Goal: Information Seeking & Learning: Learn about a topic

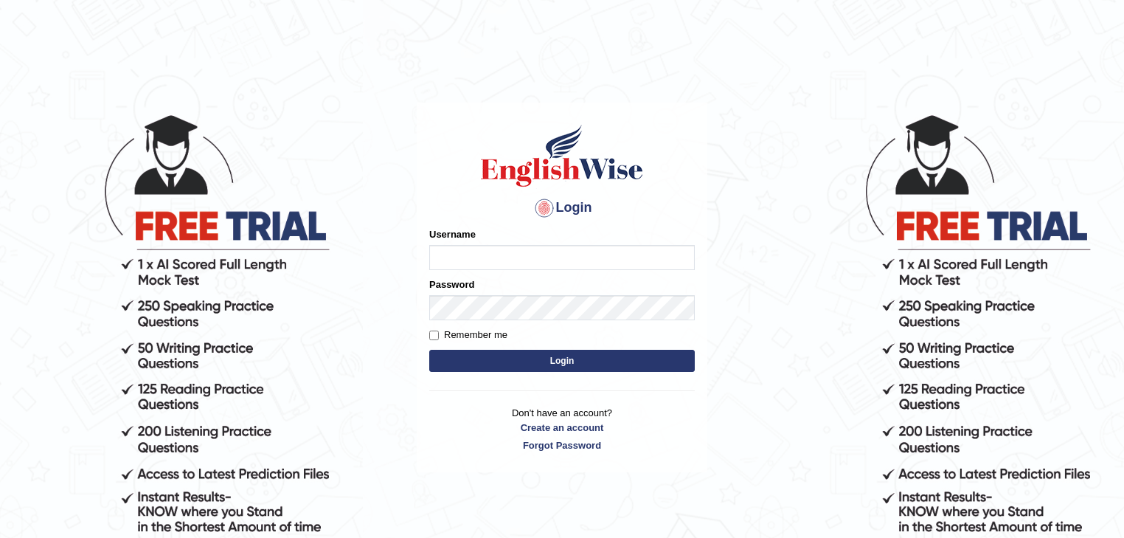
type input "Mohansundaram_parramatta"
click at [429, 350] on button "Login" at bounding box center [562, 361] width 266 height 22
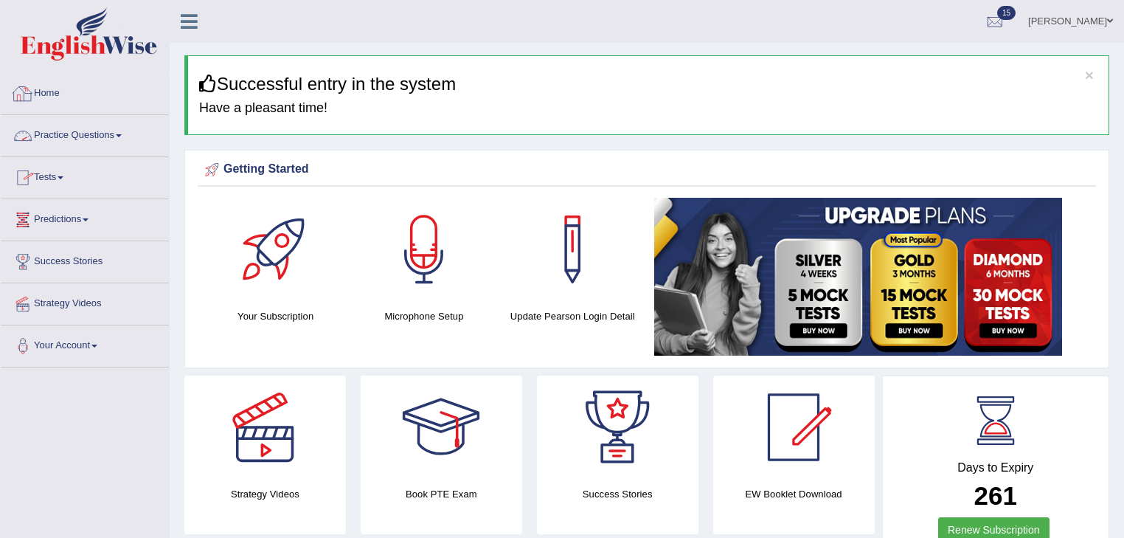
click at [94, 134] on link "Practice Questions" at bounding box center [85, 133] width 168 height 37
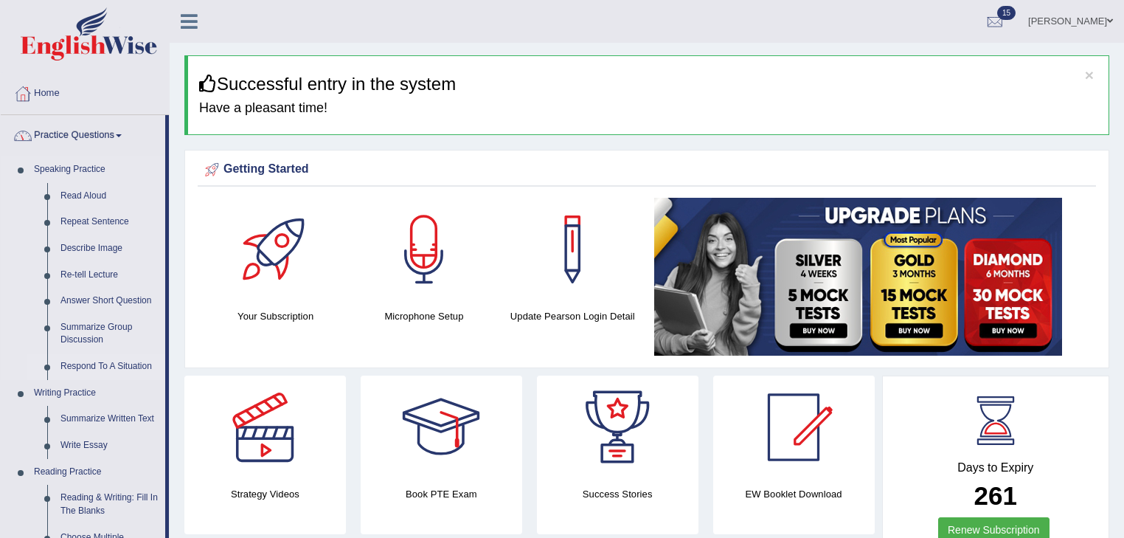
scroll to position [470, 0]
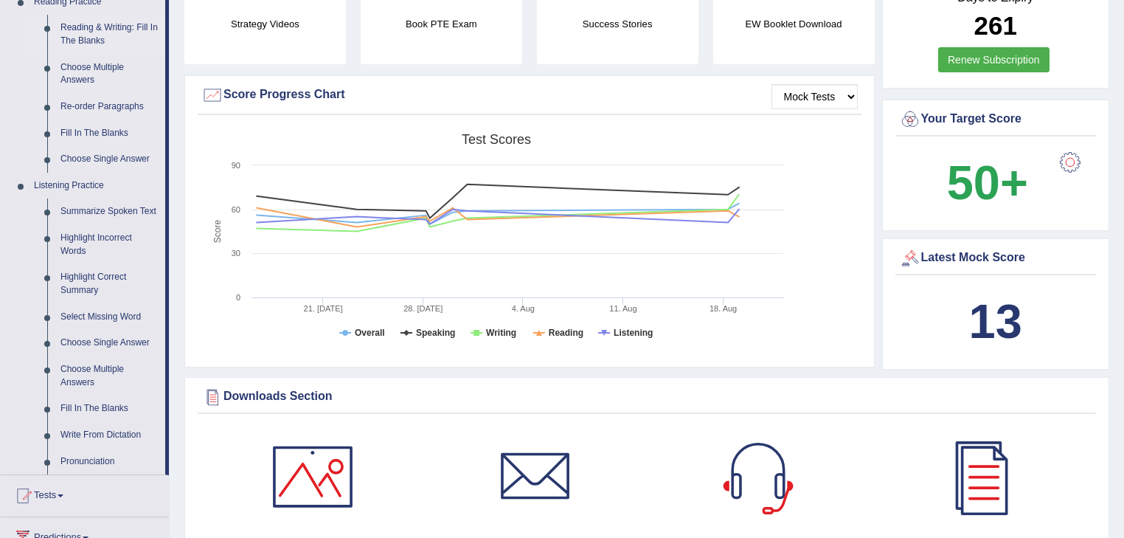
click at [91, 26] on link "Reading & Writing: Fill In The Blanks" at bounding box center [109, 34] width 111 height 39
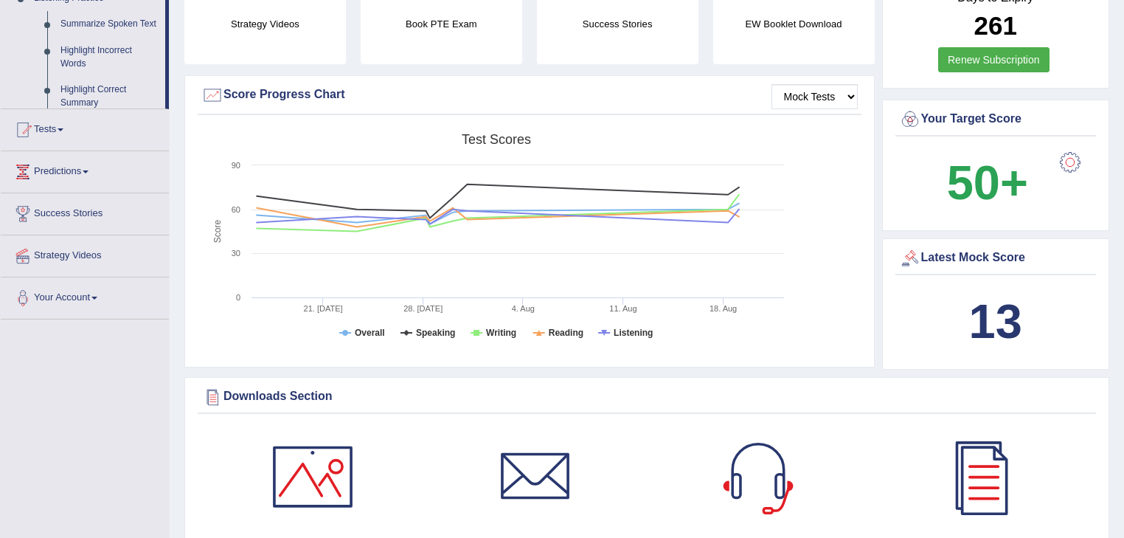
scroll to position [215, 0]
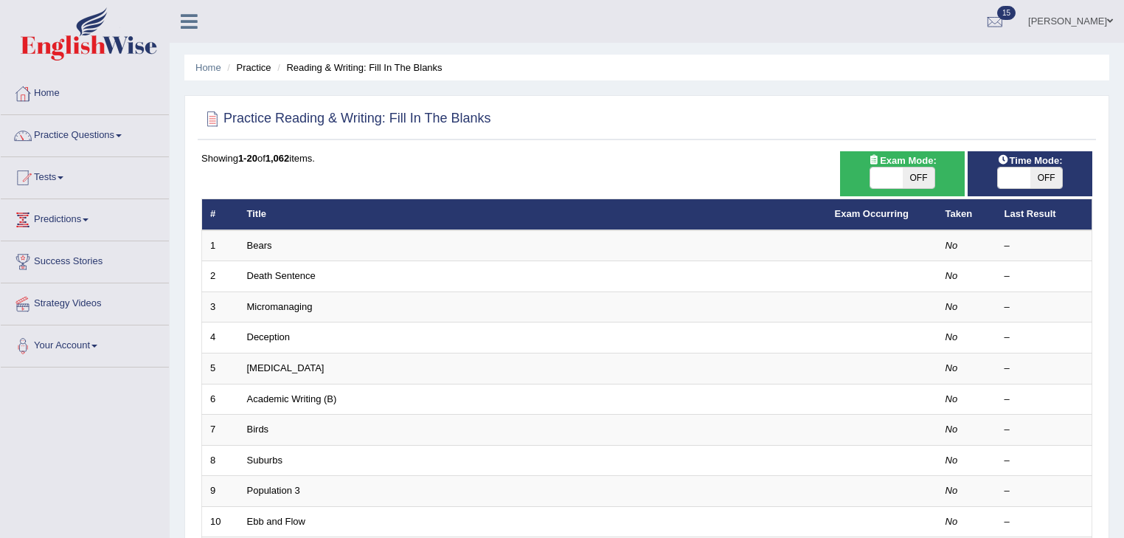
click at [874, 173] on span at bounding box center [887, 177] width 32 height 21
click at [894, 182] on span at bounding box center [887, 177] width 32 height 21
checkbox input "true"
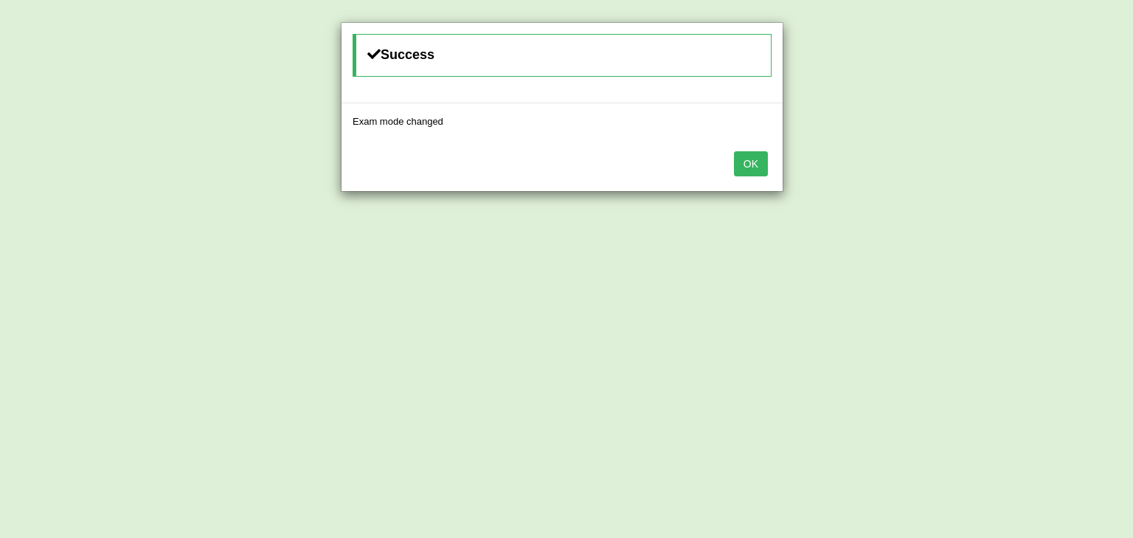
click at [750, 165] on button "OK" at bounding box center [751, 163] width 34 height 25
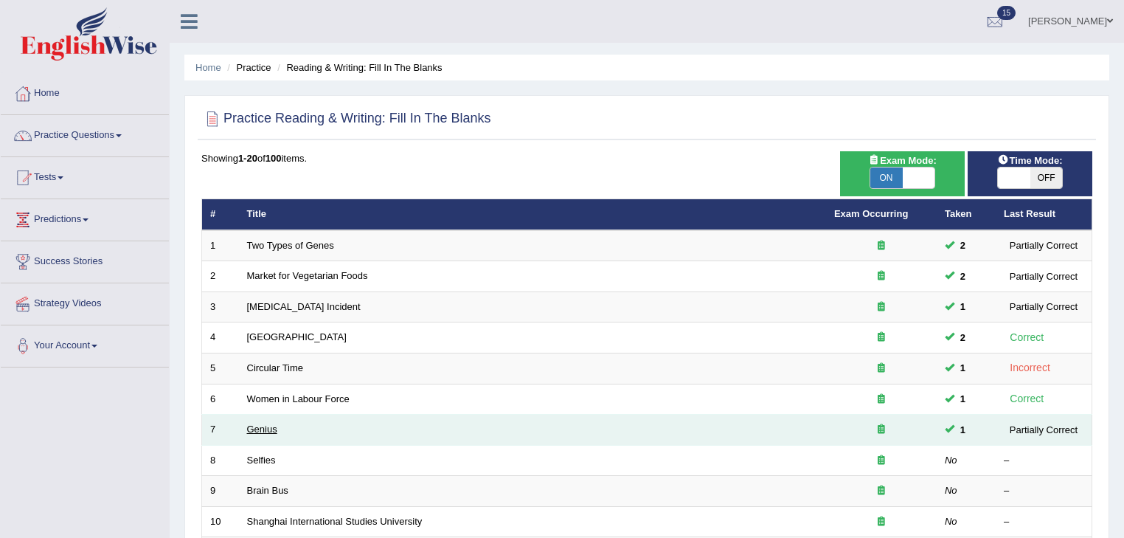
click at [264, 425] on link "Genius" at bounding box center [262, 428] width 30 height 11
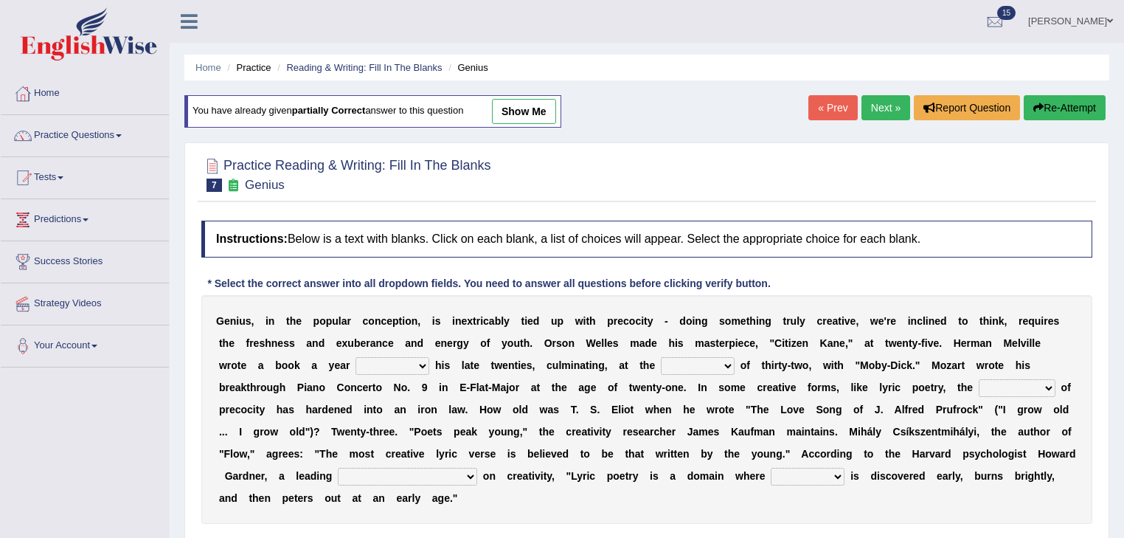
click at [887, 101] on link "Next »" at bounding box center [886, 107] width 49 height 25
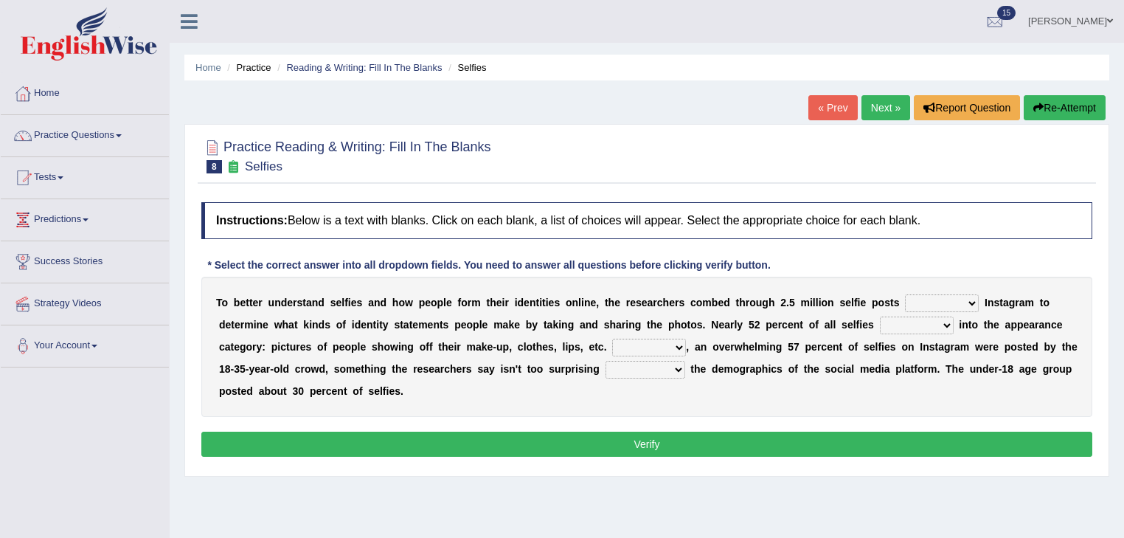
click at [968, 305] on select "of in above on" at bounding box center [942, 303] width 74 height 18
click at [905, 294] on select "of in above on" at bounding box center [942, 303] width 74 height 18
click at [974, 302] on select "of in above on" at bounding box center [942, 303] width 74 height 18
select select "in"
click at [905, 294] on select "of in above on" at bounding box center [942, 303] width 74 height 18
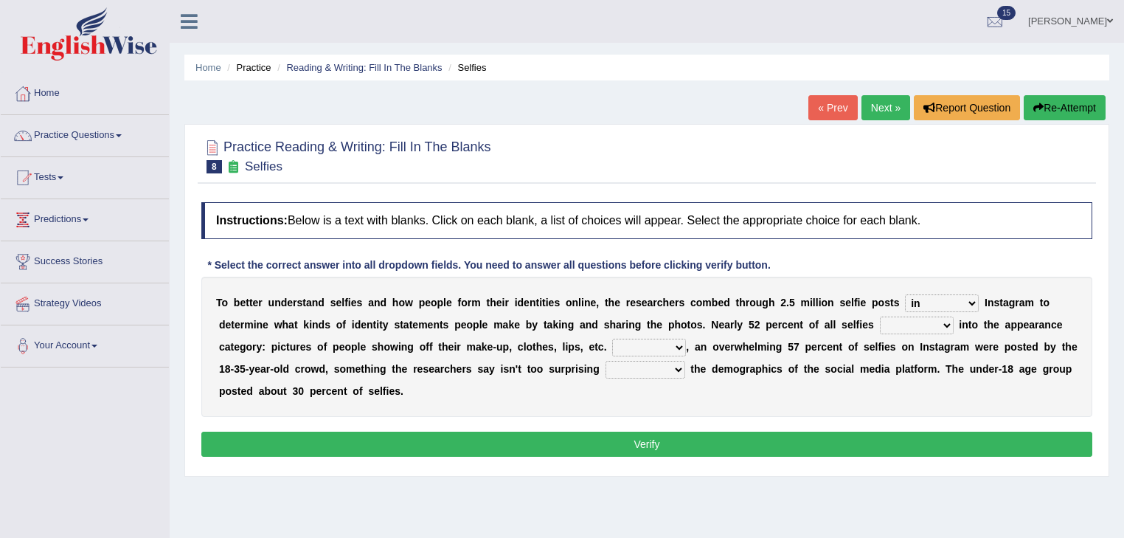
click at [946, 322] on select "fall fallen fell falls" at bounding box center [917, 325] width 74 height 18
select select "fallen"
click at [880, 316] on select "fall fallen fell falls" at bounding box center [917, 325] width 74 height 18
click at [671, 342] on select "Along with Although Overall However" at bounding box center [649, 348] width 74 height 18
select select "However"
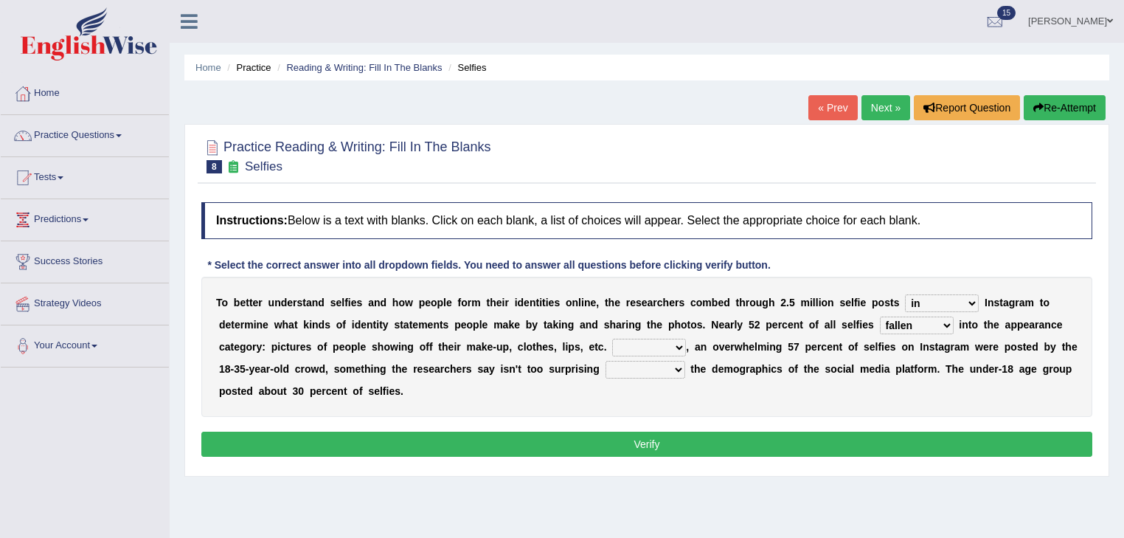
click at [612, 339] on select "Along with Although Overall However" at bounding box center [649, 348] width 74 height 18
click at [672, 367] on select "consider considered considering to consider" at bounding box center [646, 370] width 80 height 18
select select "to consider"
click at [606, 361] on select "consider considered considering to consider" at bounding box center [646, 370] width 80 height 18
click at [651, 449] on button "Verify" at bounding box center [646, 444] width 891 height 25
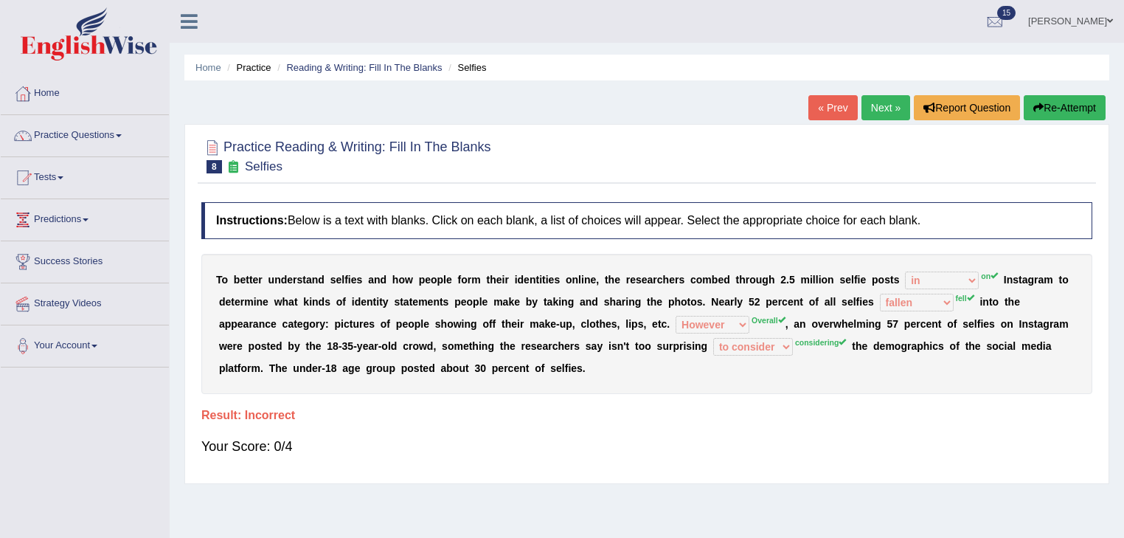
click at [879, 105] on link "Next »" at bounding box center [886, 107] width 49 height 25
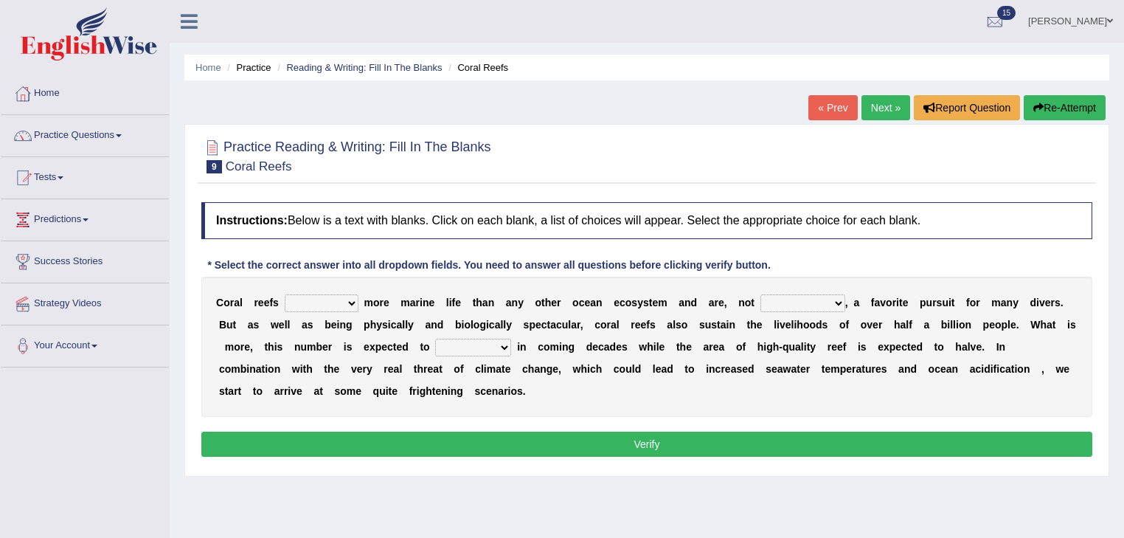
click at [350, 302] on select "curb harvest support cultivate" at bounding box center [322, 303] width 74 height 18
select select "support"
click at [285, 294] on select "curb harvest support cultivate" at bounding box center [322, 303] width 74 height 18
click at [841, 302] on select "seemingly specifically demandingly surprisingly" at bounding box center [803, 303] width 85 height 18
select select "seemingly"
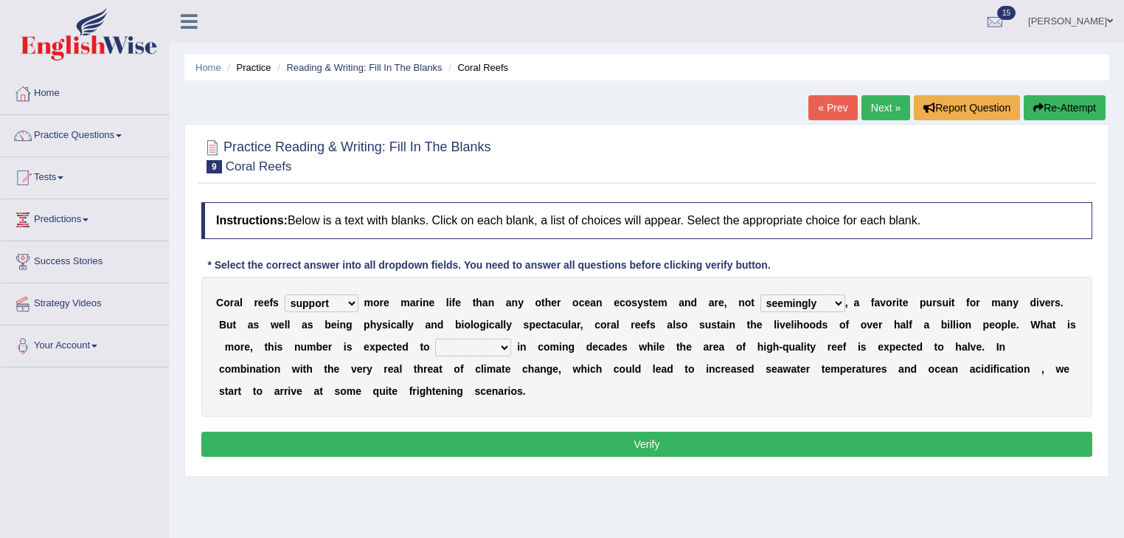
click at [761, 294] on select "seemingly specifically demandingly surprisingly" at bounding box center [803, 303] width 85 height 18
click at [502, 346] on select "appear double countdown unravel" at bounding box center [473, 348] width 76 height 18
select select "double"
click at [435, 339] on select "appear double countdown unravel" at bounding box center [473, 348] width 76 height 18
click at [502, 347] on select "appear double countdown unravel" at bounding box center [473, 348] width 76 height 18
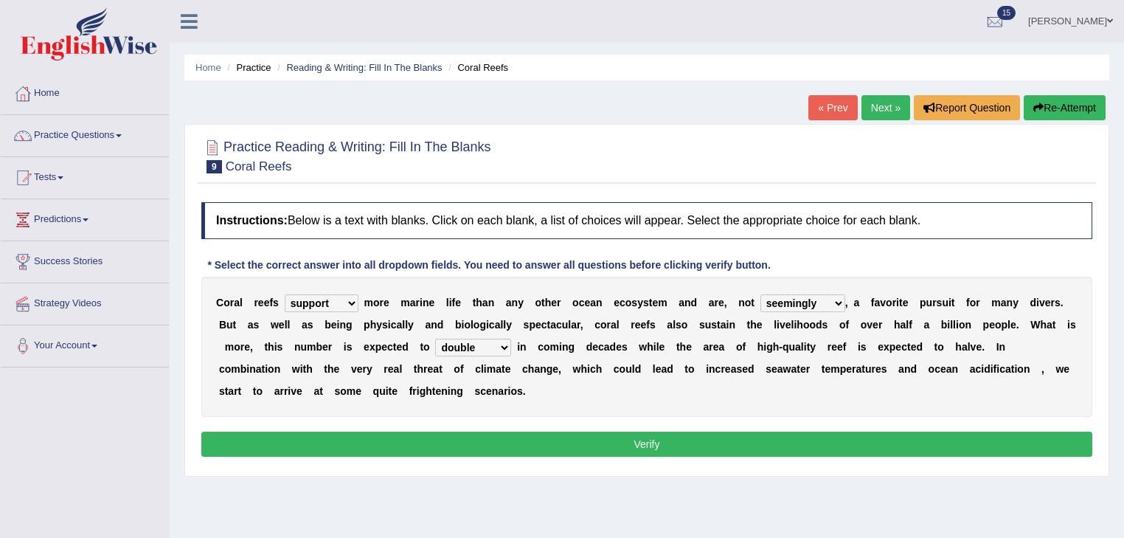
click at [502, 347] on select "appear double countdown unravel" at bounding box center [473, 348] width 76 height 18
click at [572, 446] on button "Verify" at bounding box center [646, 444] width 891 height 25
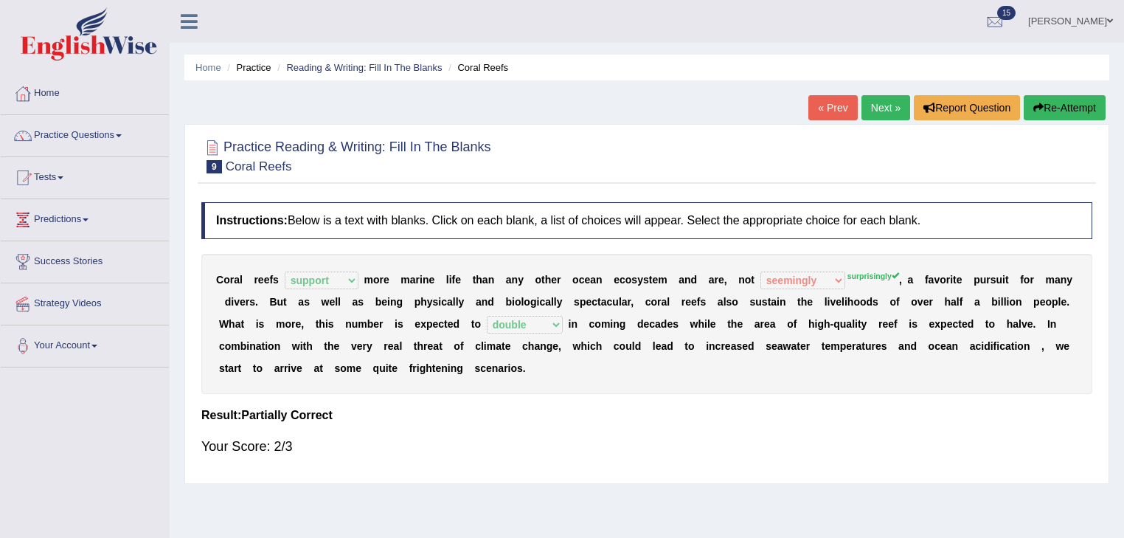
click at [883, 106] on link "Next »" at bounding box center [886, 107] width 49 height 25
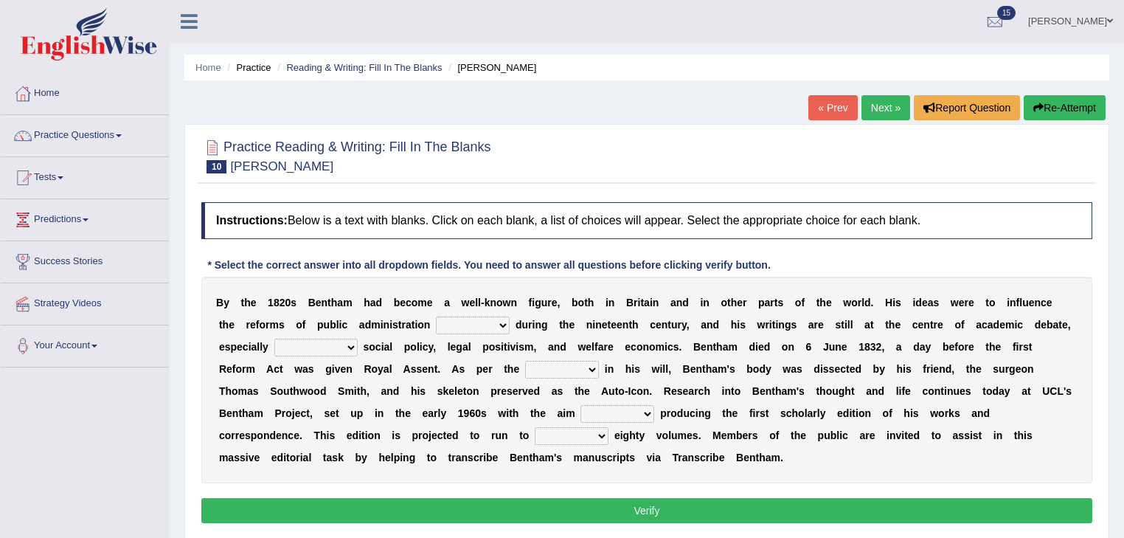
click at [505, 322] on select "made caused taken happened" at bounding box center [473, 325] width 74 height 18
select select "happened"
click at [436, 316] on select "made caused taken happened" at bounding box center [473, 325] width 74 height 18
click at [347, 346] on select "as regards compared to as long as in case of" at bounding box center [315, 348] width 83 height 18
select select "in case of"
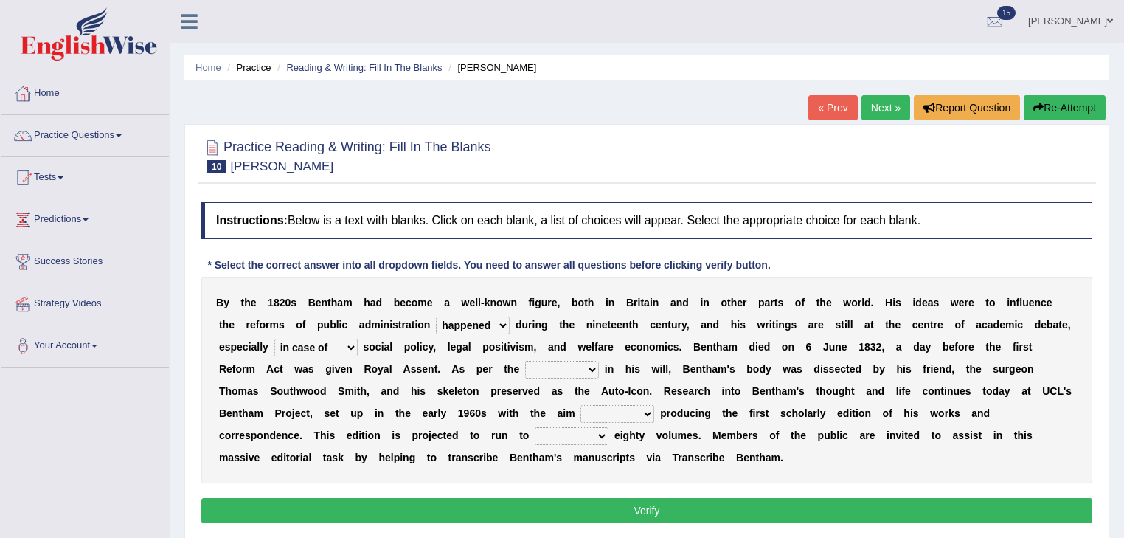
click at [274, 339] on select "as regards compared to as long as in case of" at bounding box center [315, 348] width 83 height 18
click at [586, 367] on select "directions parts categories levels" at bounding box center [562, 370] width 74 height 18
select select "directions"
click at [525, 361] on select "directions parts categories levels" at bounding box center [562, 370] width 74 height 18
click at [582, 367] on select "directions parts categories levels" at bounding box center [562, 370] width 74 height 18
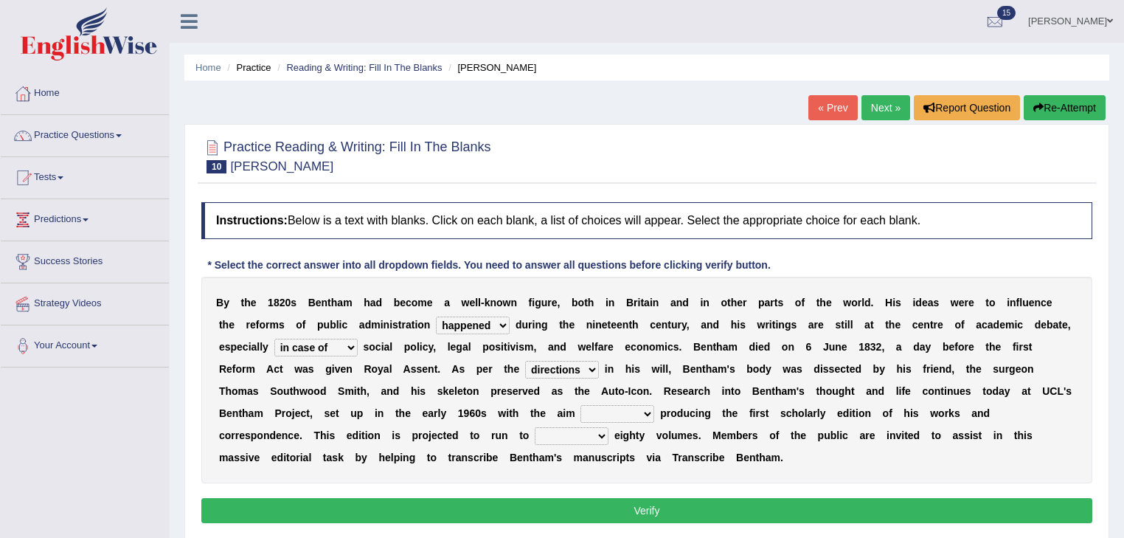
click at [525, 361] on select "directions parts categories levels" at bounding box center [562, 370] width 74 height 18
click at [639, 412] on select "for about as of" at bounding box center [618, 414] width 74 height 18
select select "of"
click at [581, 405] on select "for about as of" at bounding box center [618, 414] width 74 height 18
click at [605, 435] on select "mostly almost just some" at bounding box center [572, 436] width 74 height 18
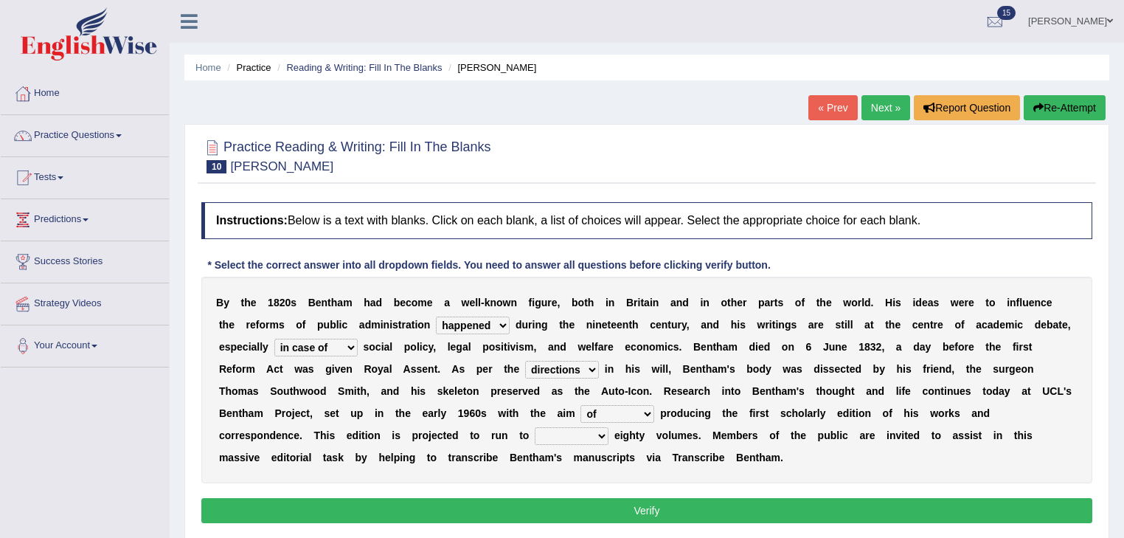
select select "almost"
click at [535, 427] on select "mostly almost just some" at bounding box center [572, 436] width 74 height 18
click at [620, 513] on button "Verify" at bounding box center [646, 510] width 891 height 25
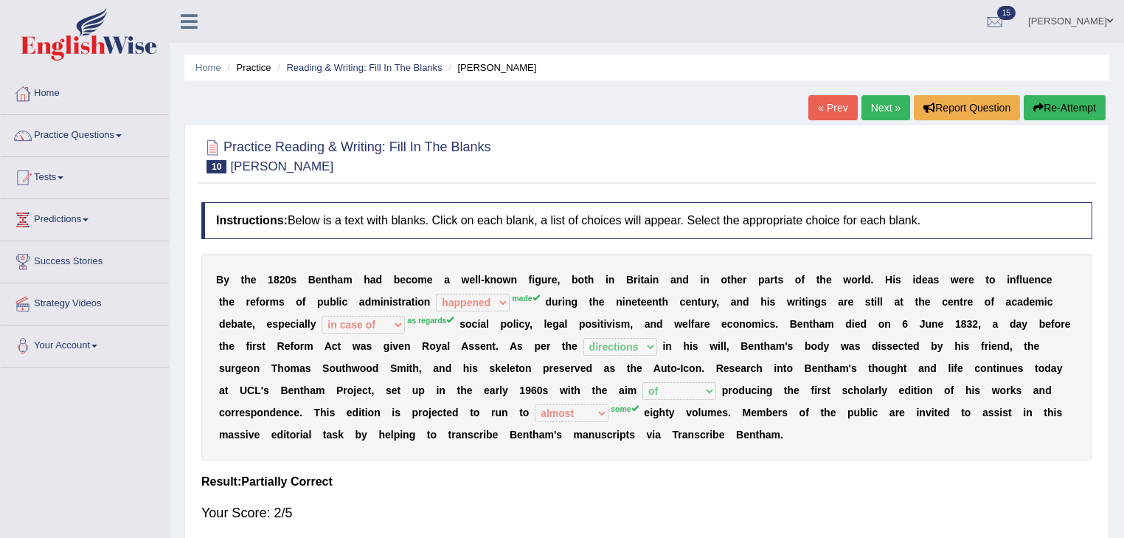
click at [871, 106] on link "Next »" at bounding box center [886, 107] width 49 height 25
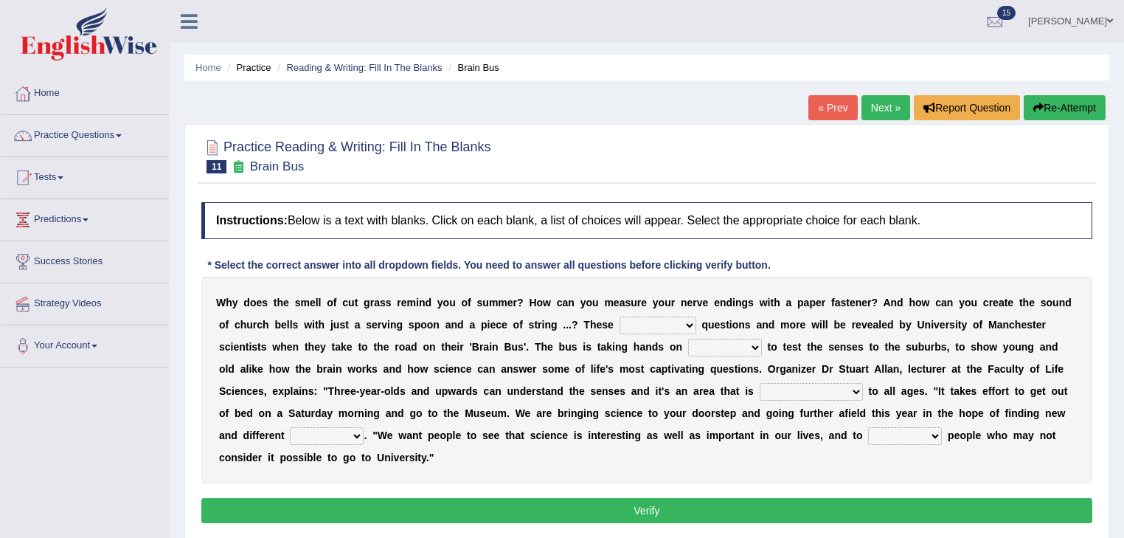
click at [685, 322] on select "fascinating unattended gratuitous underlying" at bounding box center [658, 325] width 77 height 18
select select "fascinating"
click at [620, 316] on select "fascinating unattended gratuitous underlying" at bounding box center [658, 325] width 77 height 18
click at [680, 330] on select "fascinating unattended gratuitous underlying" at bounding box center [658, 325] width 77 height 18
click at [856, 354] on div "W h y d o e s t h e s m e l l o f c u t g r a s s r e m i n d y o u o f s u m m…" at bounding box center [646, 380] width 891 height 207
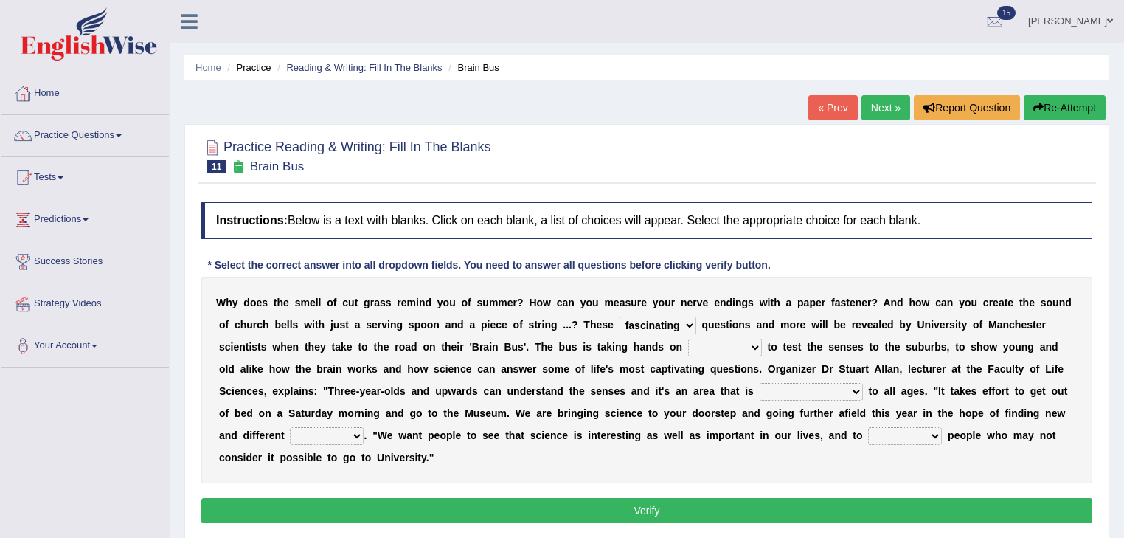
click at [755, 345] on select "activities mages facets revenues" at bounding box center [725, 348] width 74 height 18
select select "activities"
click at [688, 339] on select "activities mages facets revenues" at bounding box center [725, 348] width 74 height 18
click at [847, 390] on select "misleading disproportionate intriguing proximal" at bounding box center [811, 392] width 103 height 18
select select "intriguing"
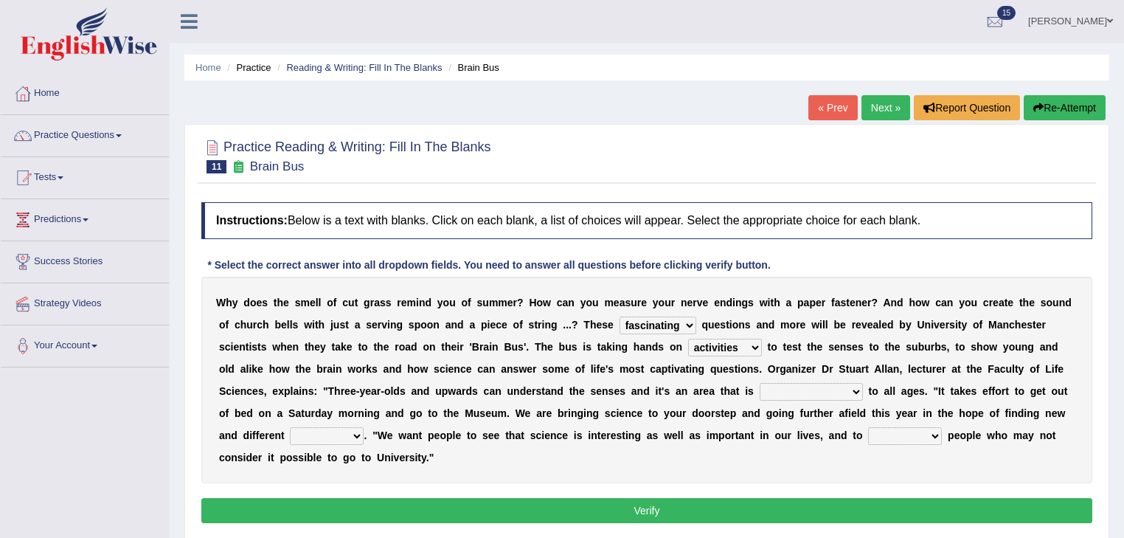
click at [760, 383] on select "misleading disproportionate intriguing proximal" at bounding box center [811, 392] width 103 height 18
click at [357, 436] on select "groups mobs auditors audiences" at bounding box center [327, 436] width 74 height 18
select select "audiences"
click at [290, 427] on select "groups mobs auditors audiences" at bounding box center [327, 436] width 74 height 18
click at [932, 441] on select "force plead credit encourage" at bounding box center [905, 436] width 74 height 18
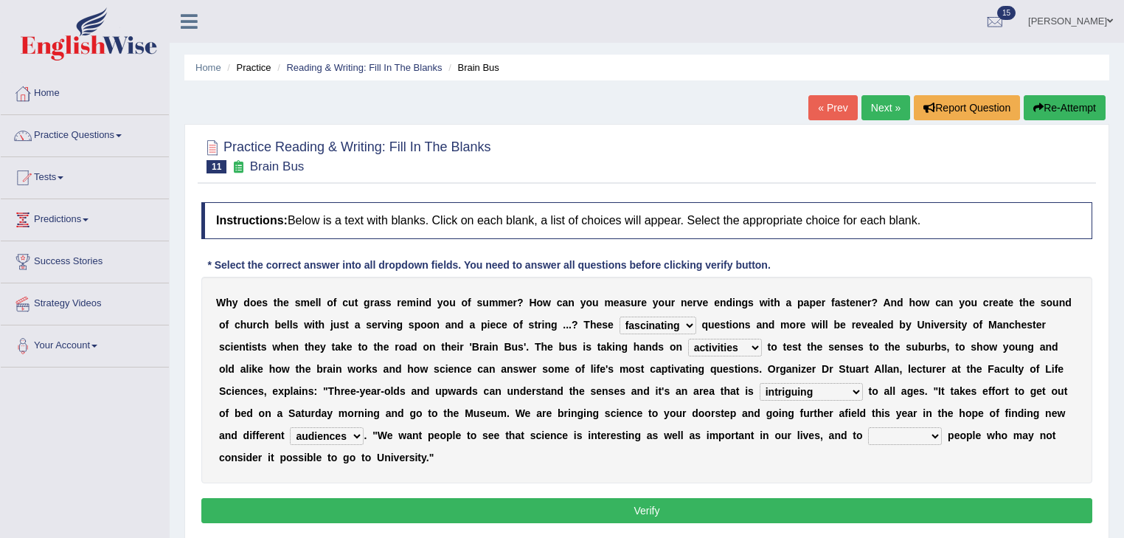
select select "encourage"
click at [868, 427] on select "force plead credit encourage" at bounding box center [905, 436] width 74 height 18
click at [688, 502] on button "Verify" at bounding box center [646, 510] width 891 height 25
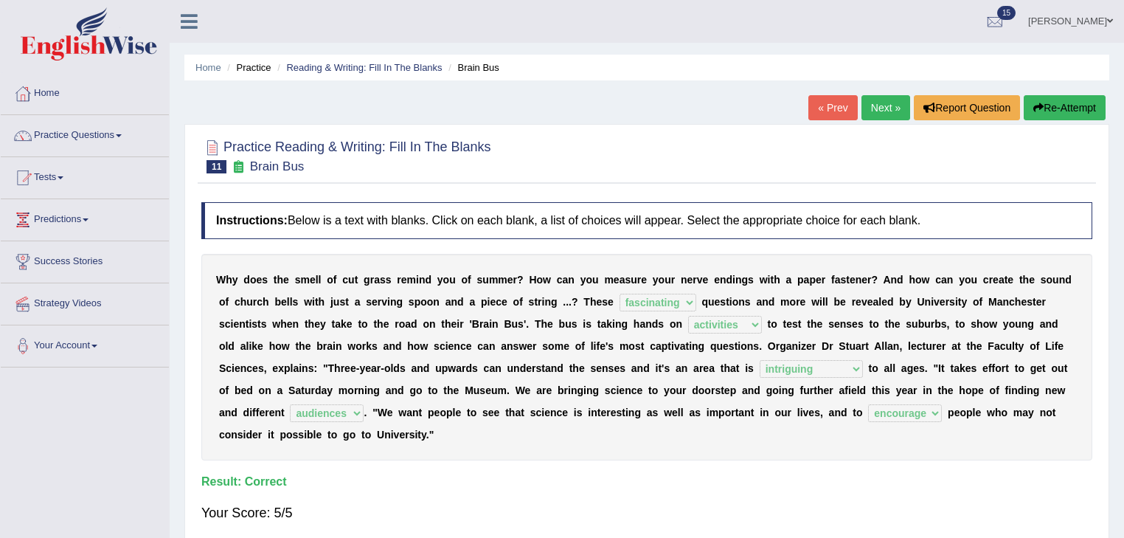
click at [888, 117] on link "Next »" at bounding box center [886, 107] width 49 height 25
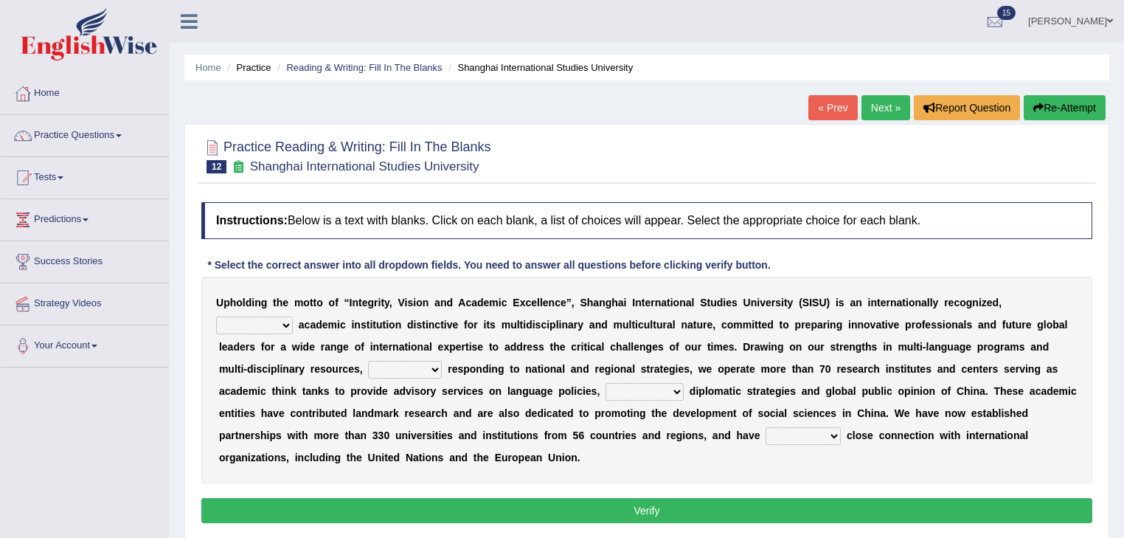
click at [279, 319] on select "universal amiable dishonest prestigious" at bounding box center [254, 325] width 77 height 18
select select "prestigious"
click at [216, 316] on select "universal amiable dishonest prestigious" at bounding box center [254, 325] width 77 height 18
click at [439, 366] on select "of as with while" at bounding box center [405, 370] width 74 height 18
select select "while"
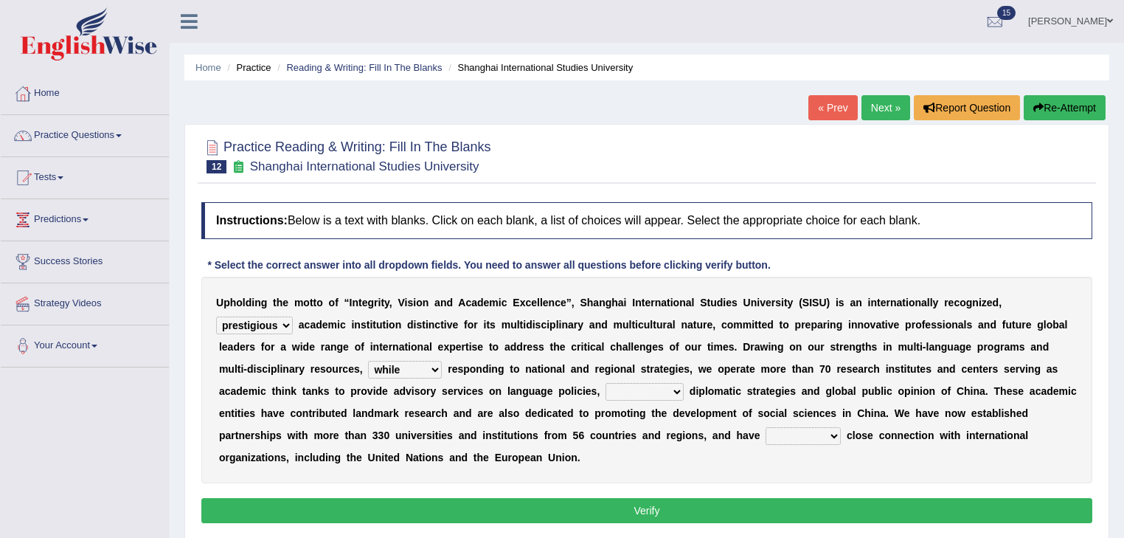
click at [368, 361] on select "of as with while" at bounding box center [405, 370] width 74 height 18
click at [671, 394] on select "city's country's university's province's" at bounding box center [645, 392] width 78 height 18
select select "country's"
click at [606, 383] on select "city's country's university's province's" at bounding box center [645, 392] width 78 height 18
click at [825, 437] on select "maintained disarmed displaced revised" at bounding box center [803, 436] width 75 height 18
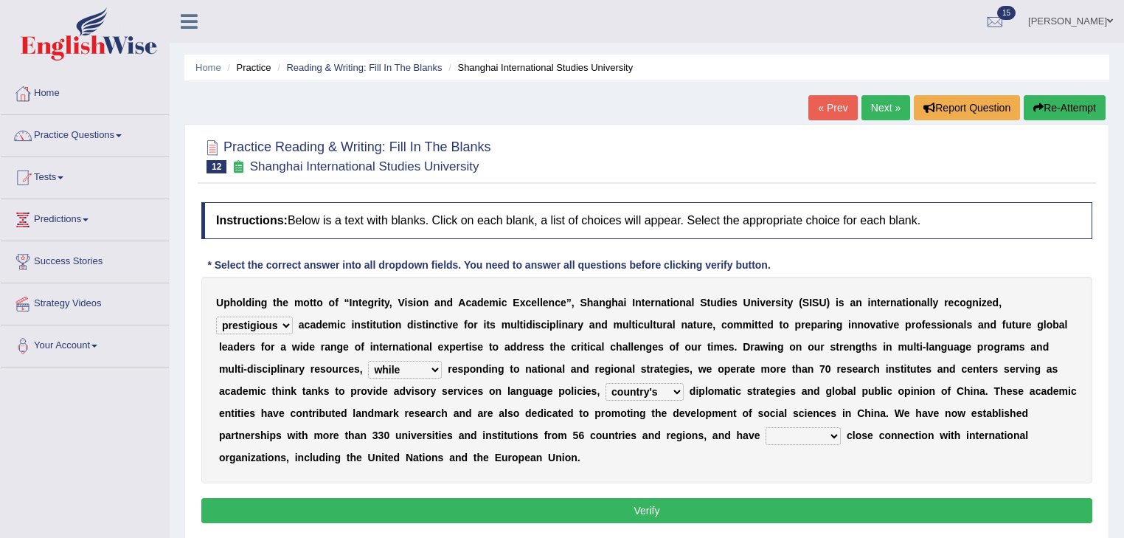
select select "revised"
click at [766, 427] on select "maintained disarmed displaced revised" at bounding box center [803, 436] width 75 height 18
click at [623, 502] on button "Verify" at bounding box center [646, 510] width 891 height 25
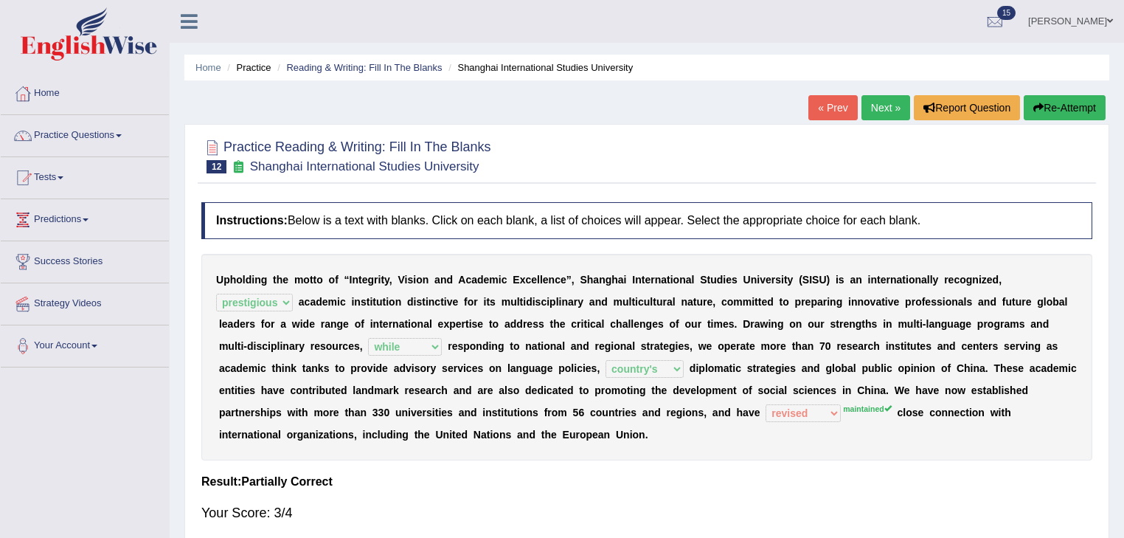
click at [891, 111] on link "Next »" at bounding box center [886, 107] width 49 height 25
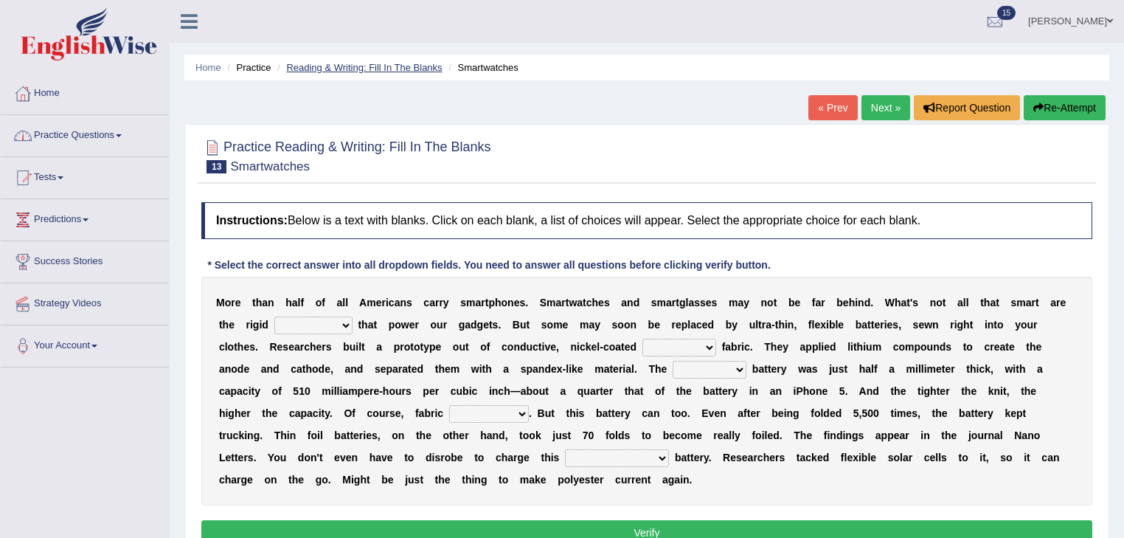
click at [330, 66] on link "Reading & Writing: Fill In The Blanks" at bounding box center [364, 67] width 156 height 11
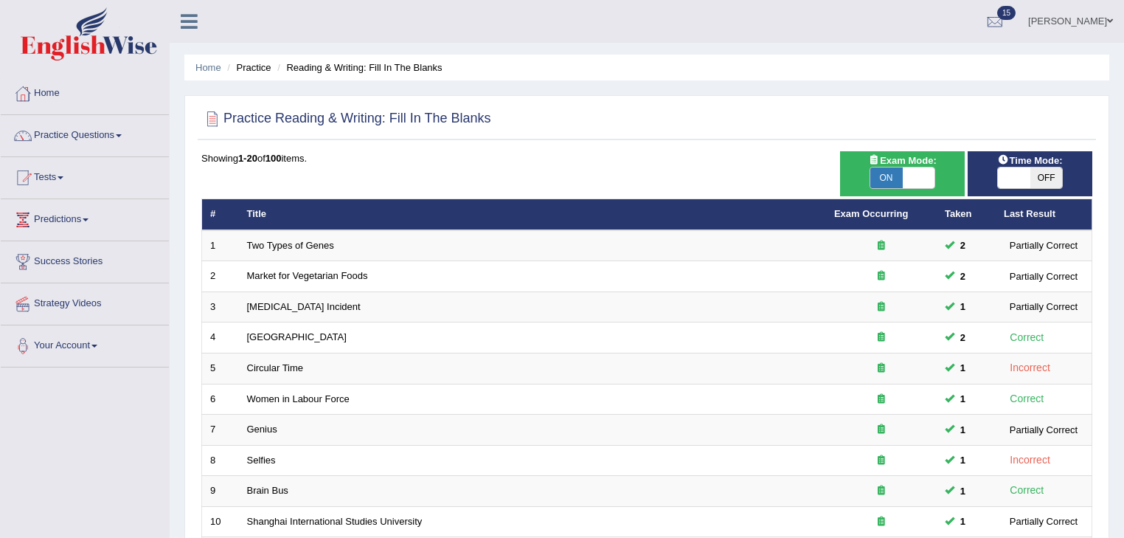
click at [1017, 174] on span at bounding box center [1014, 177] width 32 height 21
checkbox input "true"
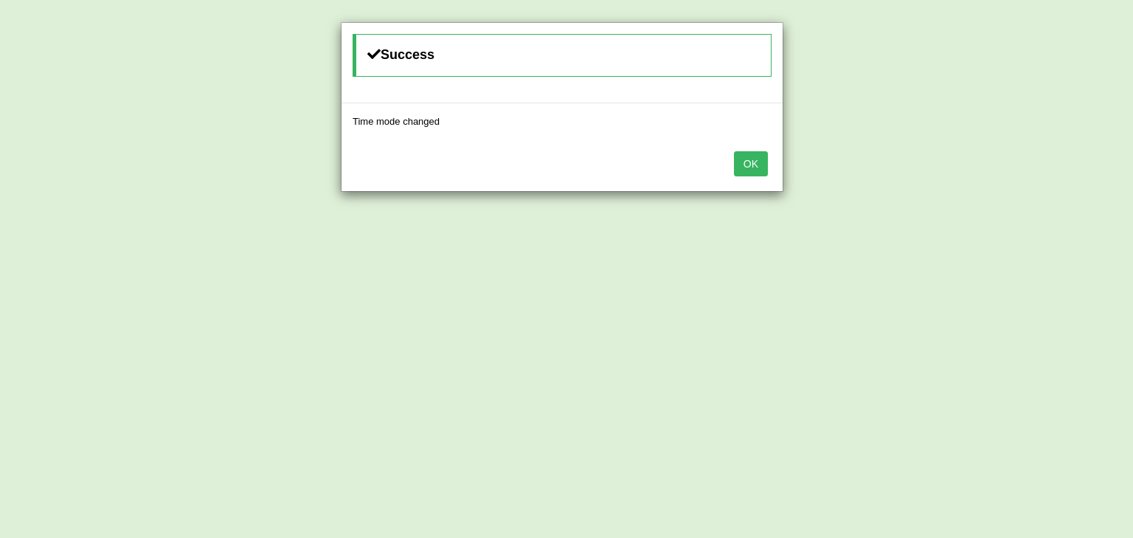
click at [750, 162] on button "OK" at bounding box center [751, 163] width 34 height 25
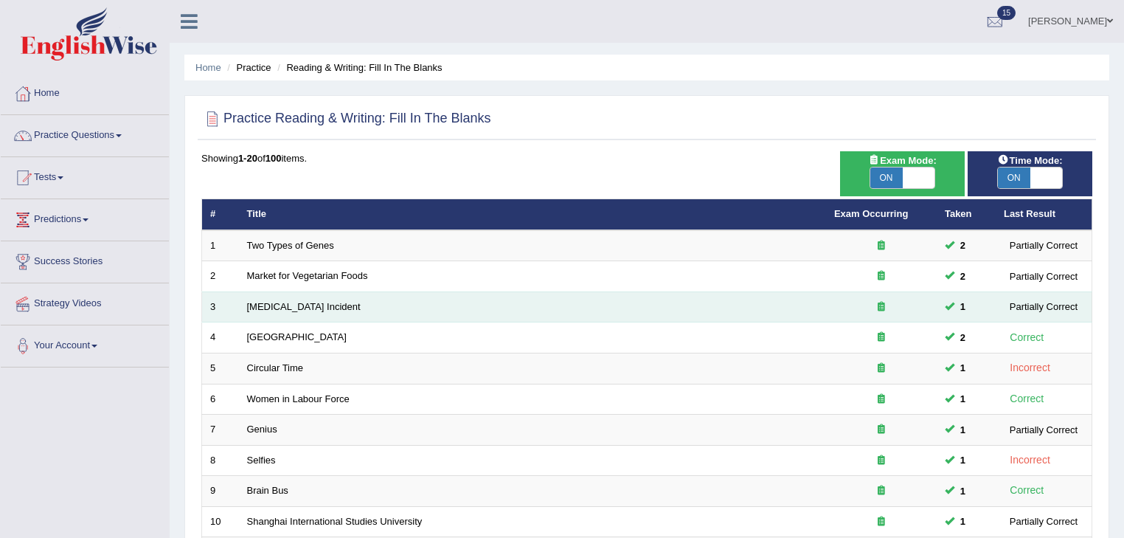
scroll to position [435, 0]
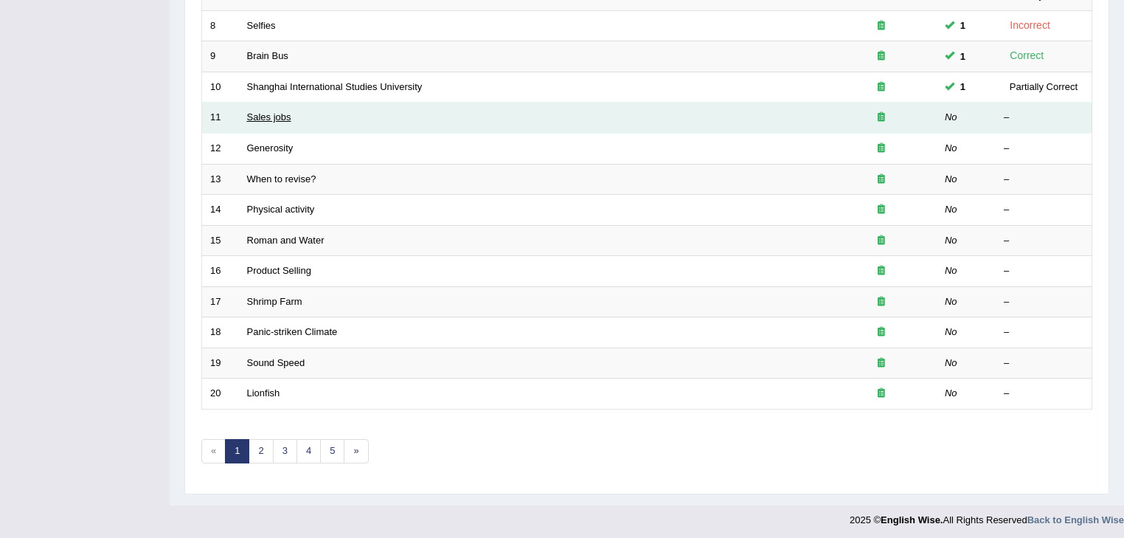
click at [269, 114] on link "Sales jobs" at bounding box center [269, 116] width 44 height 11
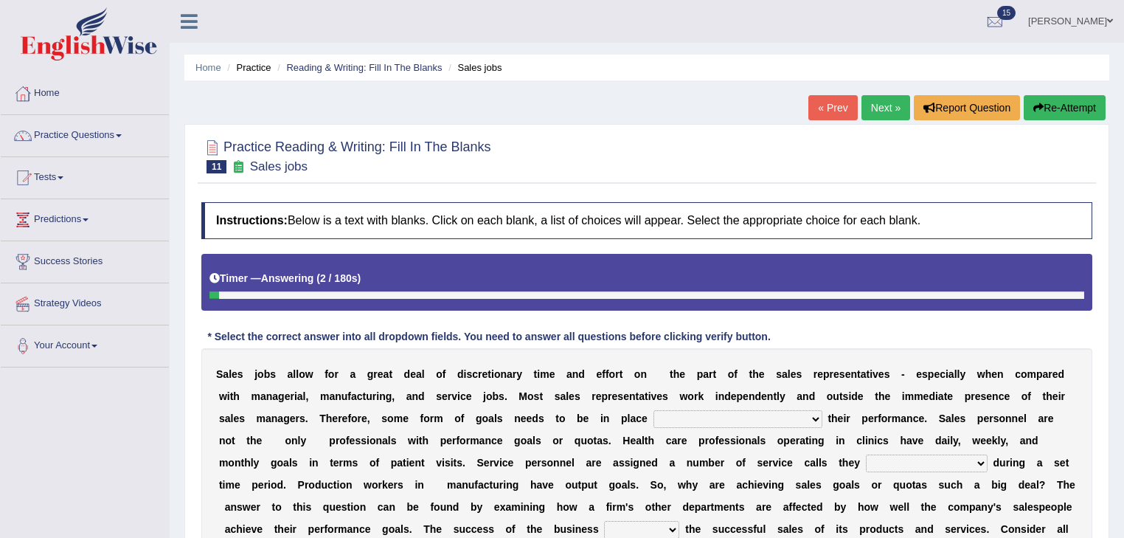
scroll to position [237, 0]
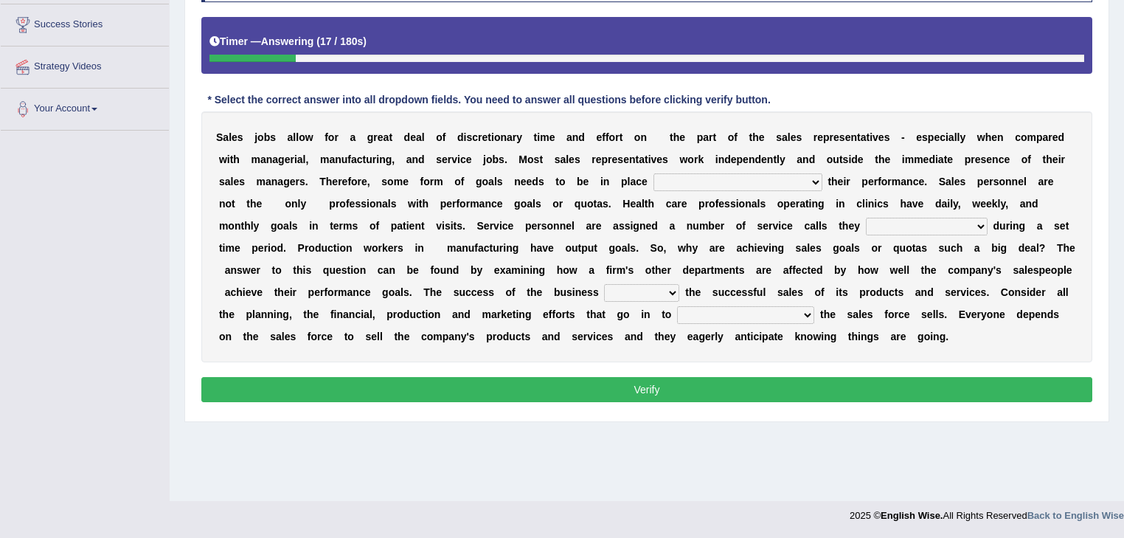
click at [726, 170] on div "S a l e s j o b s a l l o w f o r a g r e a t d e a l o f d i s c r e t i o n a…" at bounding box center [646, 236] width 891 height 251
click at [725, 176] on select "as motive and guide should motivate and guide to help motivate and guide as hel…" at bounding box center [738, 182] width 169 height 18
select select "as motive and guide"
click at [654, 173] on select "as motive and guide should motivate and guide to help motivate and guide as hel…" at bounding box center [738, 182] width 169 height 18
click at [968, 229] on select "can perform must perform often are performed might be performing" at bounding box center [927, 227] width 122 height 18
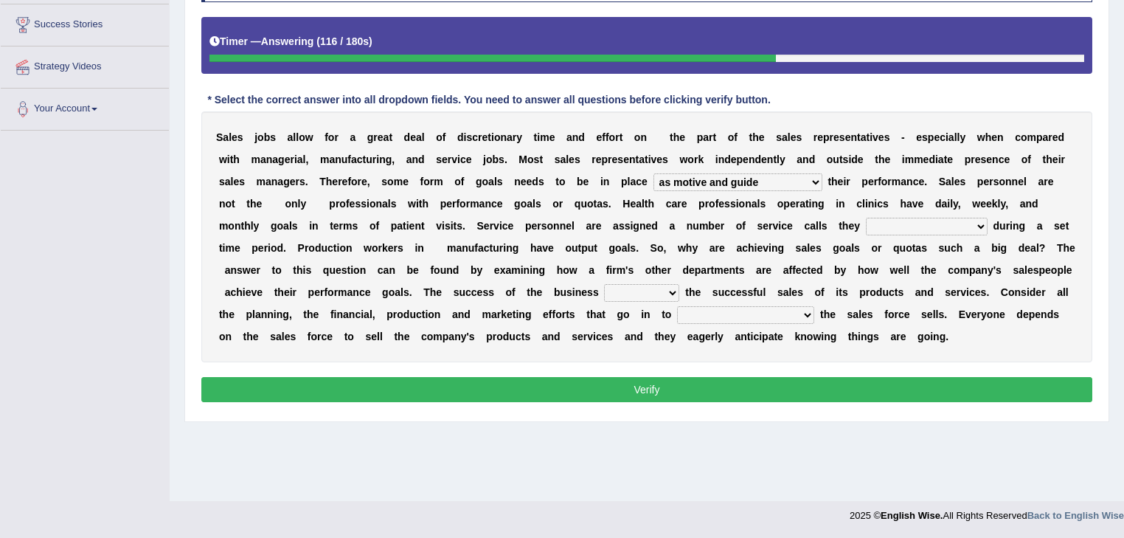
select select "can perform"
click at [866, 218] on select "can perform must perform often are performed might be performing" at bounding box center [927, 227] width 122 height 18
click at [667, 291] on select "hinges on is set at lasts until look ahead" at bounding box center [641, 293] width 75 height 18
select select "is set at"
click at [604, 284] on select "hinges on is set at lasts until look ahead" at bounding box center [641, 293] width 75 height 18
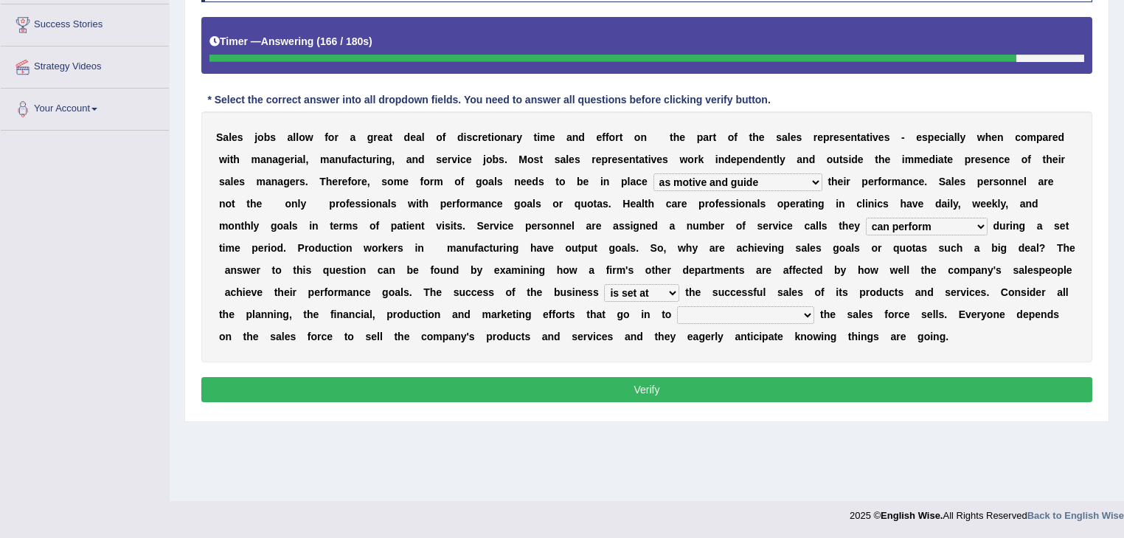
click at [755, 325] on div "S a l e s j o b s a l l o w f o r a g r e a t d e a l o f d i s c r e t i o n a…" at bounding box center [646, 236] width 891 height 251
click at [773, 313] on select "describing how producing what constructing how much analyzing where" at bounding box center [745, 315] width 137 height 18
select select "analyzing where"
click at [677, 306] on select "describing how producing what constructing how much analyzing where" at bounding box center [745, 315] width 137 height 18
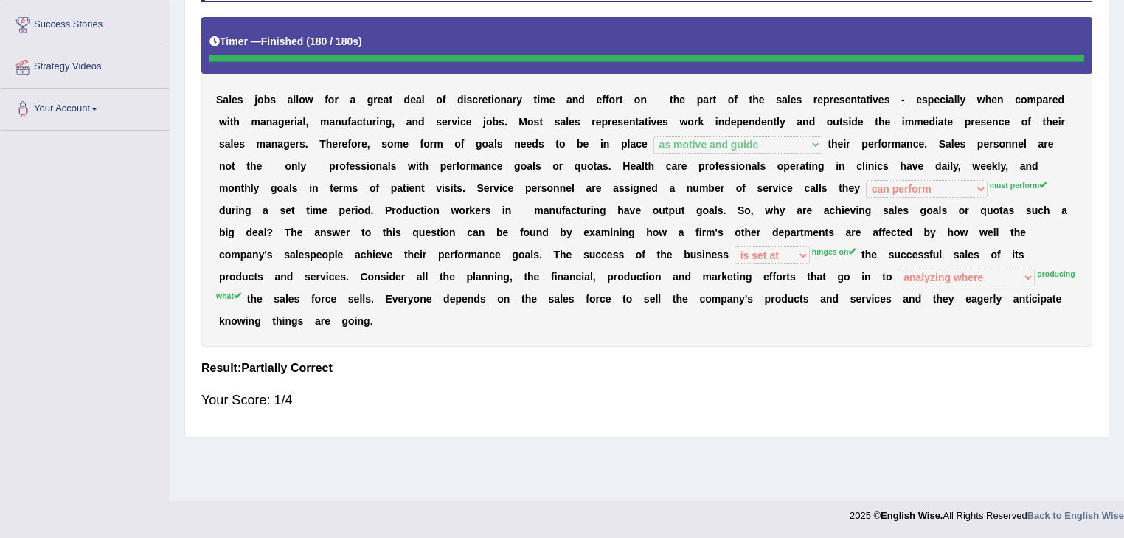
click at [826, 250] on sup "hinges on" at bounding box center [834, 251] width 44 height 9
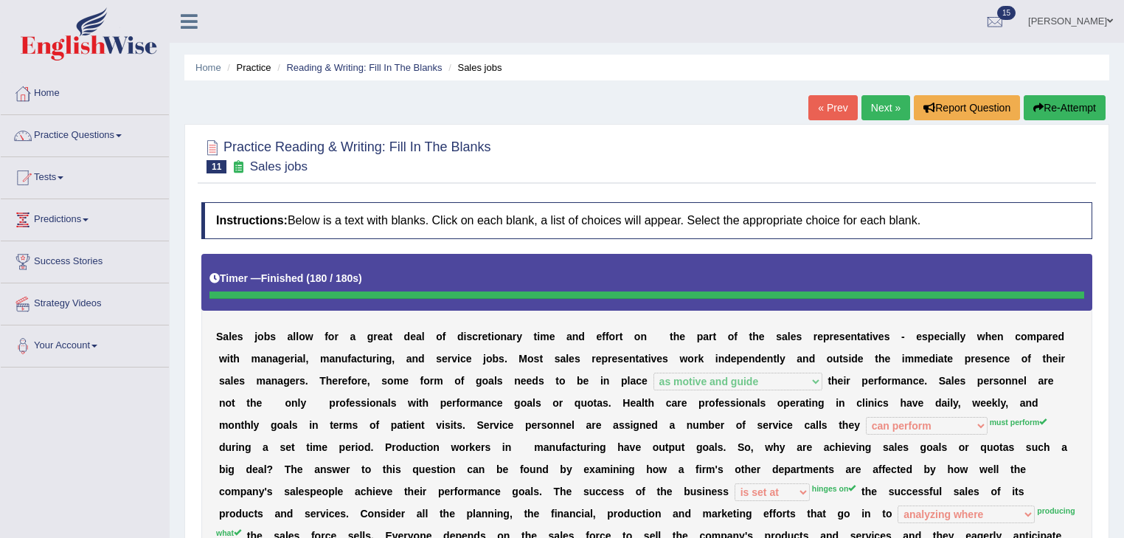
click at [1066, 116] on button "Re-Attempt" at bounding box center [1065, 107] width 82 height 25
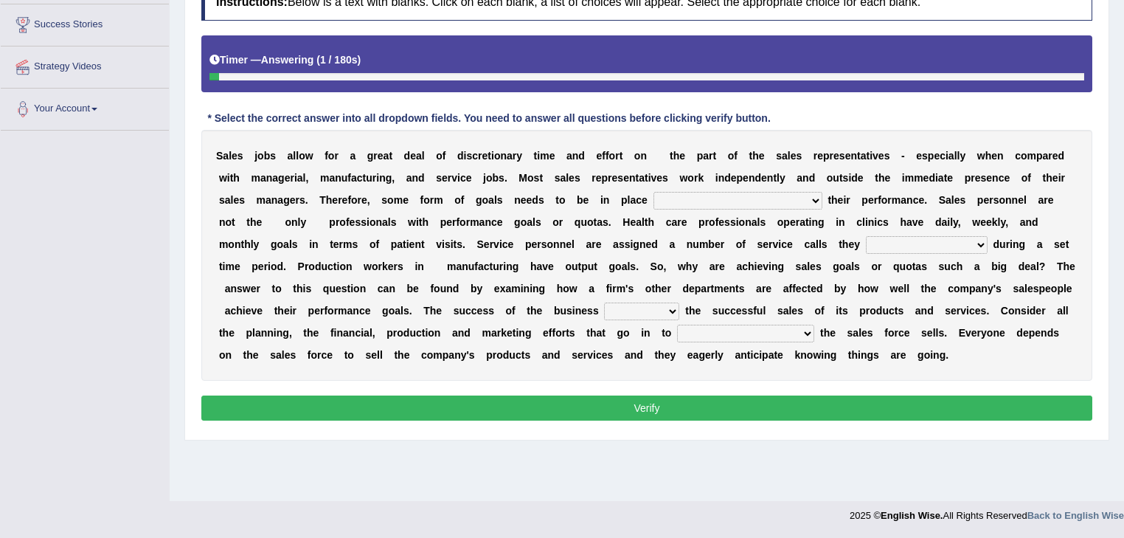
click at [799, 198] on select "as motive and guide should motivate and guide to help motivate and guide as hel…" at bounding box center [738, 201] width 169 height 18
select select "as motive and guide"
click at [654, 192] on select "as motive and guide should motivate and guide to help motivate and guide as hel…" at bounding box center [738, 201] width 169 height 18
click at [962, 245] on select "can perform must perform often are performed might be performing" at bounding box center [927, 245] width 122 height 18
select select "must perform"
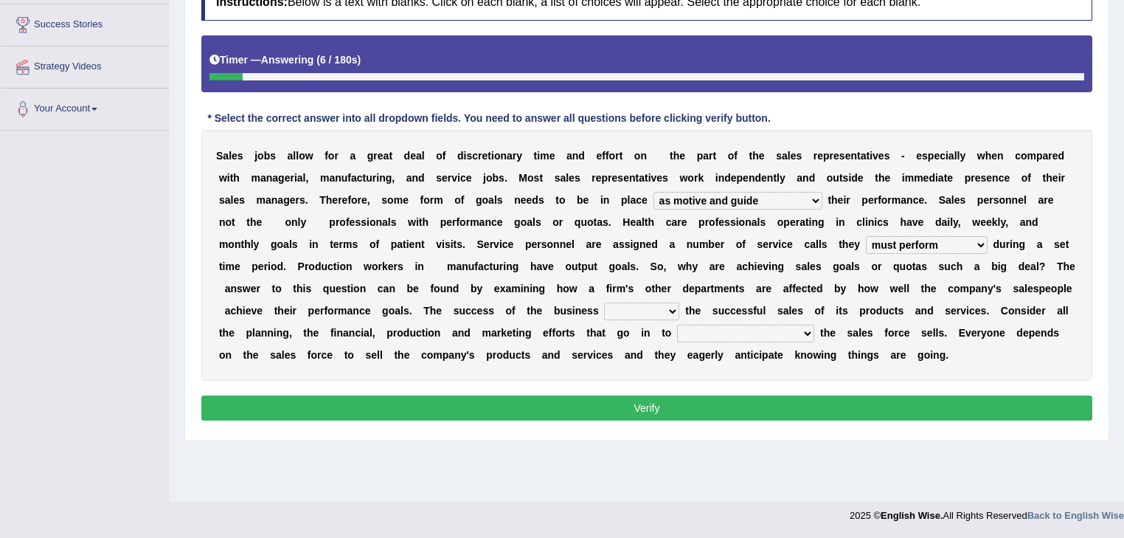
click at [866, 236] on select "can perform must perform often are performed might be performing" at bounding box center [927, 245] width 122 height 18
click at [661, 307] on select "hinges on is set at lasts until look ahead" at bounding box center [641, 311] width 75 height 18
select select "hinges on"
click at [604, 302] on select "hinges on is set at lasts until look ahead" at bounding box center [641, 311] width 75 height 18
click at [789, 337] on select "describing how producing what constructing how much analyzing where" at bounding box center [745, 334] width 137 height 18
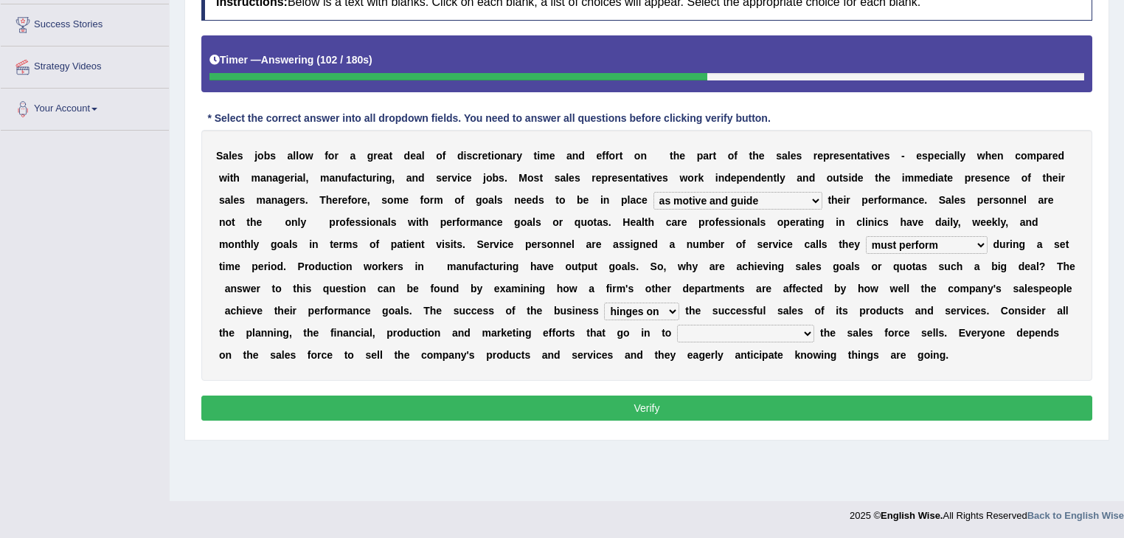
select select "constructing how much"
click at [677, 325] on select "describing how producing what constructing how much analyzing where" at bounding box center [745, 334] width 137 height 18
click at [762, 401] on button "Verify" at bounding box center [646, 407] width 891 height 25
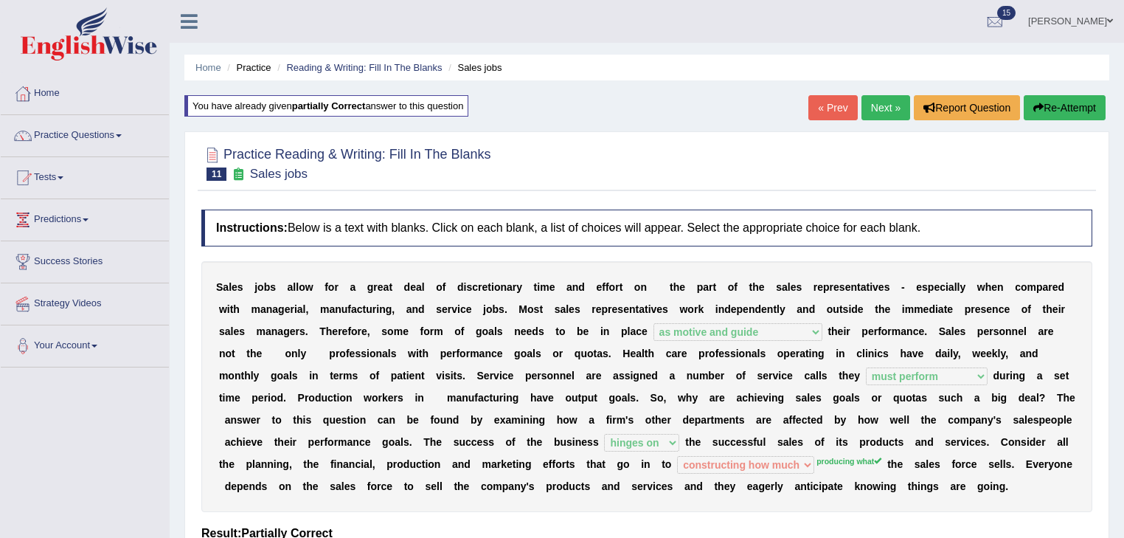
click at [885, 108] on link "Next »" at bounding box center [886, 107] width 49 height 25
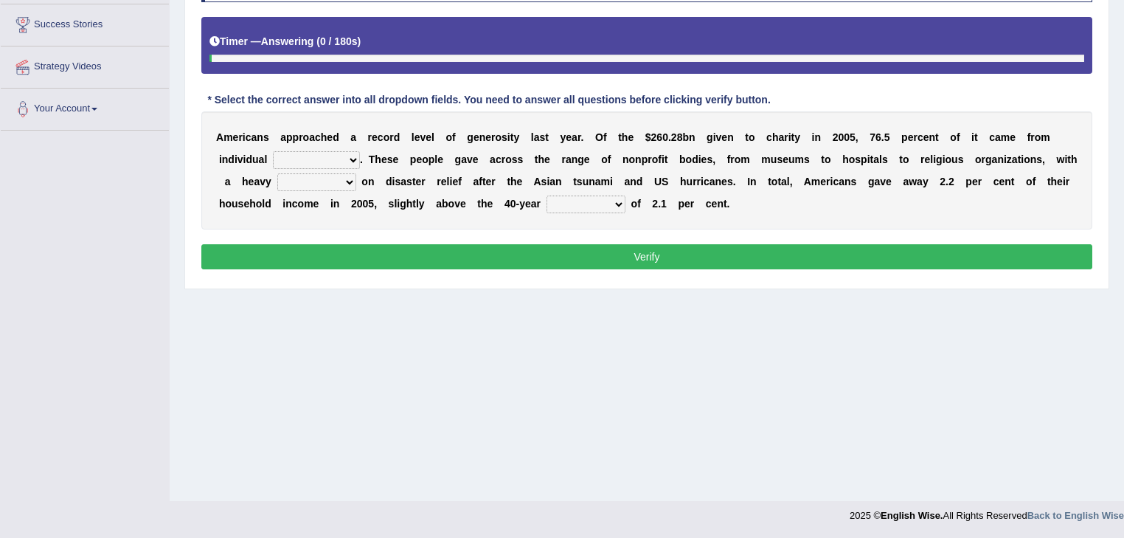
scroll to position [237, 0]
click at [350, 160] on select "donors accounts businessmen honors" at bounding box center [316, 160] width 87 height 18
select select "donors"
click at [273, 151] on select "donors accounts businessmen honors" at bounding box center [316, 160] width 87 height 18
click at [347, 177] on select "analysis imagination emphasis hypothesis" at bounding box center [316, 182] width 79 height 18
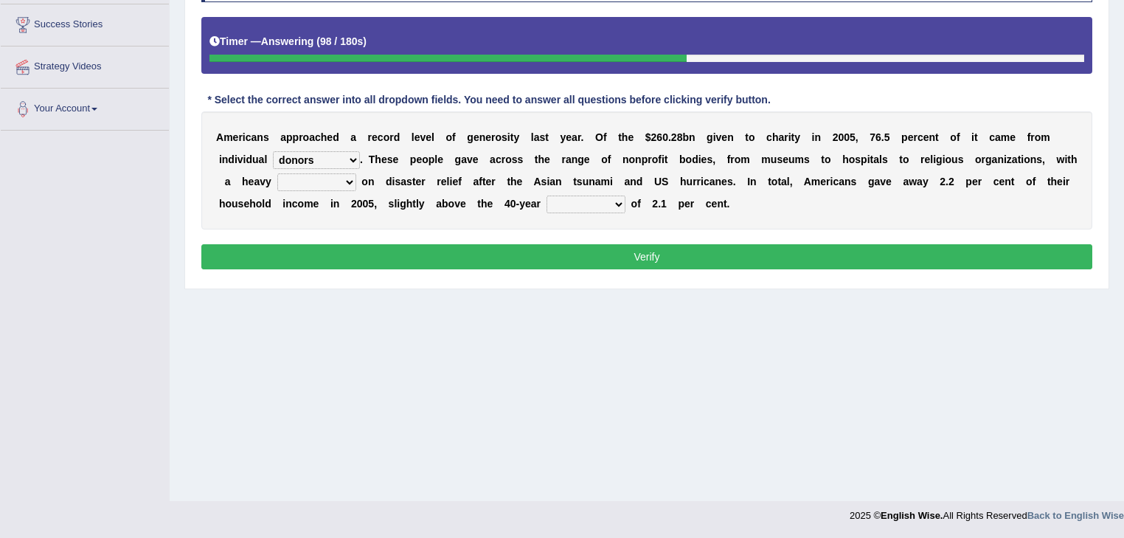
select select "emphasis"
click at [277, 173] on select "analysis imagination emphasis hypothesis" at bounding box center [316, 182] width 79 height 18
click at [614, 201] on select "coverage average indebtness sovereignty" at bounding box center [586, 204] width 79 height 18
select select "average"
click at [547, 195] on select "coverage average indebtness sovereignty" at bounding box center [586, 204] width 79 height 18
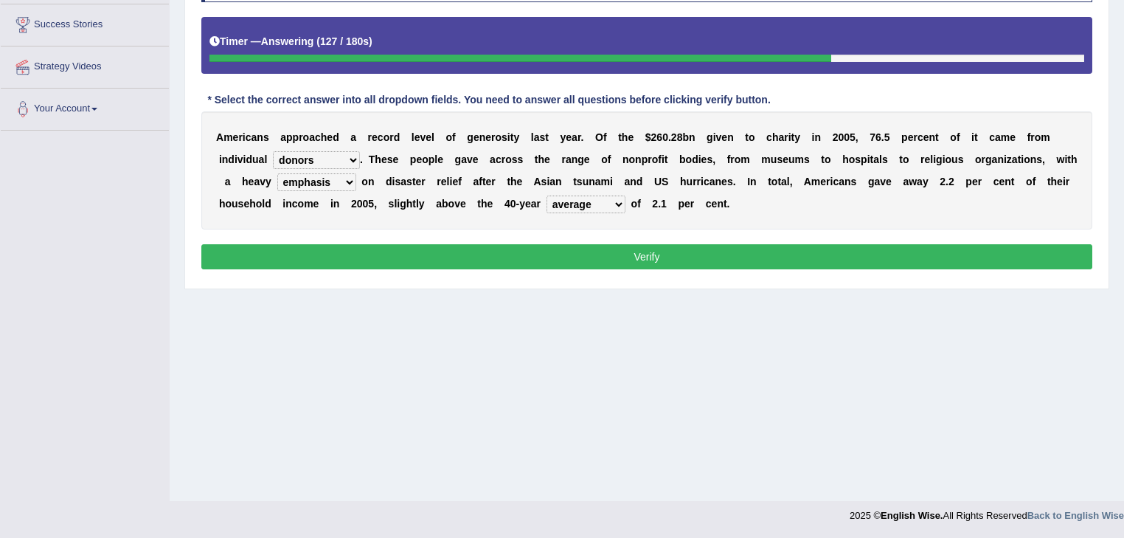
click at [611, 206] on select "coverage average indebtness sovereignty" at bounding box center [586, 204] width 79 height 18
click at [682, 217] on div "A m e r i c a n s a p p r o a c h e d a r e c o r d l e v e l o f g e n e r o s…" at bounding box center [646, 170] width 891 height 118
click at [348, 177] on select "analysis imagination emphasis hypothesis" at bounding box center [316, 182] width 79 height 18
click at [406, 215] on div "A m e r i c a n s a p p r o a c h e d a r e c o r d l e v e l o f g e n e r o s…" at bounding box center [646, 170] width 891 height 118
click at [344, 180] on select "analysis imagination emphasis hypothesis" at bounding box center [316, 182] width 79 height 18
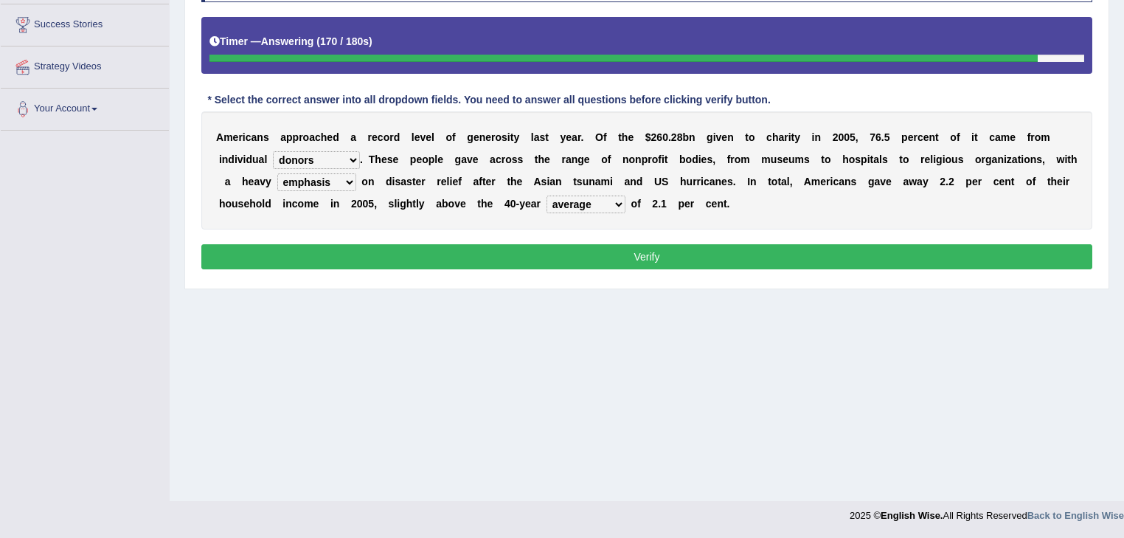
click at [407, 228] on div "Instructions: Below is a text with blanks. Click on each blank, a list of choic…" at bounding box center [647, 119] width 899 height 323
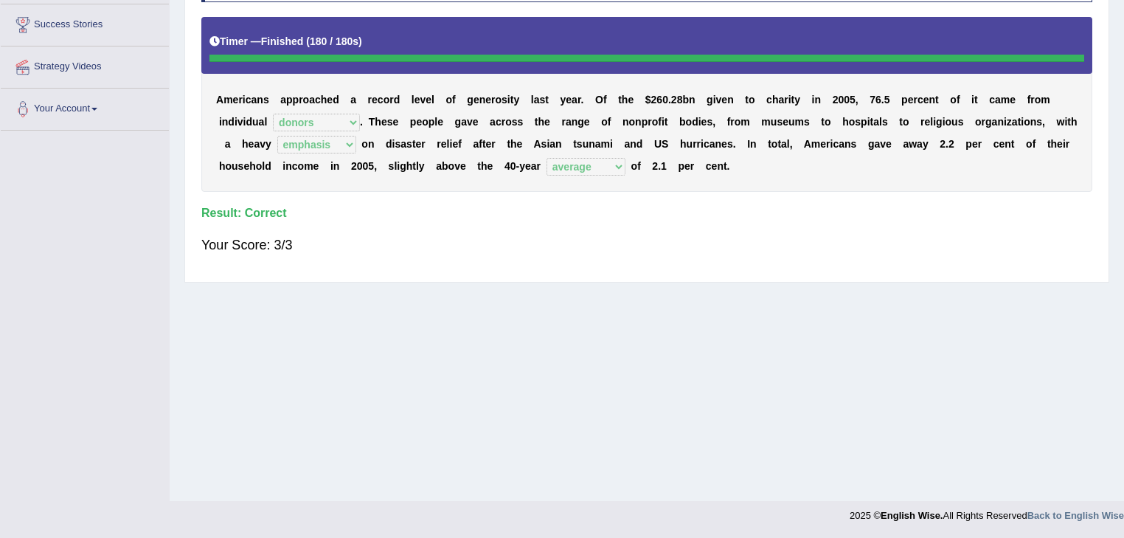
scroll to position [0, 0]
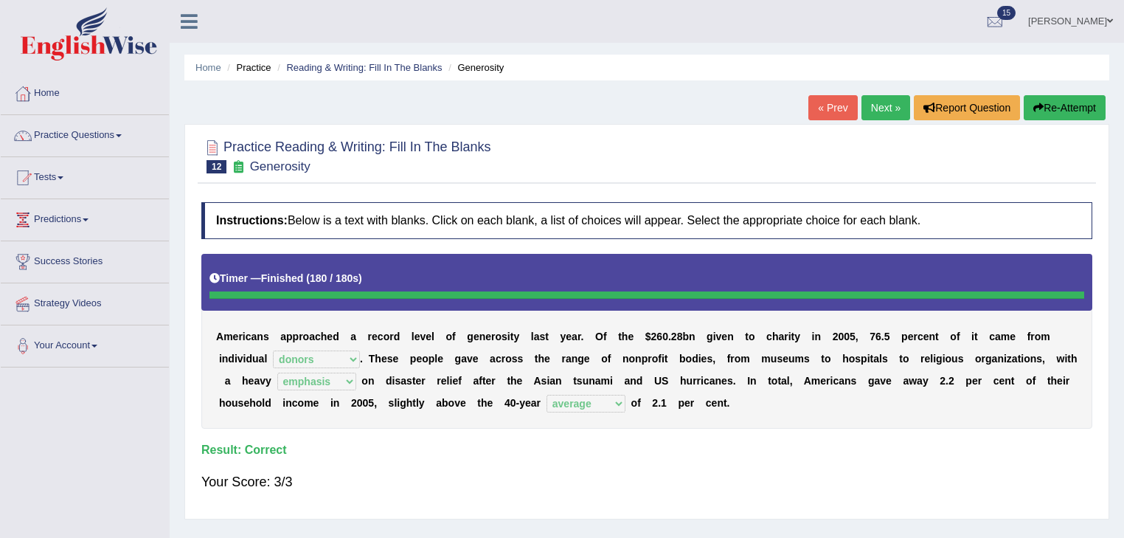
click at [879, 106] on link "Next »" at bounding box center [886, 107] width 49 height 25
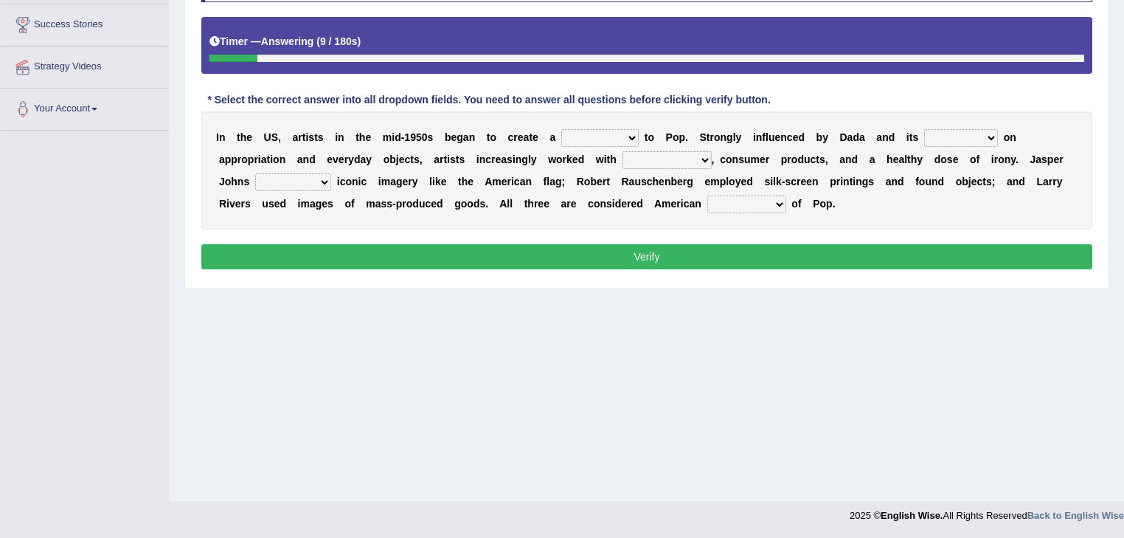
click at [634, 133] on select "bridge distribution cap finale" at bounding box center [599, 138] width 77 height 18
select select "cap"
click at [561, 129] on select "bridge distribution cap finale" at bounding box center [599, 138] width 77 height 18
click at [976, 137] on select "emphasis point pressure strength" at bounding box center [961, 138] width 74 height 18
select select "point"
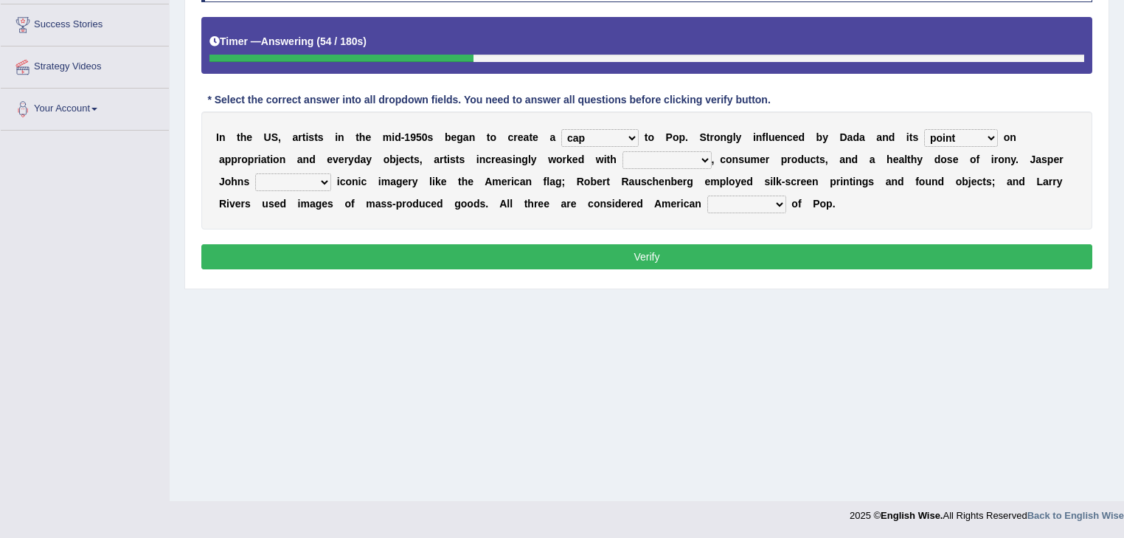
click at [924, 129] on select "emphasis point pressure strength" at bounding box center [961, 138] width 74 height 18
click at [991, 139] on select "emphasis point pressure strength" at bounding box center [961, 138] width 74 height 18
click at [1035, 208] on div "I n t h e U S , a r t i s t s i n t h e m i d - 1 9 5 0 s b e g a n t o c r e a…" at bounding box center [646, 170] width 891 height 118
click at [697, 153] on select "collage cost disintegration leash" at bounding box center [667, 160] width 89 height 18
select select "leash"
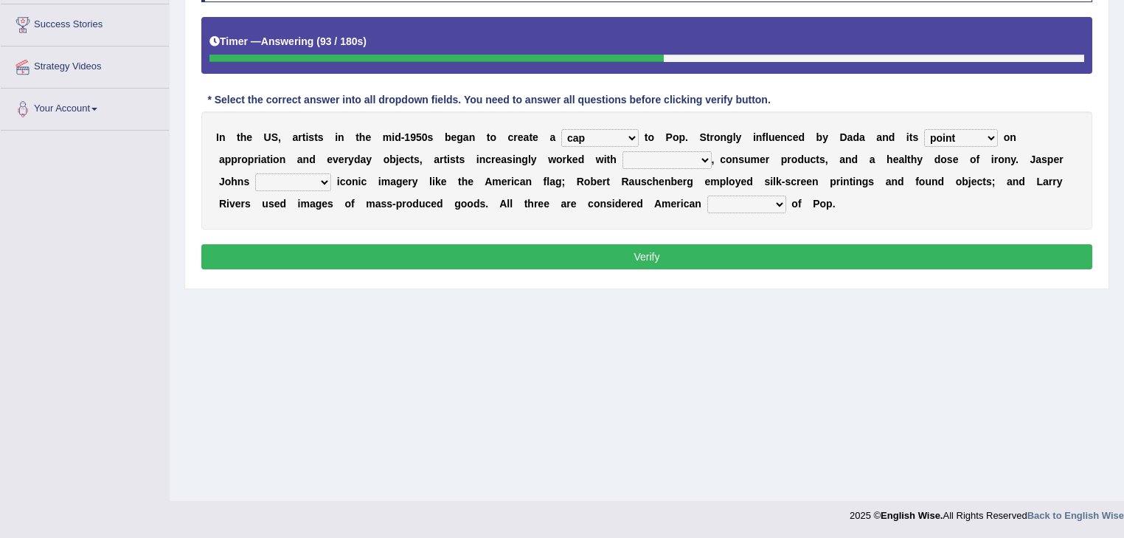
click at [623, 151] on select "collage cost disintegration leash" at bounding box center [667, 160] width 89 height 18
click at [325, 176] on select "reimagined recalled recycled reviewed" at bounding box center [293, 182] width 76 height 18
select select "reimagined"
click at [255, 173] on select "reimagined recalled recycled reviewed" at bounding box center [293, 182] width 76 height 18
click at [782, 198] on select "forerunners protestors funders founders" at bounding box center [746, 204] width 79 height 18
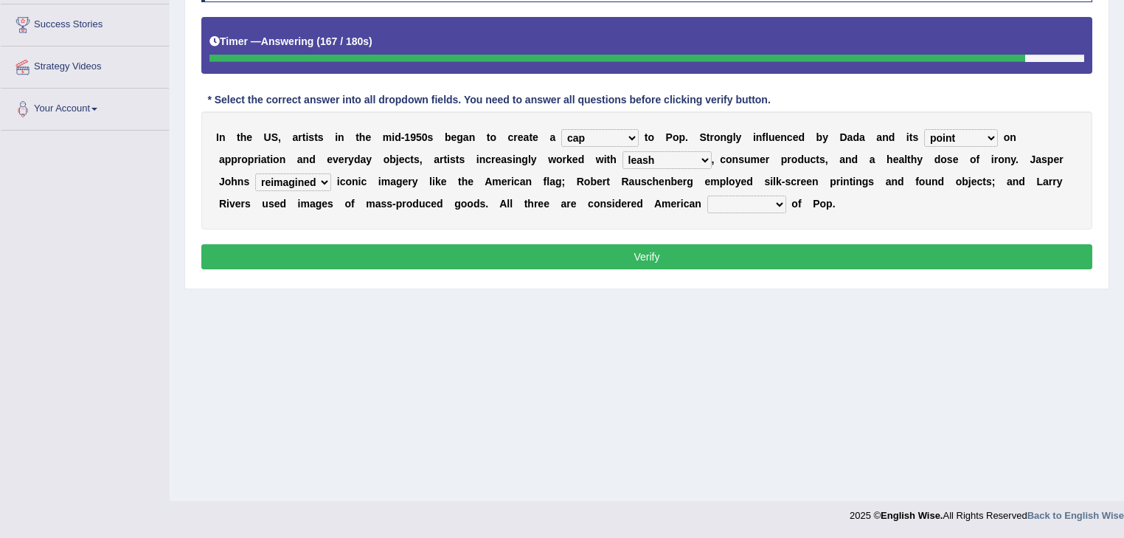
select select "founders"
click at [707, 195] on select "forerunners protestors funders founders" at bounding box center [746, 204] width 79 height 18
click at [775, 201] on select "forerunners protestors funders founders" at bounding box center [746, 204] width 79 height 18
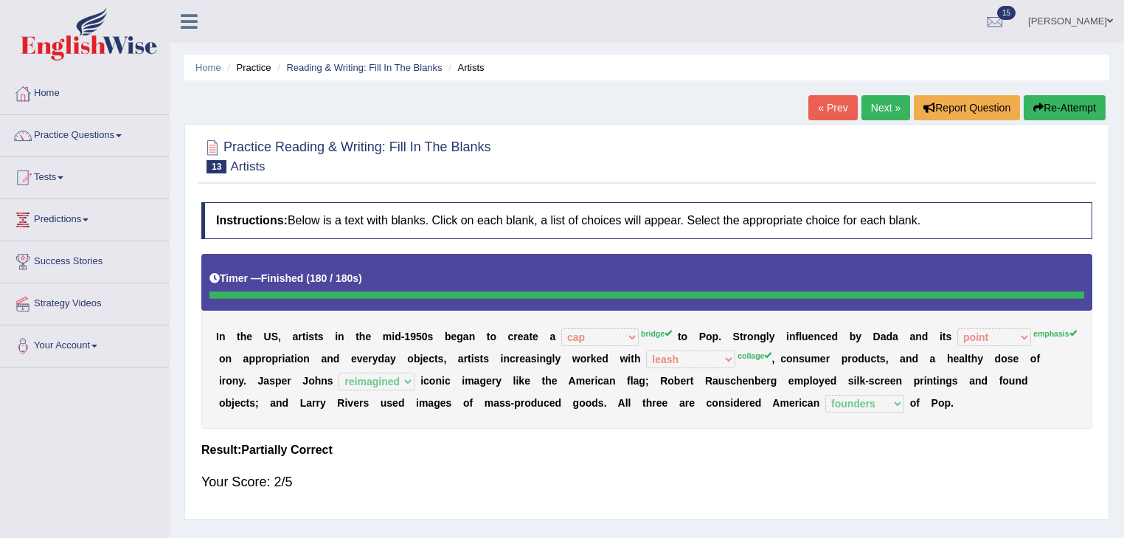
click at [1066, 103] on button "Re-Attempt" at bounding box center [1065, 107] width 82 height 25
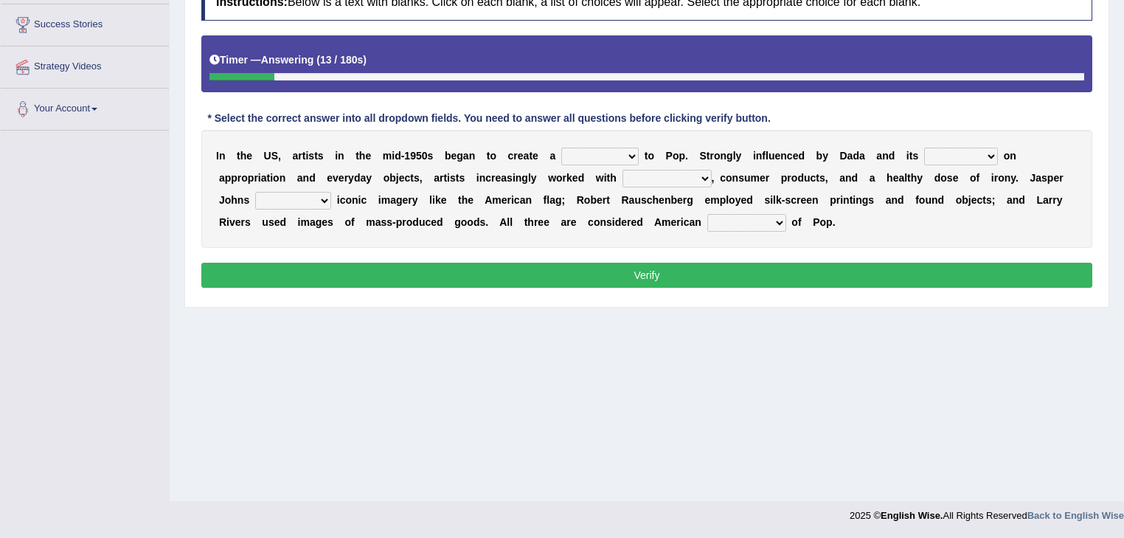
click at [626, 156] on select "bridge distribution cap finale" at bounding box center [599, 157] width 77 height 18
click at [717, 319] on div "Home Practice Reading & Writing: Fill In The Blanks Artists You have already gi…" at bounding box center [647, 132] width 955 height 738
click at [631, 155] on select "bridge distribution cap finale" at bounding box center [599, 157] width 77 height 18
select select "bridge"
click at [561, 148] on select "bridge distribution cap finale" at bounding box center [599, 157] width 77 height 18
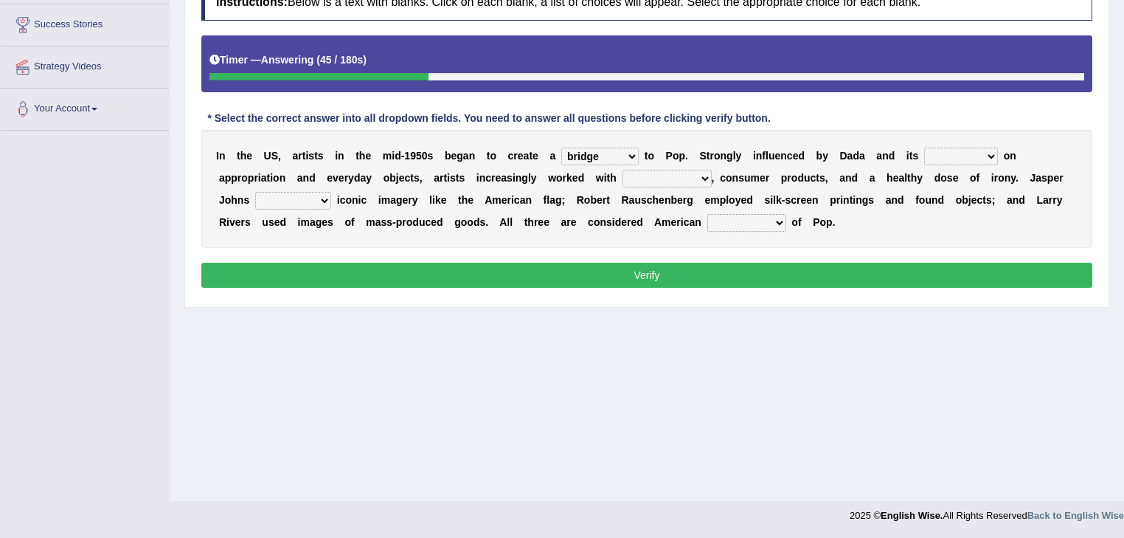
click at [983, 154] on select "emphasis point pressure strength" at bounding box center [961, 157] width 74 height 18
select select "emphasis"
click at [924, 148] on select "emphasis point pressure strength" at bounding box center [961, 157] width 74 height 18
click at [696, 174] on select "collage cost disintegration leash" at bounding box center [667, 179] width 89 height 18
select select "collage"
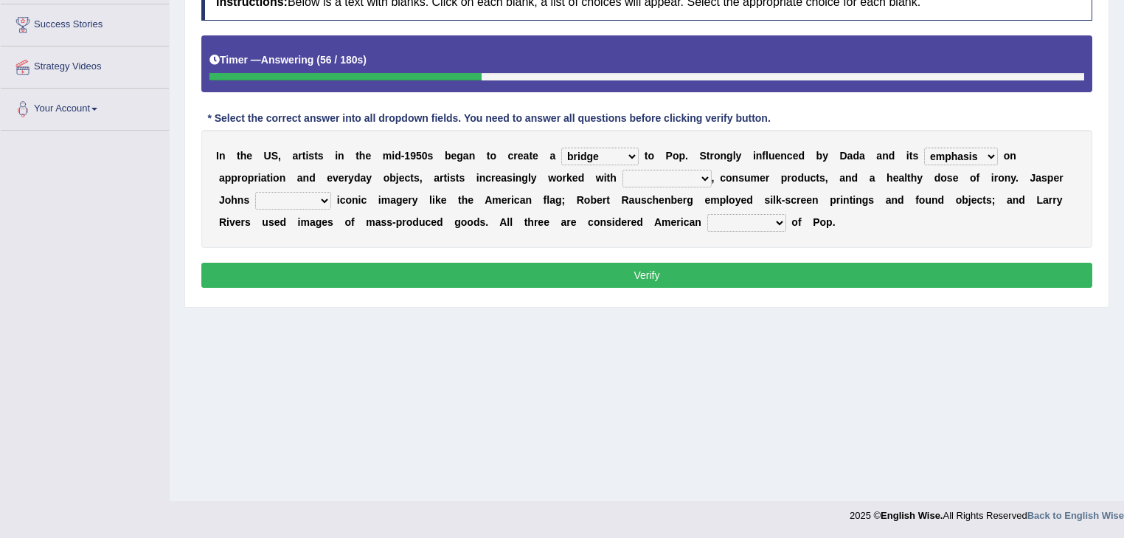
click at [623, 170] on select "collage cost disintegration leash" at bounding box center [667, 179] width 89 height 18
click at [779, 221] on select "forerunners protestors funders founders" at bounding box center [746, 223] width 79 height 18
select select "founders"
click at [707, 214] on select "forerunners protestors funders founders" at bounding box center [746, 223] width 79 height 18
click at [741, 271] on button "Verify" at bounding box center [646, 275] width 891 height 25
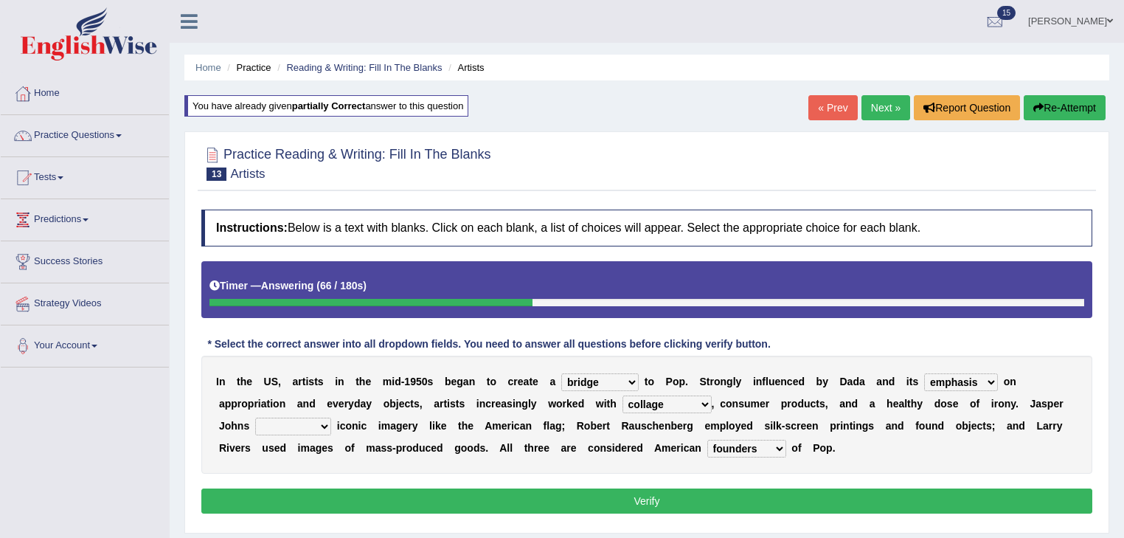
scroll to position [237, 0]
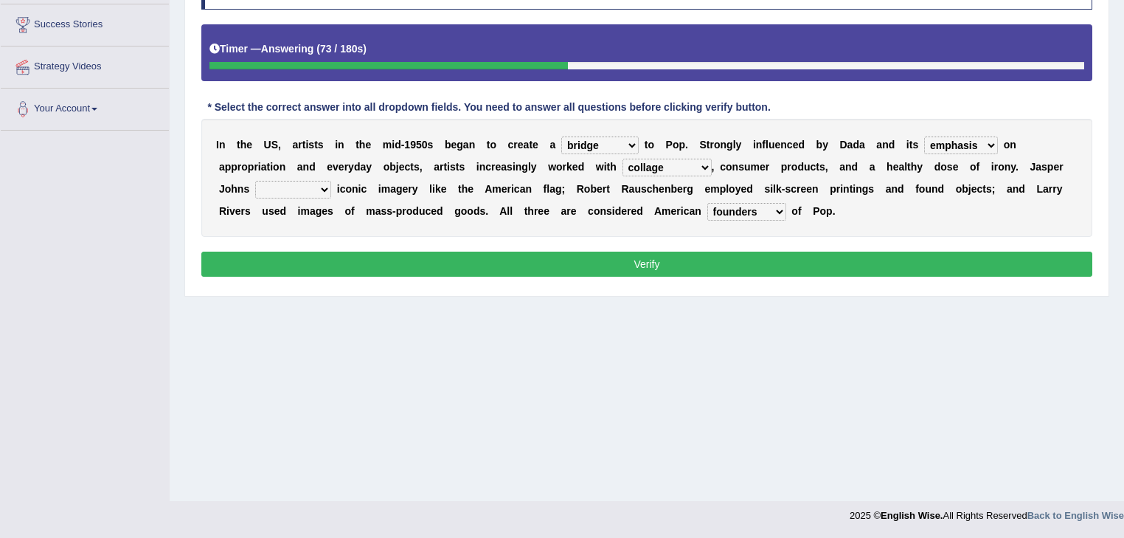
click at [323, 194] on select "reimagined recalled recycled reviewed" at bounding box center [293, 190] width 76 height 18
select select "recalled"
click at [255, 181] on select "reimagined recalled recycled reviewed" at bounding box center [293, 190] width 76 height 18
click at [308, 256] on button "Verify" at bounding box center [646, 264] width 891 height 25
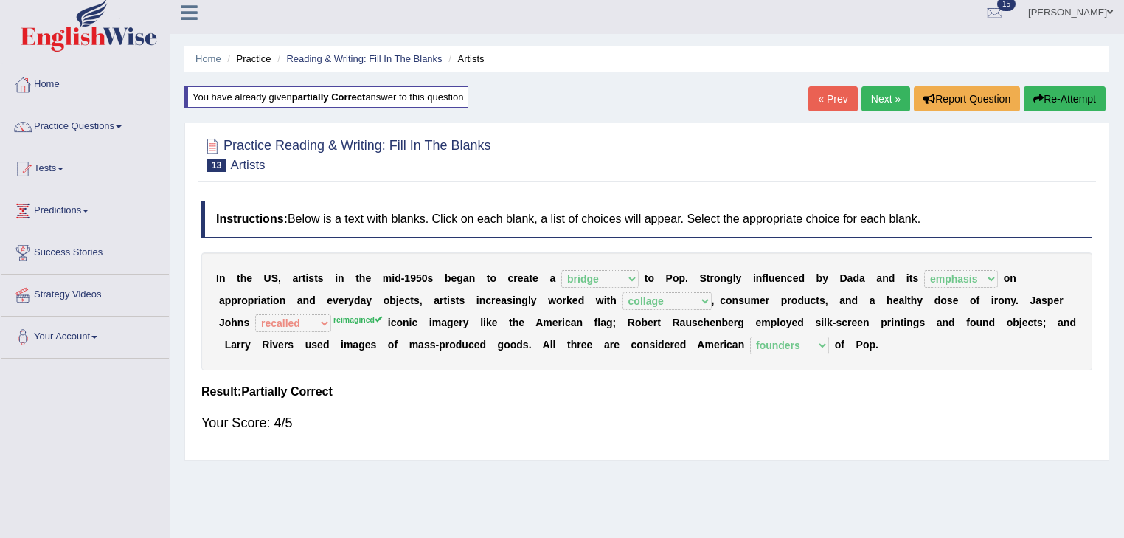
scroll to position [0, 0]
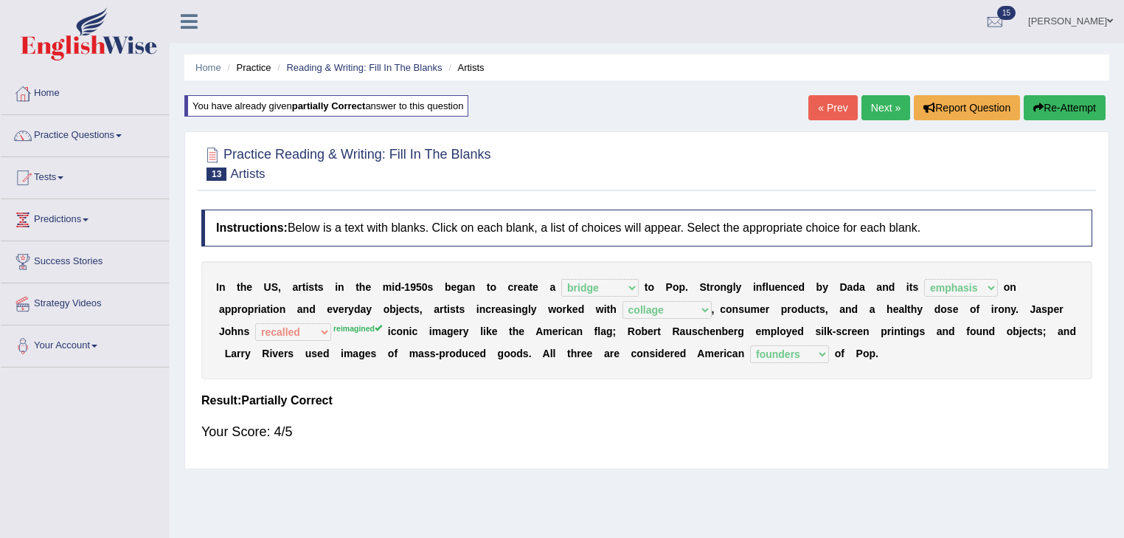
click at [876, 111] on link "Next »" at bounding box center [886, 107] width 49 height 25
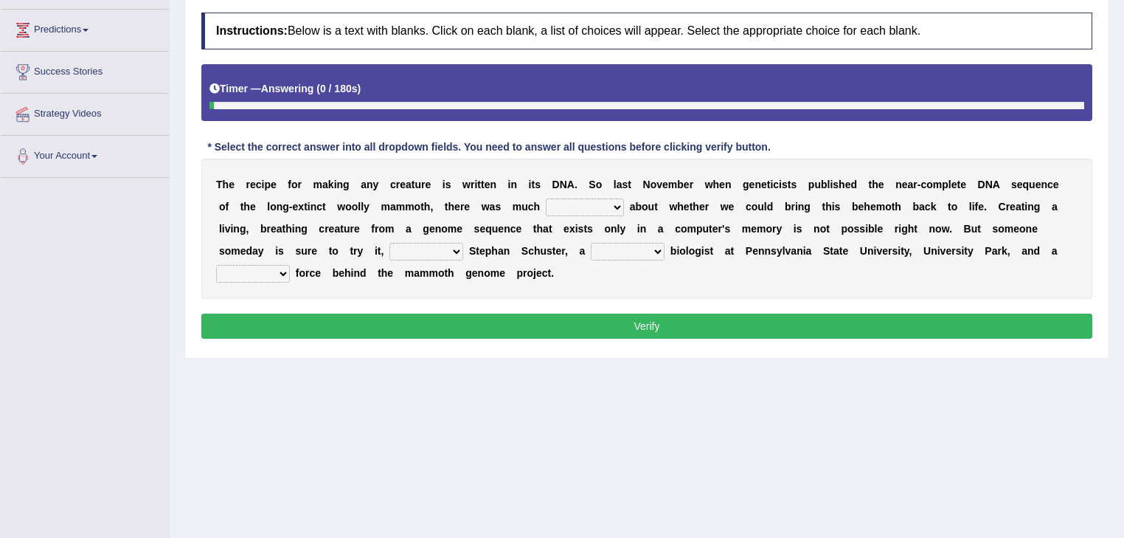
scroll to position [237, 0]
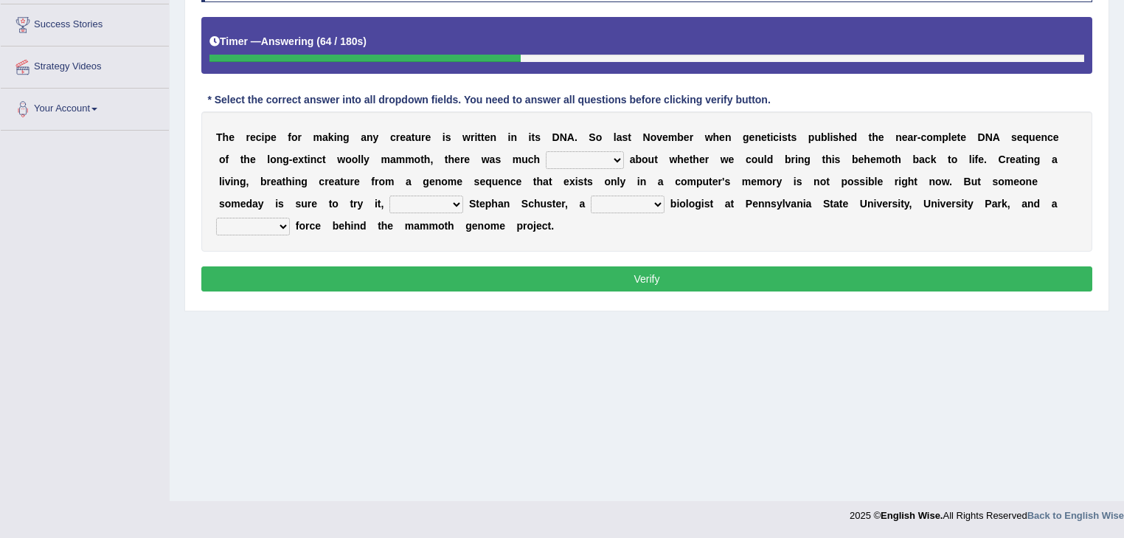
click at [601, 162] on select "speculation profit ratio worship" at bounding box center [585, 160] width 78 height 18
click at [546, 151] on select "speculation profit ratio worship" at bounding box center [585, 160] width 78 height 18
click at [610, 161] on select "speculation profit ratio worship" at bounding box center [585, 160] width 78 height 18
select select "speculation"
click at [546, 151] on select "speculation profit ratio worship" at bounding box center [585, 160] width 78 height 18
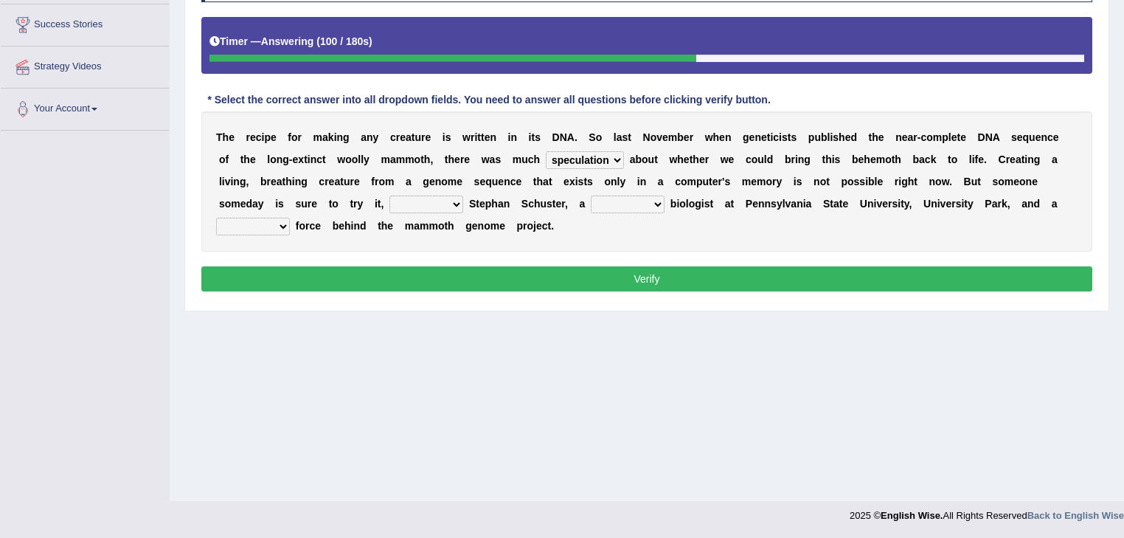
click at [449, 198] on select "predicts forecast provides censures" at bounding box center [427, 204] width 74 height 18
click at [390, 195] on select "predicts forecast provides censures" at bounding box center [427, 204] width 74 height 18
click at [457, 203] on select "predicts forecast provides censures" at bounding box center [427, 204] width 74 height 18
select select "censures"
click at [390, 195] on select "predicts forecast provides censures" at bounding box center [427, 204] width 74 height 18
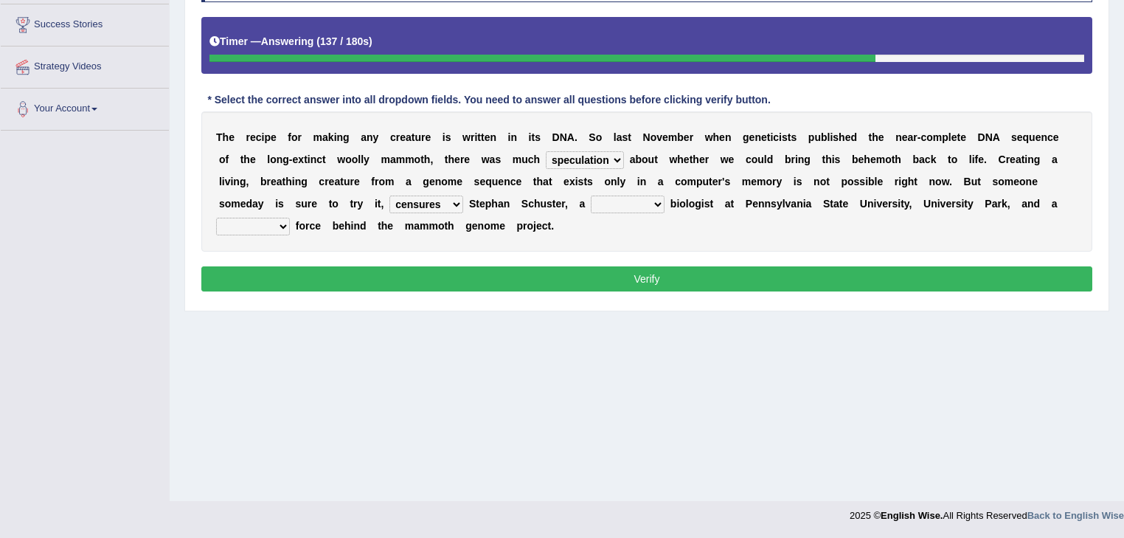
click at [654, 204] on select "human molecular animal organ" at bounding box center [628, 204] width 74 height 18
select select "human"
click at [591, 195] on select "human molecular animal organ" at bounding box center [628, 204] width 74 height 18
click at [282, 222] on select "driving army moving carrying" at bounding box center [253, 227] width 74 height 18
select select "driving"
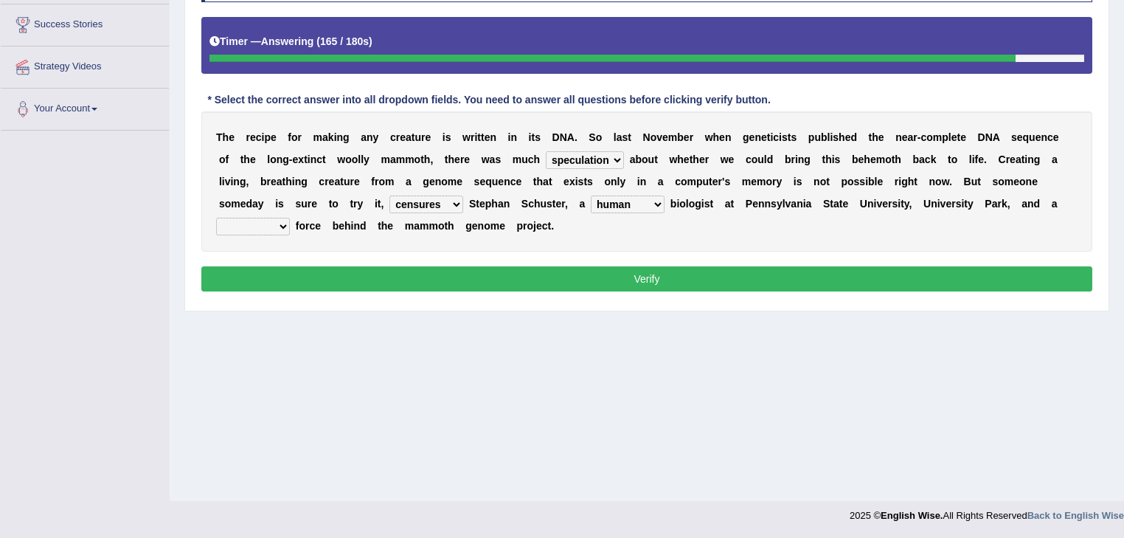
click at [216, 218] on select "driving army moving carrying" at bounding box center [253, 227] width 74 height 18
click at [655, 202] on select "human molecular animal organ" at bounding box center [628, 204] width 74 height 18
select select "animal"
click at [591, 195] on select "human molecular animal organ" at bounding box center [628, 204] width 74 height 18
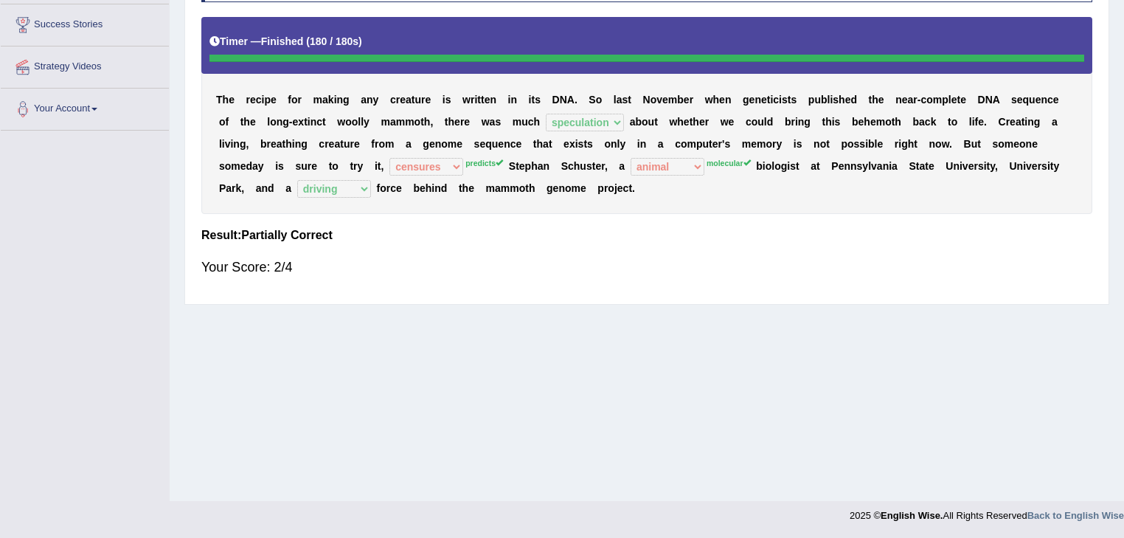
scroll to position [0, 0]
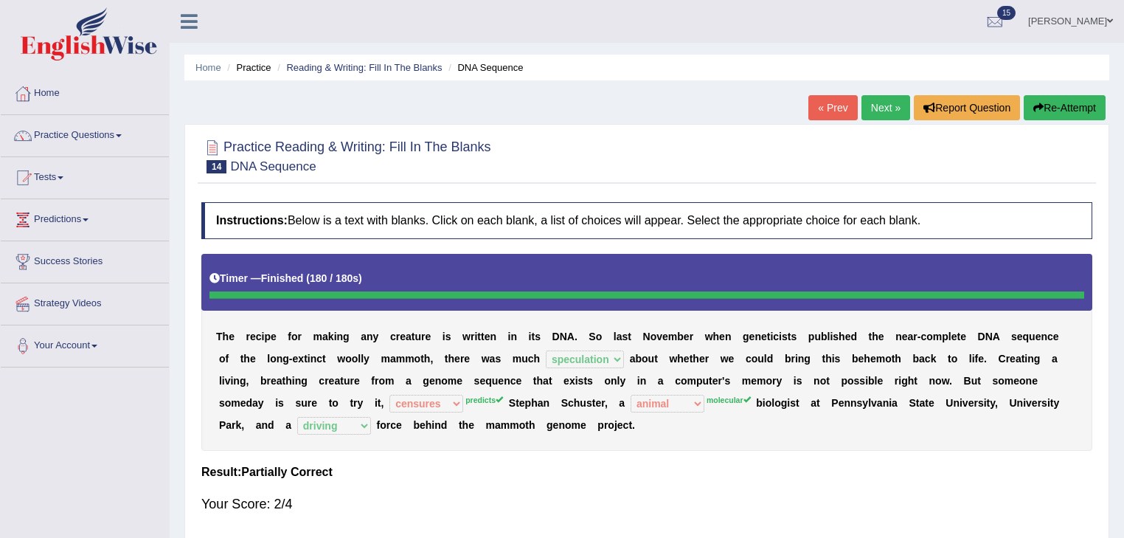
click at [1042, 106] on button "Re-Attempt" at bounding box center [1065, 107] width 82 height 25
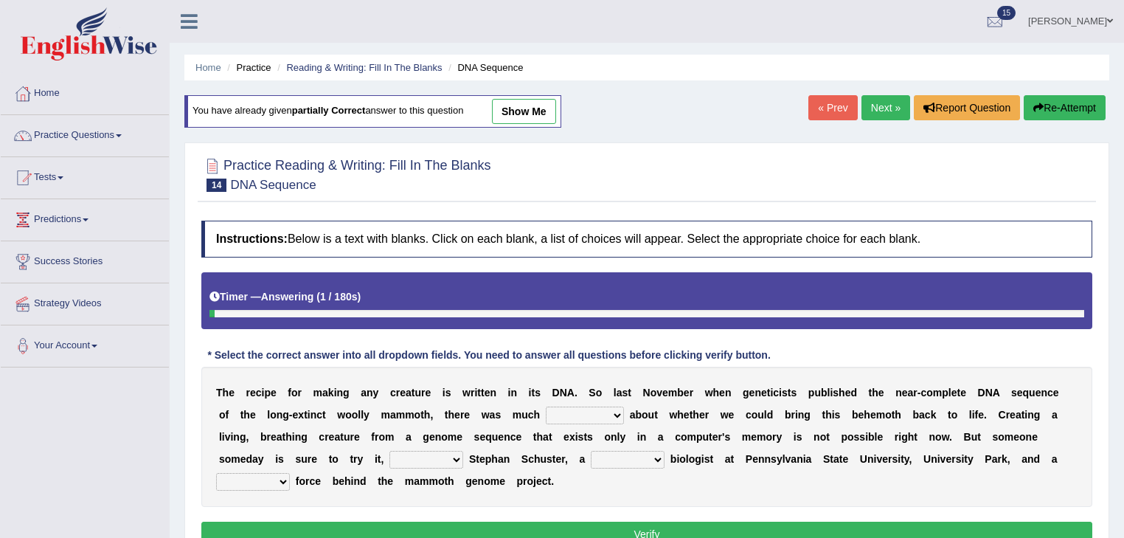
scroll to position [237, 0]
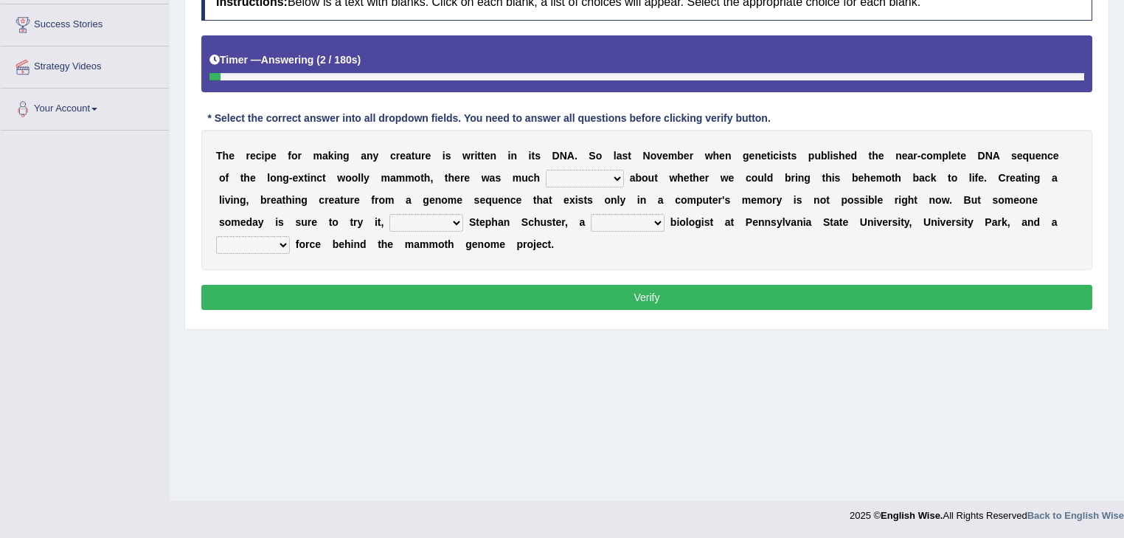
click at [609, 177] on select "speculation profit ratio worship" at bounding box center [585, 179] width 78 height 18
select select "speculation"
click at [546, 170] on select "speculation profit ratio worship" at bounding box center [585, 179] width 78 height 18
click at [456, 223] on select "predicts forecast provides censures" at bounding box center [427, 223] width 74 height 18
select select "predicts"
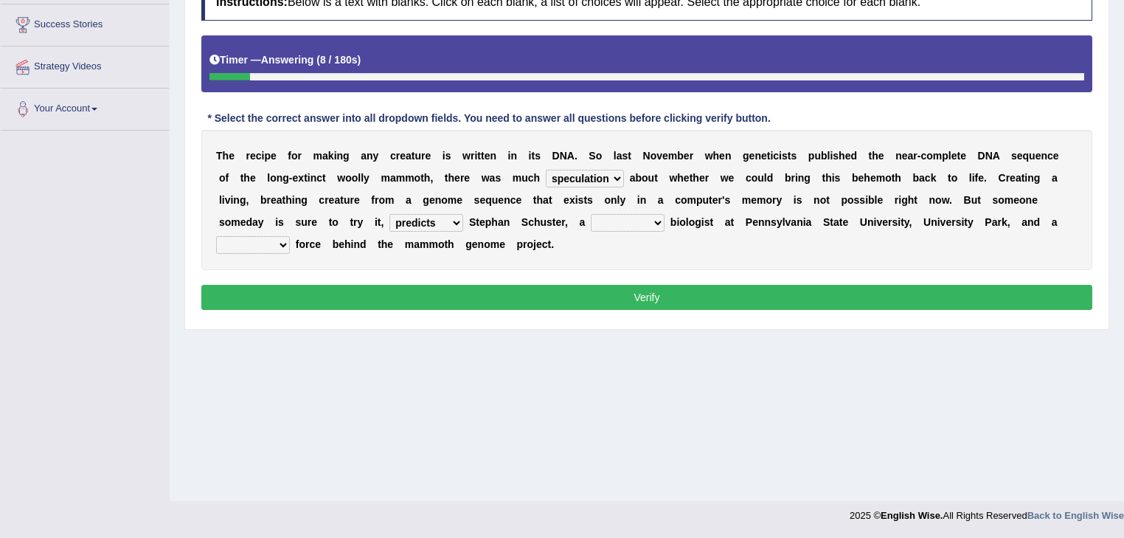
click at [390, 214] on select "predicts forecast provides censures" at bounding box center [427, 223] width 74 height 18
click at [657, 221] on select "human molecular animal organ" at bounding box center [628, 223] width 74 height 18
select select "molecular"
click at [591, 214] on select "human molecular animal organ" at bounding box center [628, 223] width 74 height 18
click at [285, 244] on select "driving army moving carrying" at bounding box center [253, 245] width 74 height 18
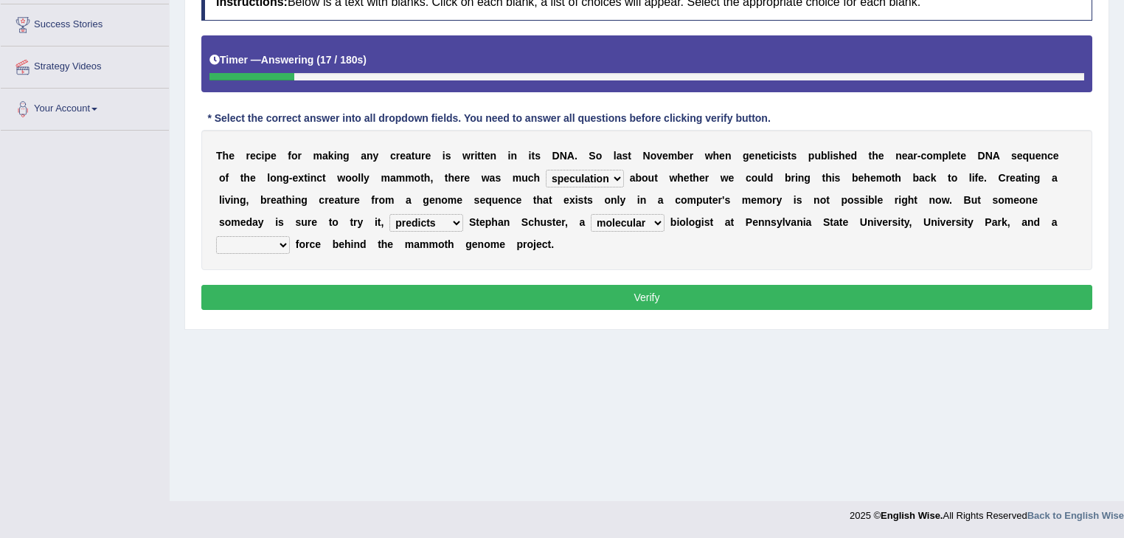
select select "driving"
click at [216, 236] on select "driving army moving carrying" at bounding box center [253, 245] width 74 height 18
click at [491, 300] on button "Verify" at bounding box center [646, 297] width 891 height 25
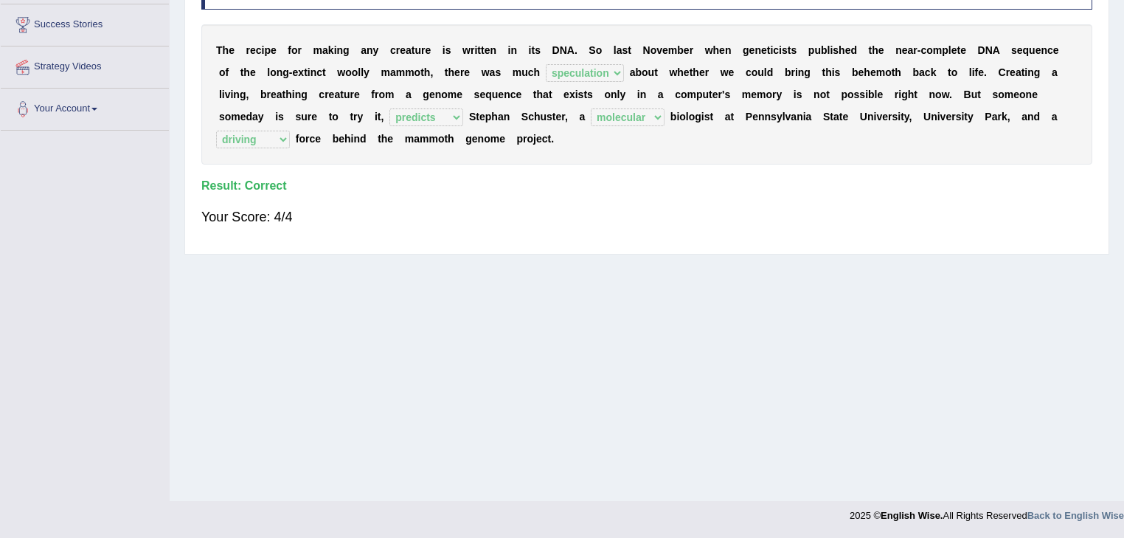
scroll to position [0, 0]
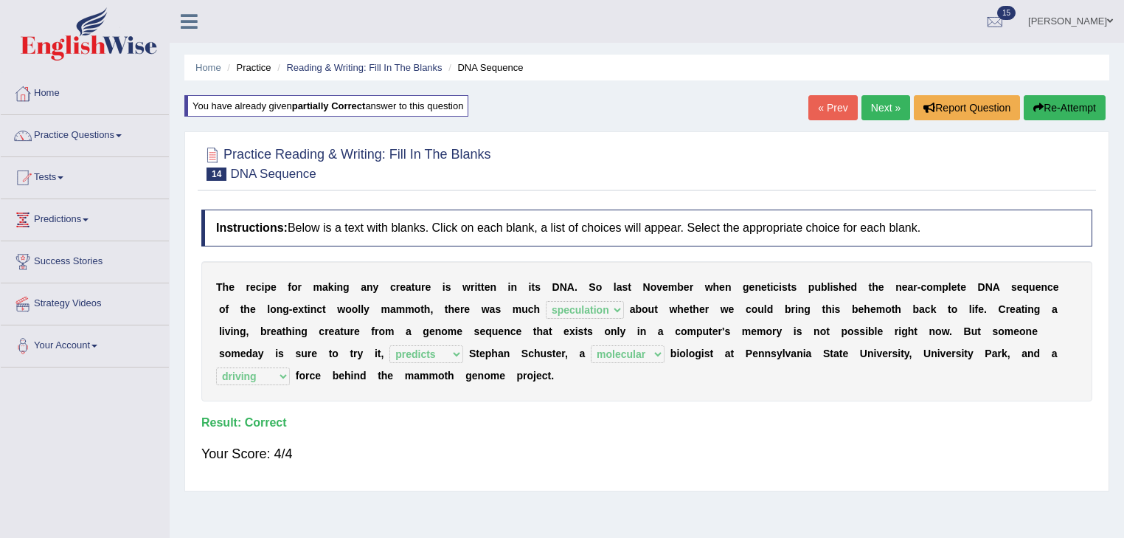
click at [896, 105] on link "Next »" at bounding box center [886, 107] width 49 height 25
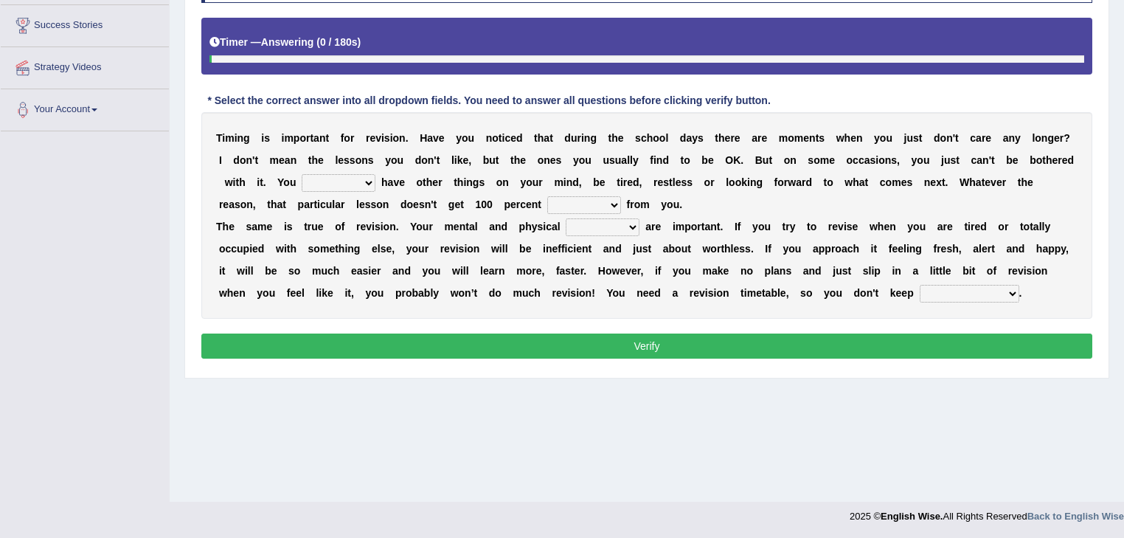
scroll to position [237, 0]
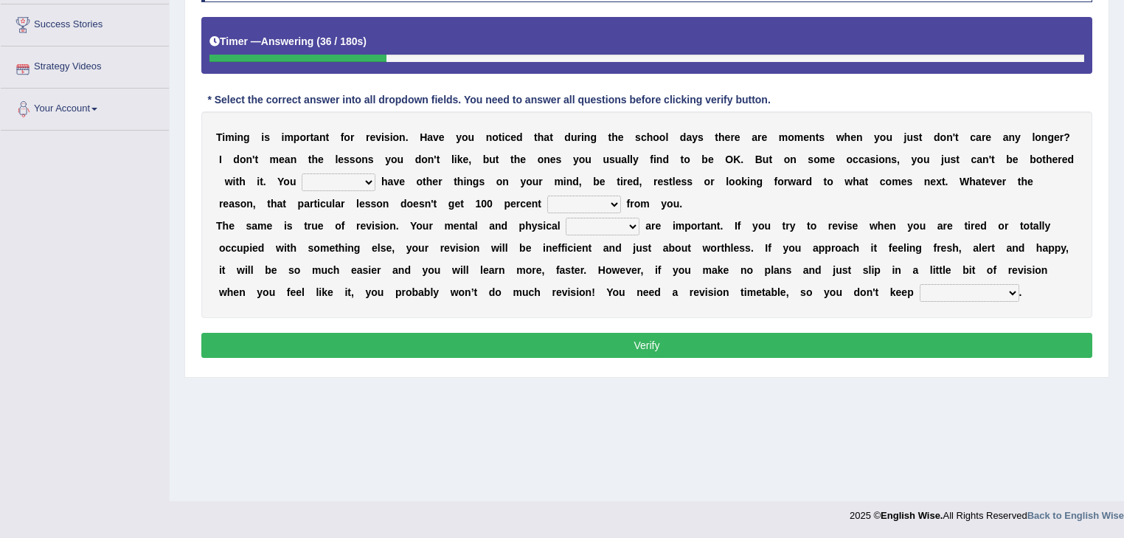
click at [363, 173] on select "may can will must" at bounding box center [339, 182] width 74 height 18
select select "may"
click at [302, 173] on select "may can will must" at bounding box center [339, 182] width 74 height 18
click at [614, 204] on select "effect afford effort affect" at bounding box center [584, 204] width 74 height 18
click at [547, 195] on select "effect afford effort affect" at bounding box center [584, 204] width 74 height 18
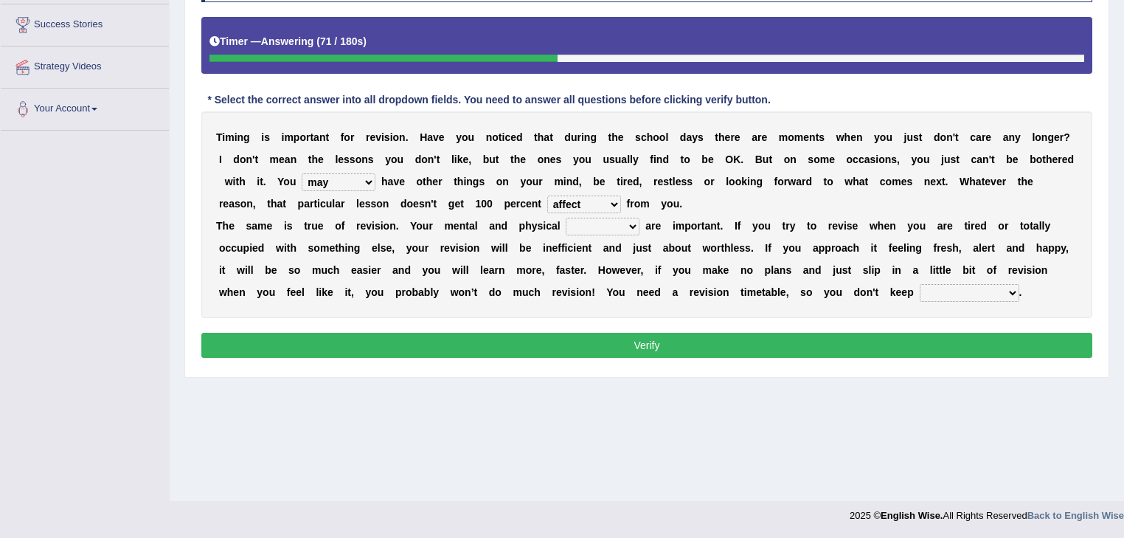
click at [609, 201] on select "effect afford effort affect" at bounding box center [584, 204] width 74 height 18
select select "effect"
click at [547, 195] on select "effect afford effort affect" at bounding box center [584, 204] width 74 height 18
click at [634, 226] on select "altitude strength attitudes talent" at bounding box center [603, 227] width 74 height 18
select select "strength"
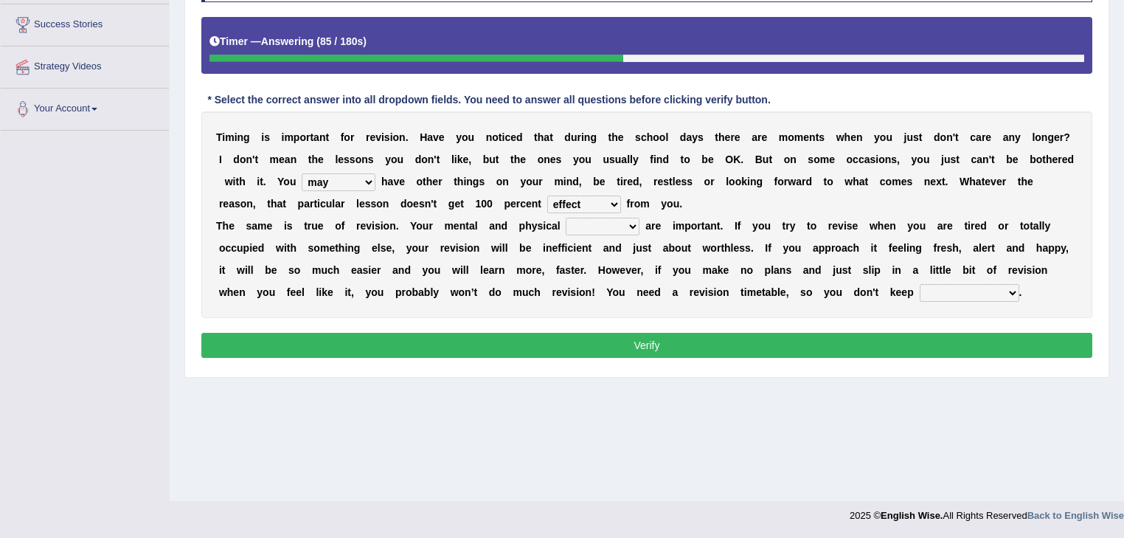
click at [566, 218] on select "altitude strength attitudes talent" at bounding box center [603, 227] width 74 height 18
click at [1003, 286] on select "stopping it from putting it off giving it out getting it wrong" at bounding box center [970, 293] width 100 height 18
select select "stopping it from"
click at [920, 284] on select "stopping it from putting it off giving it out getting it wrong" at bounding box center [970, 293] width 100 height 18
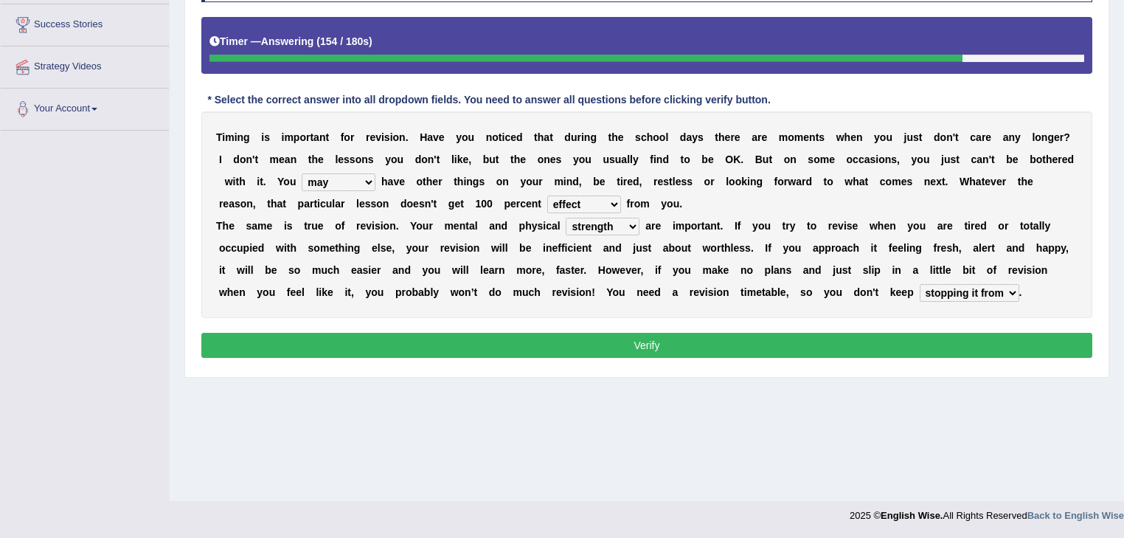
click at [1015, 288] on select "stopping it from putting it off giving it out getting it wrong" at bounding box center [970, 293] width 100 height 18
click at [887, 347] on button "Verify" at bounding box center [646, 345] width 891 height 25
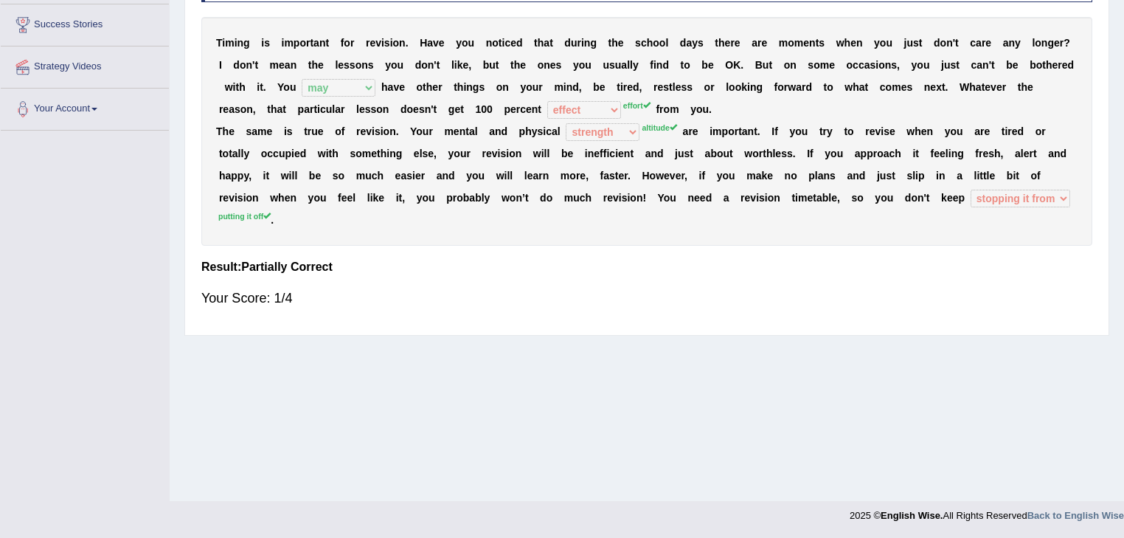
scroll to position [0, 0]
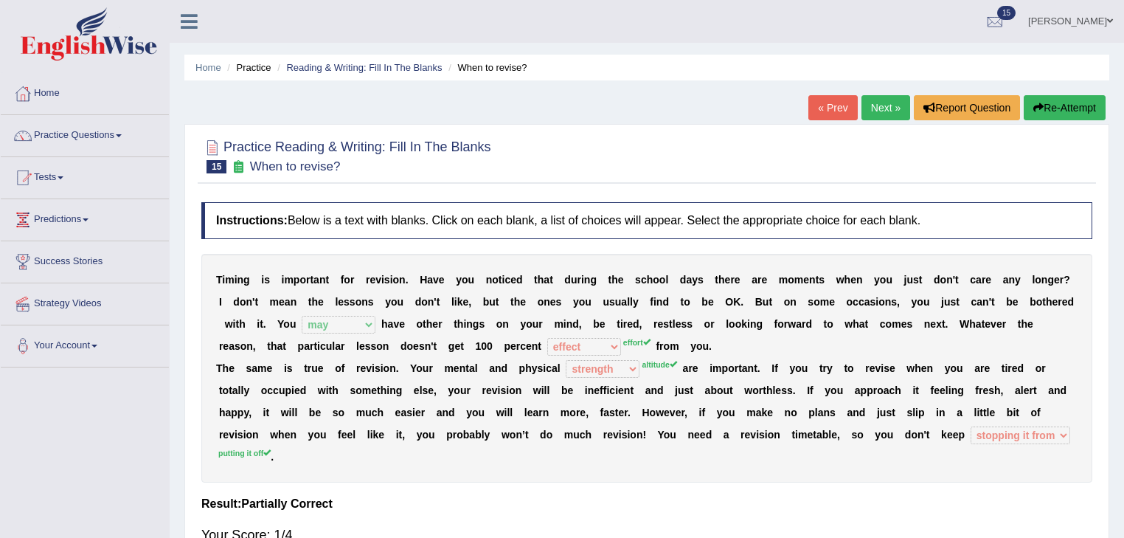
click at [1059, 108] on button "Re-Attempt" at bounding box center [1065, 107] width 82 height 25
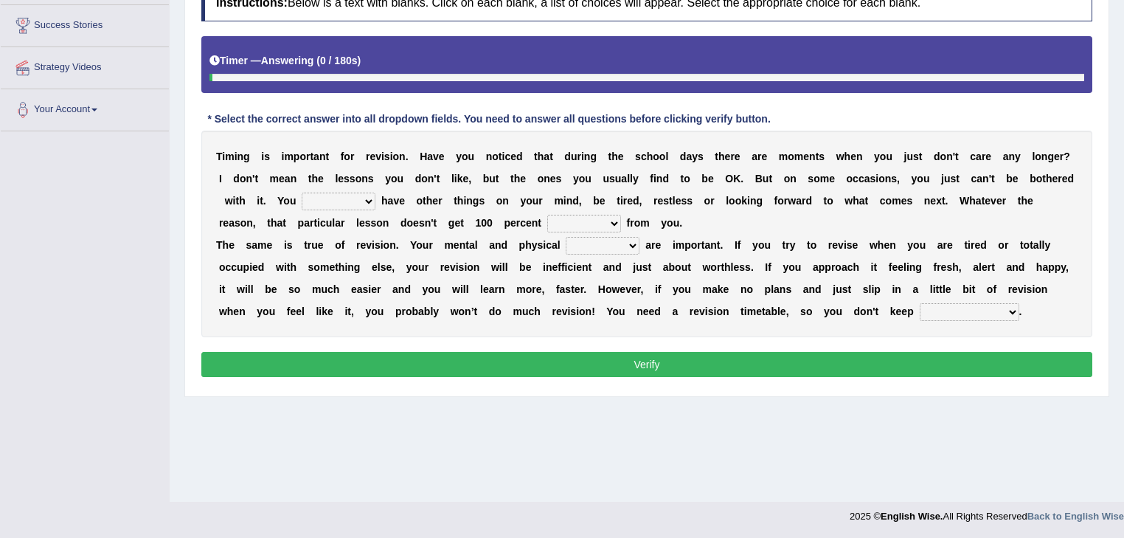
scroll to position [237, 0]
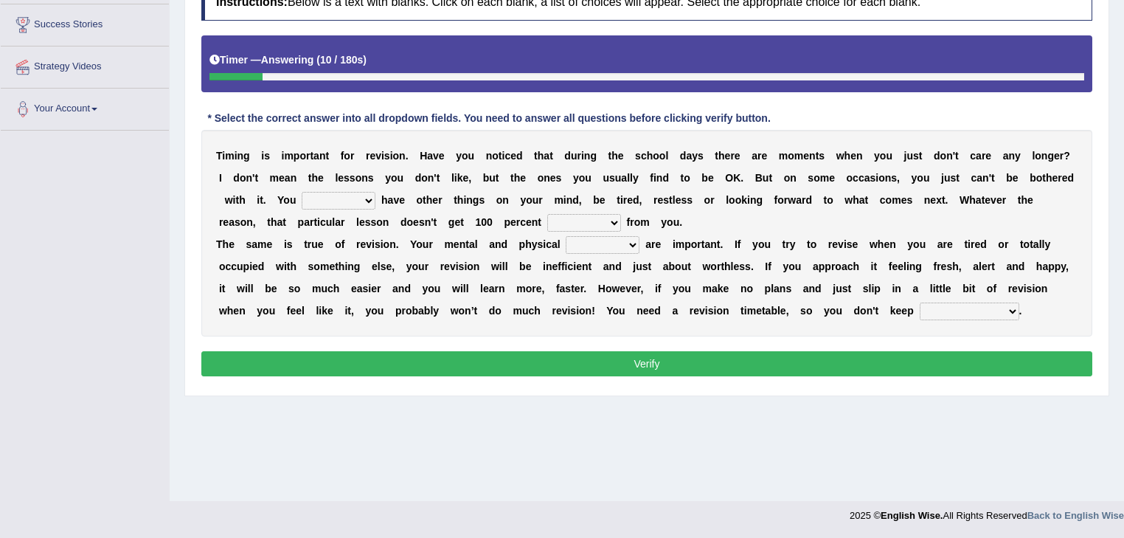
click at [362, 195] on select "may can will must" at bounding box center [339, 201] width 74 height 18
select select "may"
click at [302, 192] on select "may can will must" at bounding box center [339, 201] width 74 height 18
click at [603, 225] on select "effect afford effort affect" at bounding box center [584, 223] width 74 height 18
select select "effort"
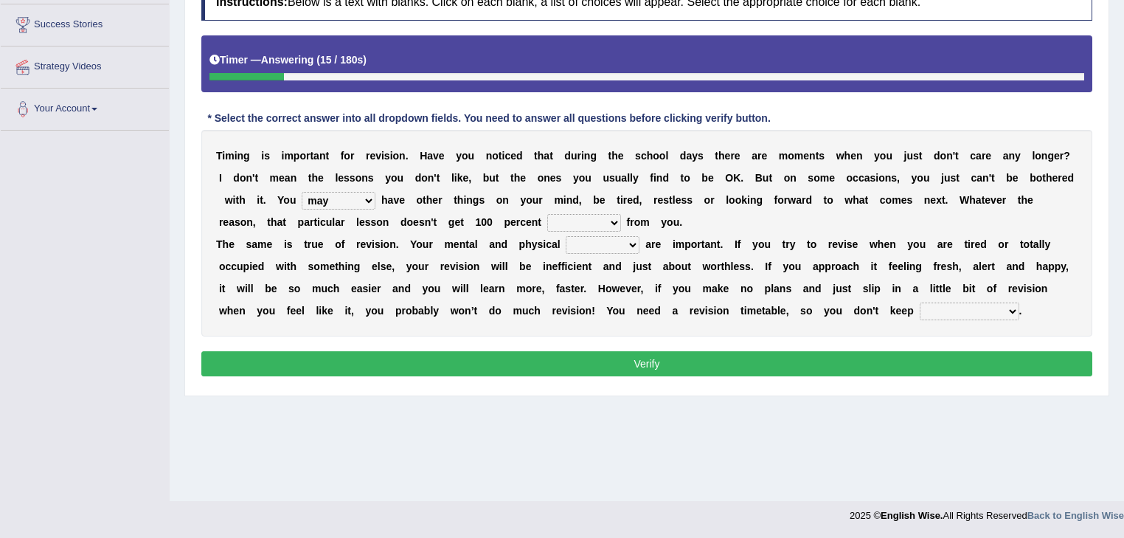
click at [547, 214] on select "effect afford effort affect" at bounding box center [584, 223] width 74 height 18
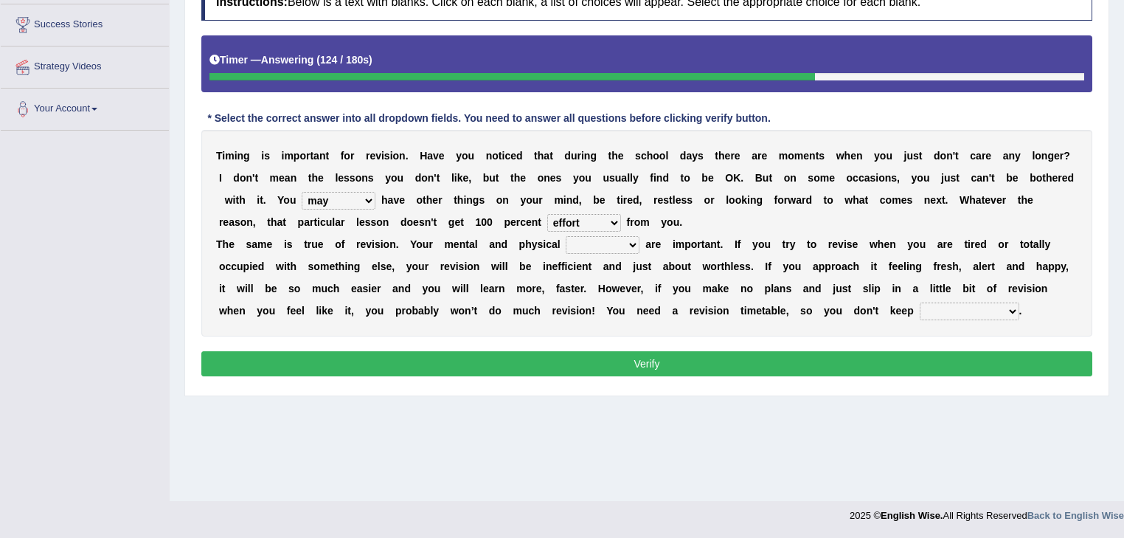
click at [612, 219] on select "effect afford effort affect" at bounding box center [584, 223] width 74 height 18
click at [737, 218] on div "T i m i n g i s i m p o r t a n t f o r r e v i s i o n . H a v e y o u n o t i…" at bounding box center [646, 233] width 891 height 207
click at [626, 240] on select "altitude strength attitudes talent" at bounding box center [603, 245] width 74 height 18
select select "altitude"
click at [566, 236] on select "altitude strength attitudes talent" at bounding box center [603, 245] width 74 height 18
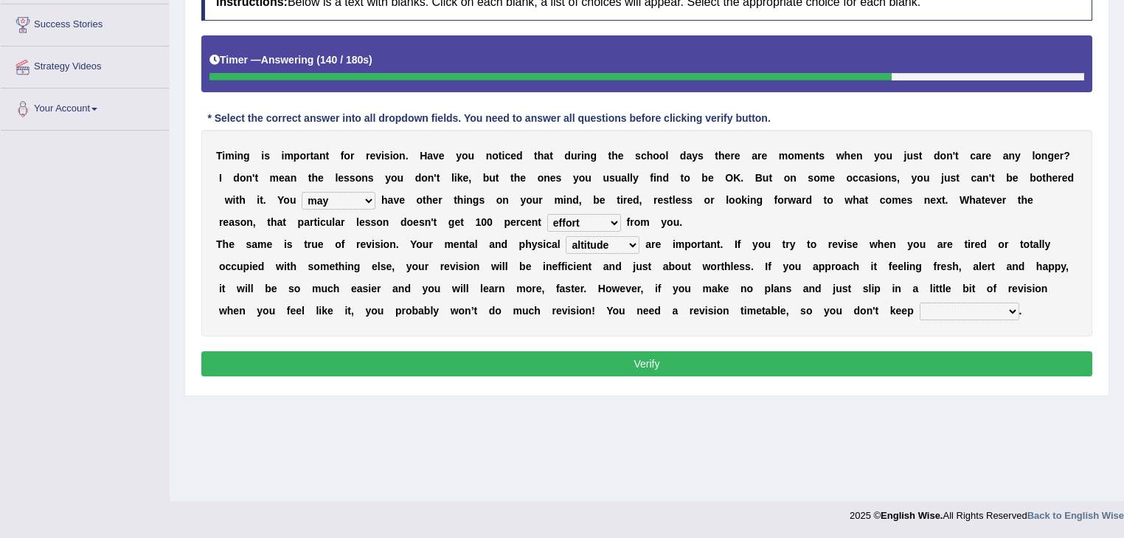
click at [1007, 307] on select "stopping it from putting it off giving it out getting it wrong" at bounding box center [970, 311] width 100 height 18
select select "putting it off"
click at [920, 302] on select "stopping it from putting it off giving it out getting it wrong" at bounding box center [970, 311] width 100 height 18
click at [1011, 310] on select "stopping it from putting it off giving it out getting it wrong" at bounding box center [970, 311] width 100 height 18
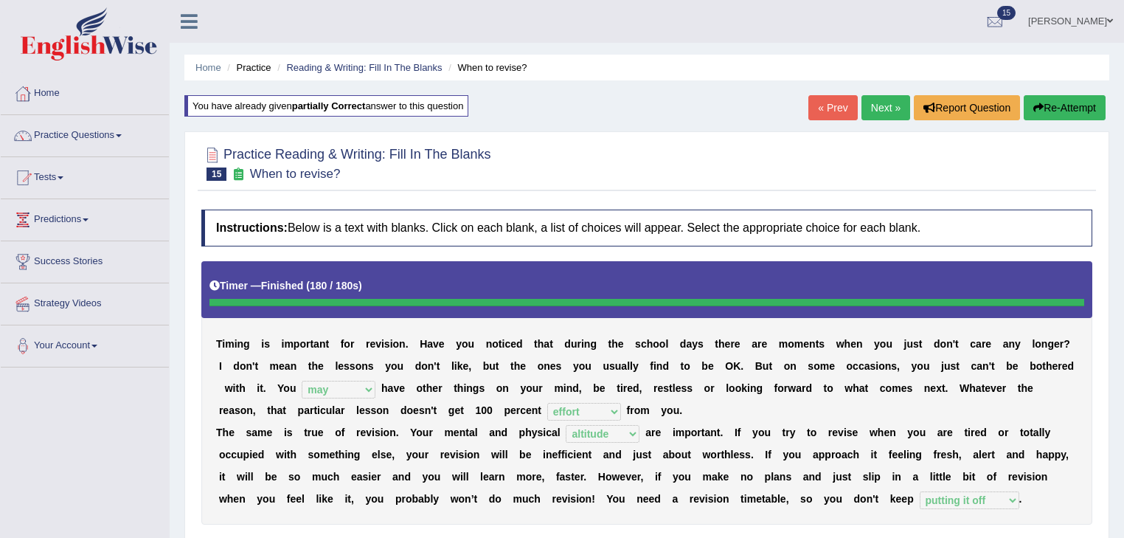
scroll to position [0, 0]
click at [883, 109] on link "Next »" at bounding box center [886, 107] width 49 height 25
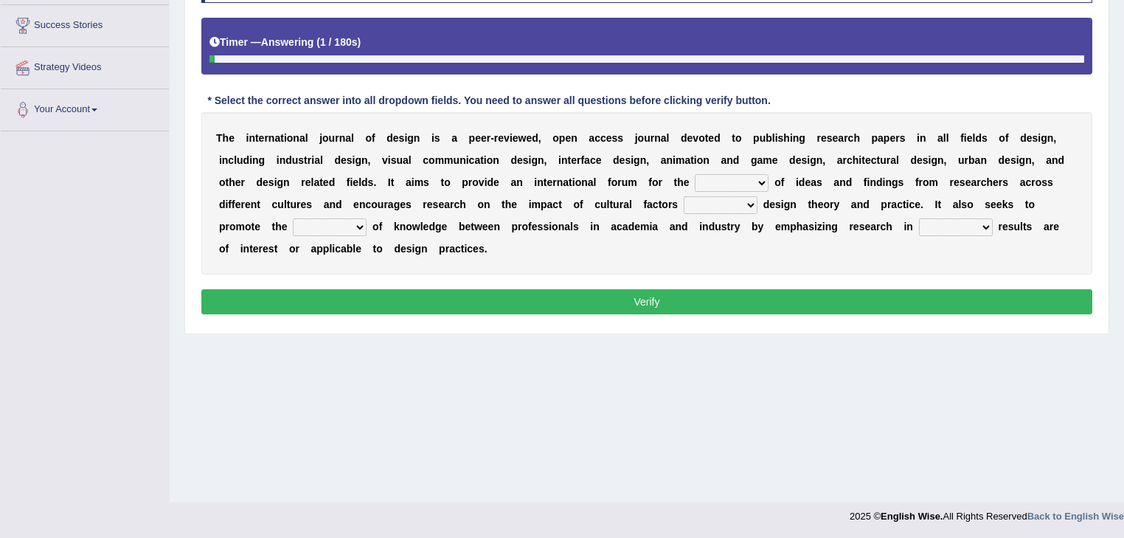
scroll to position [237, 0]
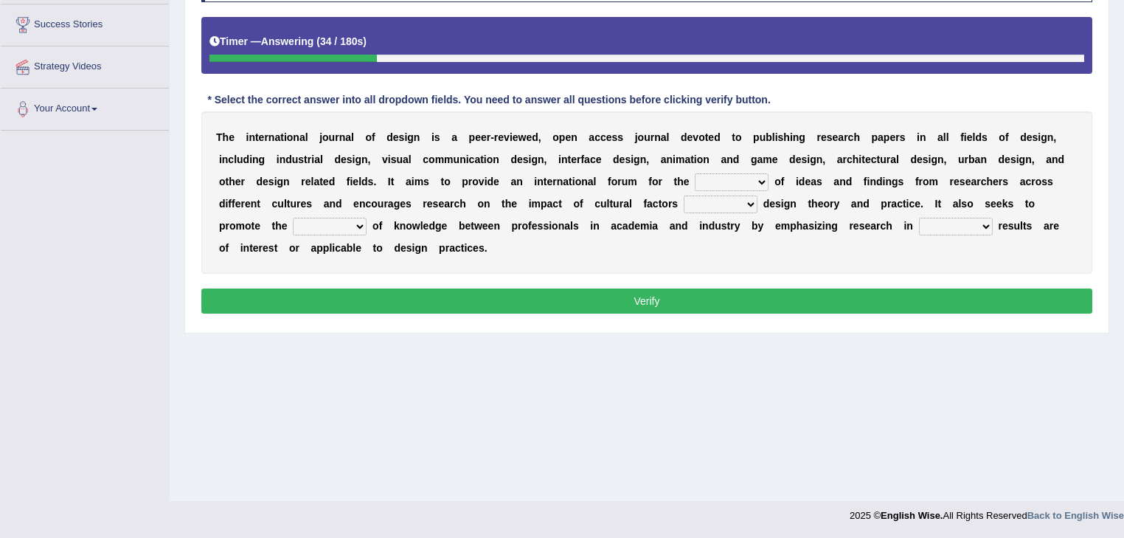
click at [762, 180] on select "infliction change exchange occurence" at bounding box center [732, 182] width 74 height 18
select select "exchange"
click at [695, 173] on select "infliction change exchange occurence" at bounding box center [732, 182] width 74 height 18
click at [750, 198] on select "on without inside at" at bounding box center [721, 204] width 74 height 18
select select "on"
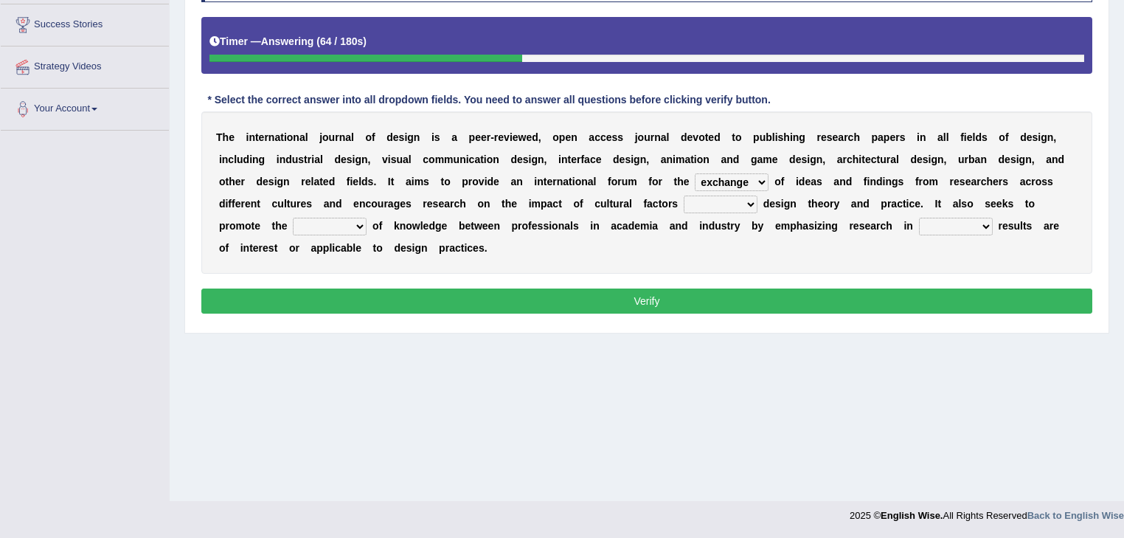
click at [684, 195] on select "on without inside at" at bounding box center [721, 204] width 74 height 18
click at [359, 224] on select "overlap transplant transfer estimation" at bounding box center [330, 227] width 74 height 18
select select "transfer"
click at [293, 218] on select "overlap transplant transfer estimation" at bounding box center [330, 227] width 74 height 18
click at [359, 226] on select "overlap transplant transfer estimation" at bounding box center [330, 227] width 74 height 18
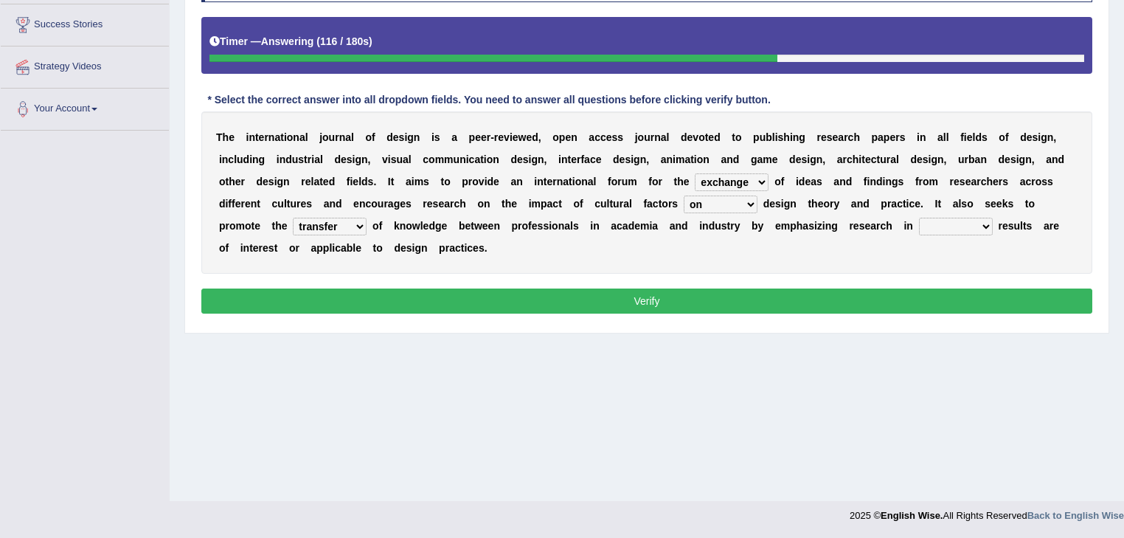
click at [639, 267] on div "T h e i n t e r n a t i o n a l j o u r n a l o f d e s i g n i s a p e e r - r…" at bounding box center [646, 192] width 891 height 162
click at [990, 225] on select "the which that what" at bounding box center [956, 227] width 74 height 18
select select "which"
click at [919, 218] on select "the which that what" at bounding box center [956, 227] width 74 height 18
click at [929, 301] on button "Verify" at bounding box center [646, 300] width 891 height 25
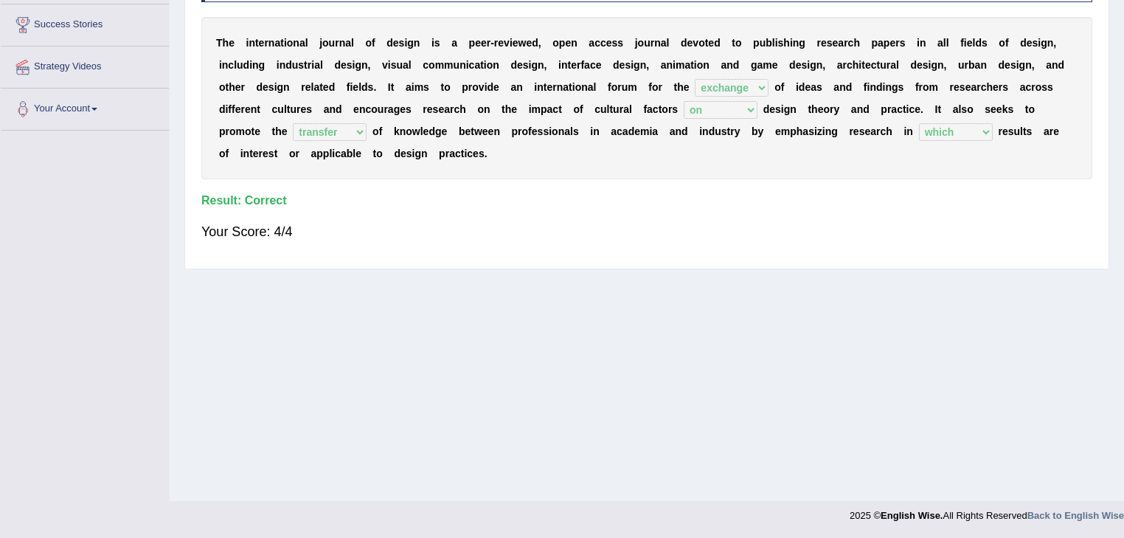
scroll to position [0, 0]
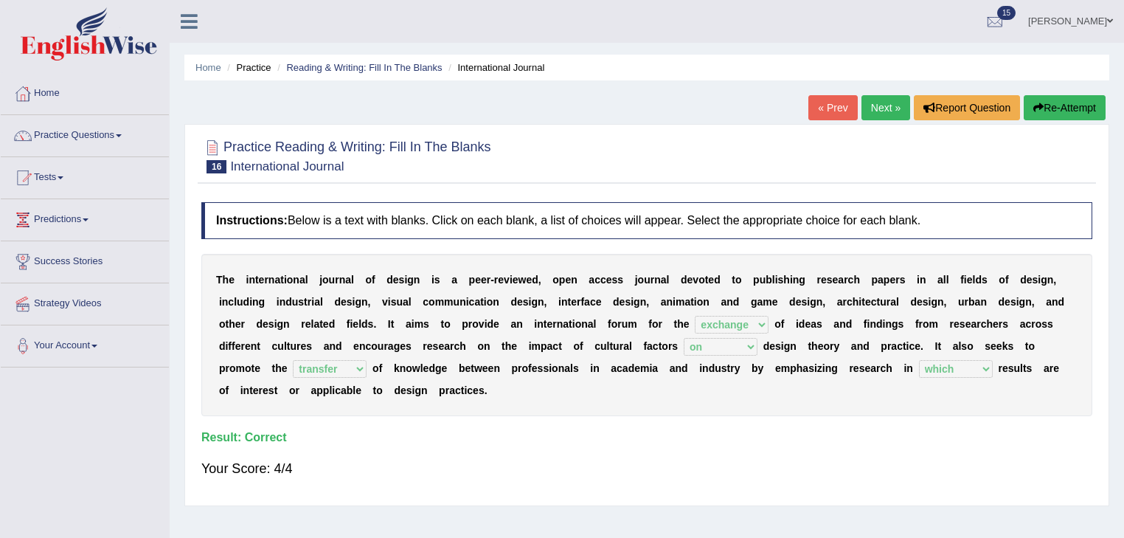
click at [893, 103] on link "Next »" at bounding box center [886, 107] width 49 height 25
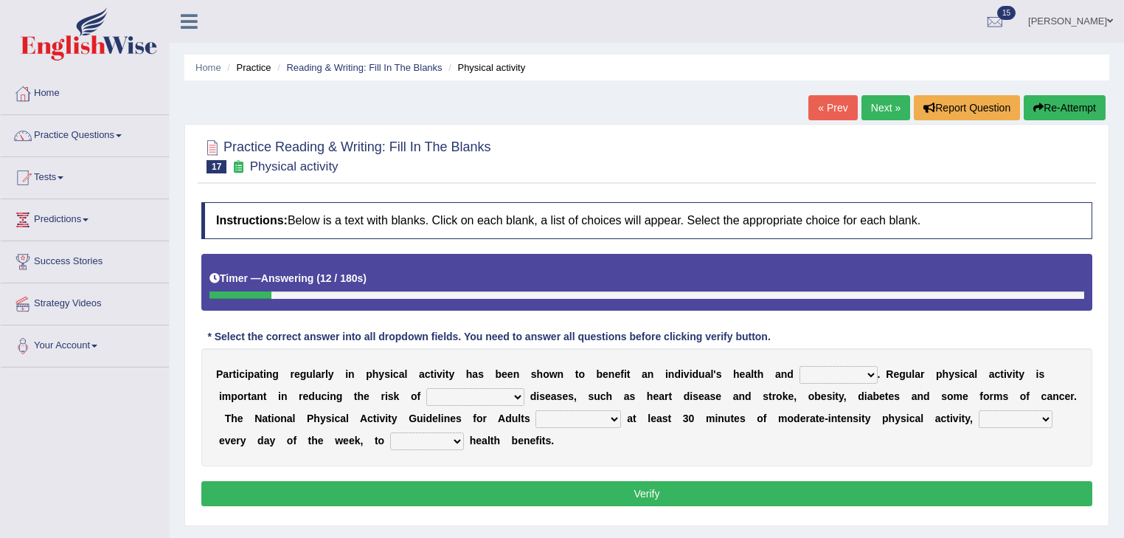
click at [873, 373] on select "values immortality expectation wellbeing" at bounding box center [839, 375] width 78 height 18
select select "wellbeing"
click at [800, 366] on select "values immortality expectation wellbeing" at bounding box center [839, 375] width 78 height 18
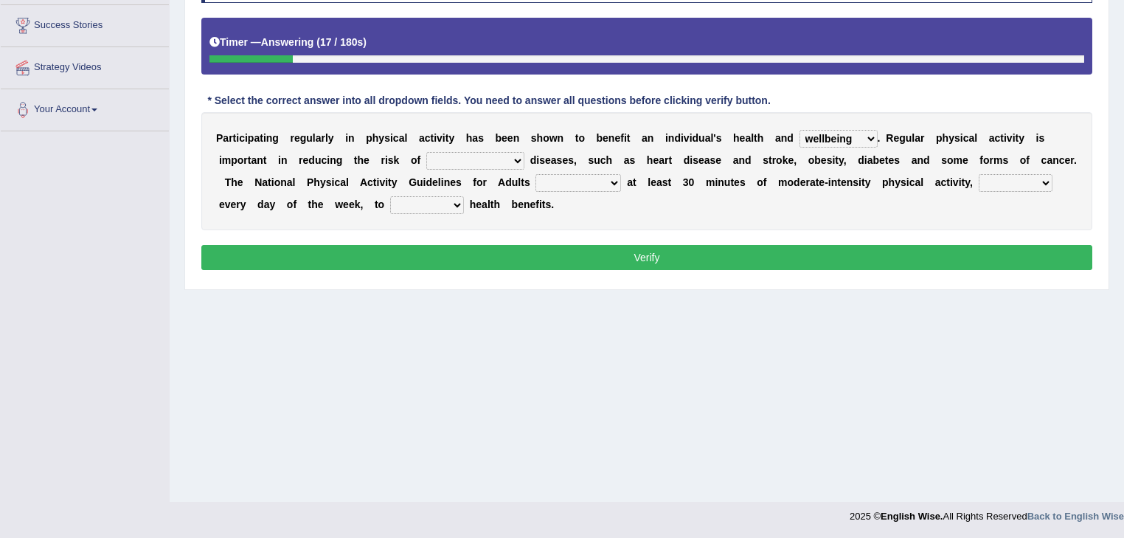
scroll to position [237, 0]
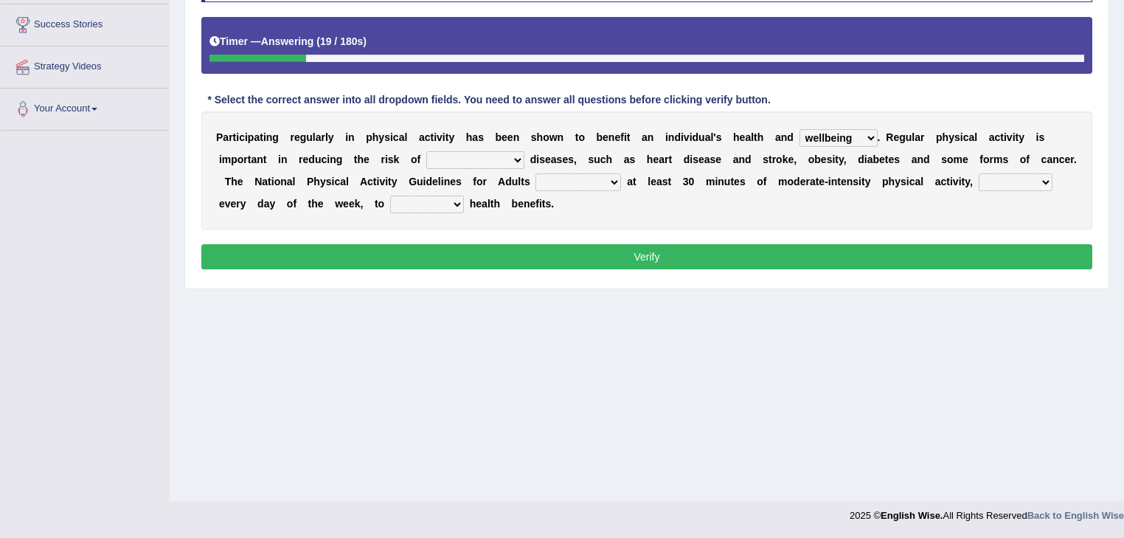
click at [872, 132] on select "values immortality expectation wellbeing" at bounding box center [839, 138] width 78 height 18
click at [800, 129] on select "values immortality expectation wellbeing" at bounding box center [839, 138] width 78 height 18
click at [513, 159] on select "chronic contraindicated untouched detectable" at bounding box center [475, 160] width 98 height 18
select select "chronic"
click at [426, 151] on select "chronic contraindicated untouched detectable" at bounding box center [475, 160] width 98 height 18
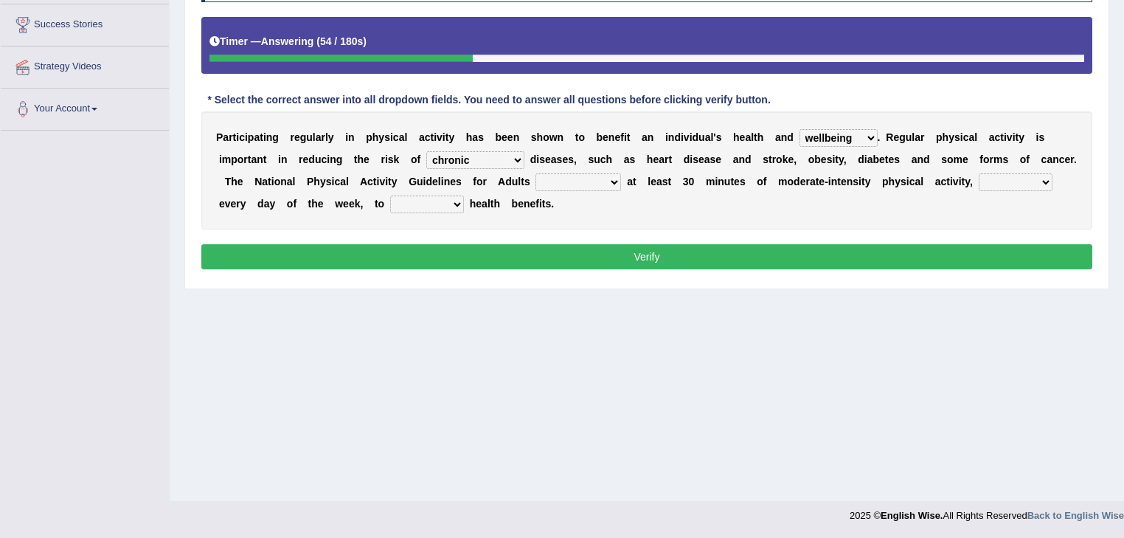
click at [613, 184] on select "excludes recommends denotes defies" at bounding box center [579, 182] width 86 height 18
select select "recommends"
click at [536, 173] on select "excludes recommends denotes defies" at bounding box center [579, 182] width 86 height 18
click at [1045, 181] on select "relatively absolutely preferably namely" at bounding box center [1016, 182] width 74 height 18
click at [979, 173] on select "relatively absolutely preferably namely" at bounding box center [1016, 182] width 74 height 18
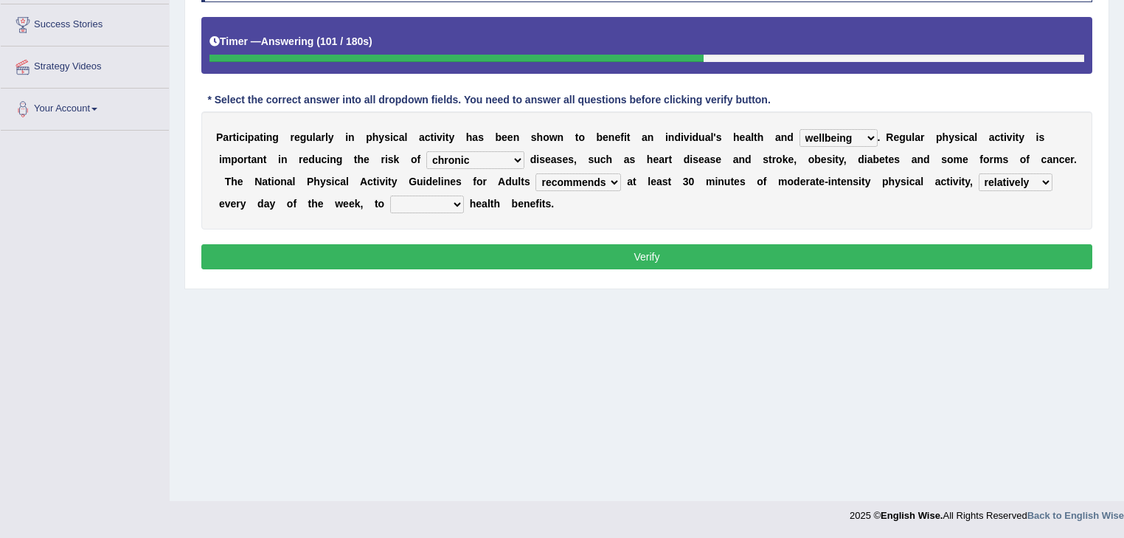
click at [1045, 177] on select "relatively absolutely preferably namely" at bounding box center [1016, 182] width 74 height 18
select select "preferably"
click at [979, 173] on select "relatively absolutely preferably namely" at bounding box center [1016, 182] width 74 height 18
click at [1044, 183] on select "relatively absolutely preferably namely" at bounding box center [1016, 182] width 74 height 18
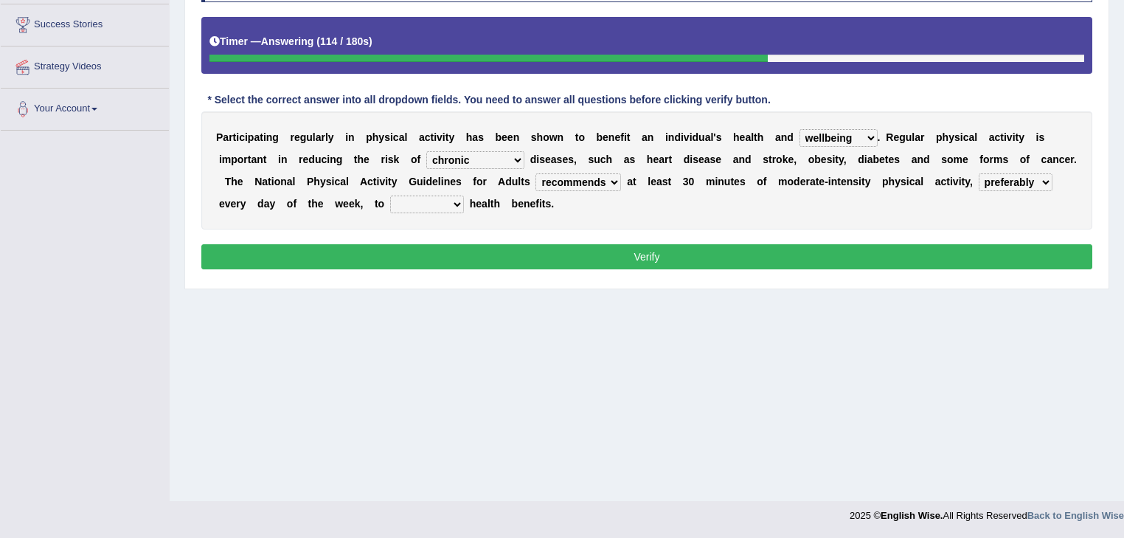
click at [1044, 183] on select "relatively absolutely preferably namely" at bounding box center [1016, 182] width 74 height 18
click at [458, 204] on select "charge obtain weigh estimate" at bounding box center [427, 204] width 74 height 18
select select "obtain"
click at [390, 195] on select "charge obtain weigh estimate" at bounding box center [427, 204] width 74 height 18
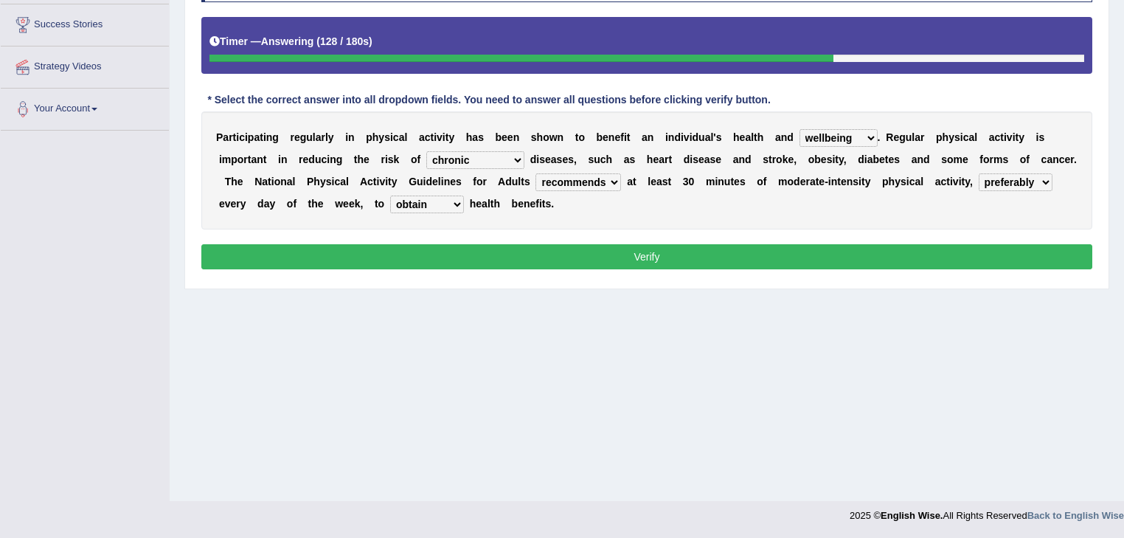
click at [458, 199] on select "charge obtain weigh estimate" at bounding box center [427, 204] width 74 height 18
click at [846, 253] on button "Verify" at bounding box center [646, 256] width 891 height 25
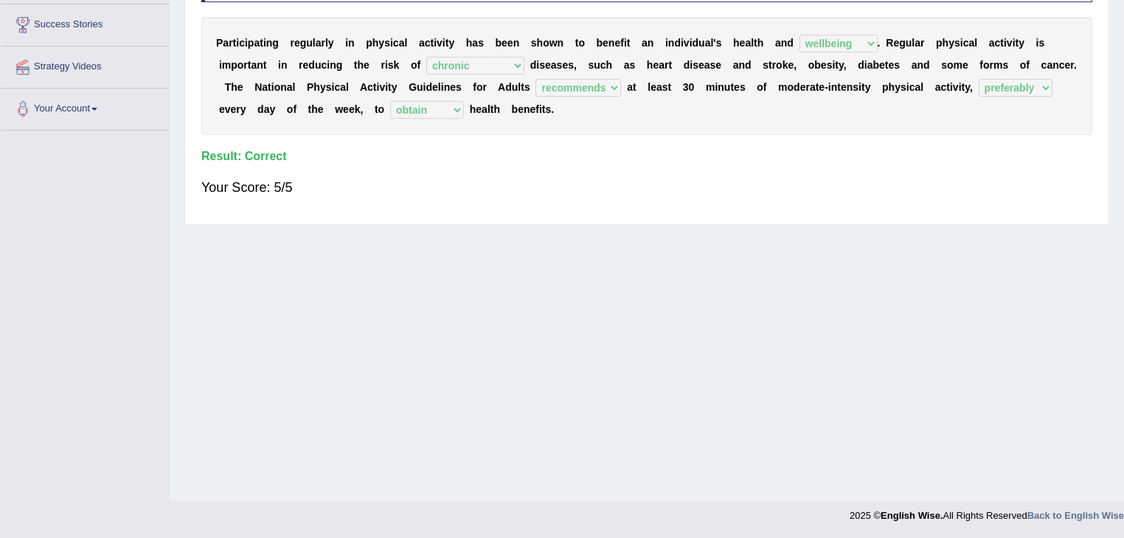
scroll to position [0, 0]
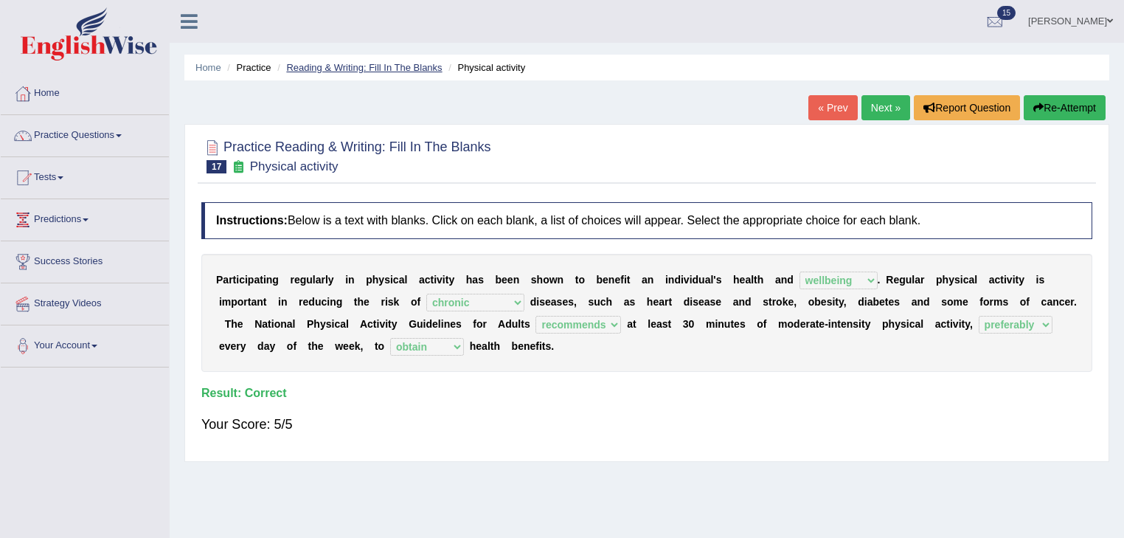
click at [368, 65] on link "Reading & Writing: Fill In The Blanks" at bounding box center [364, 67] width 156 height 11
